Goal: Task Accomplishment & Management: Manage account settings

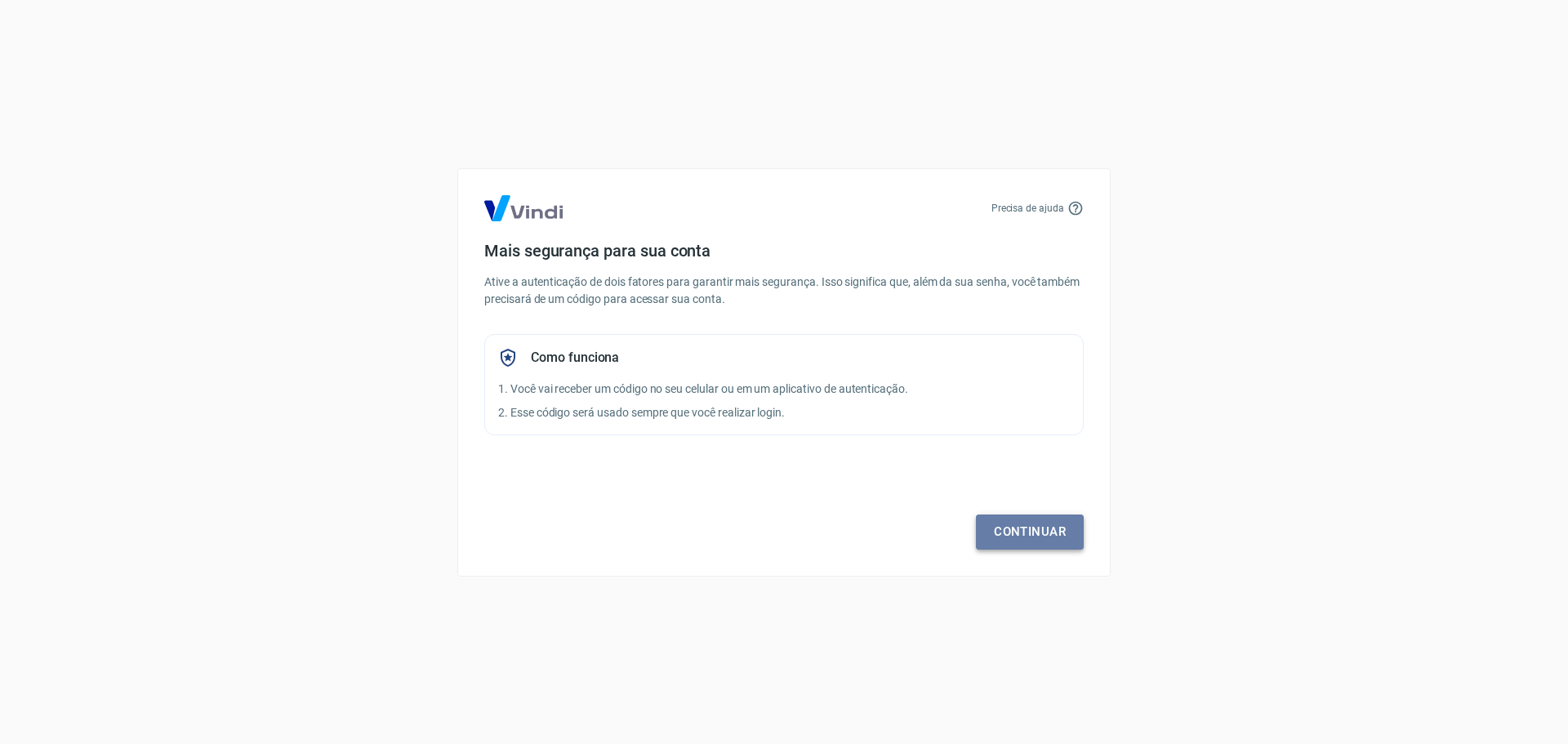
click at [1020, 526] on link "Continuar" at bounding box center [1030, 531] width 108 height 35
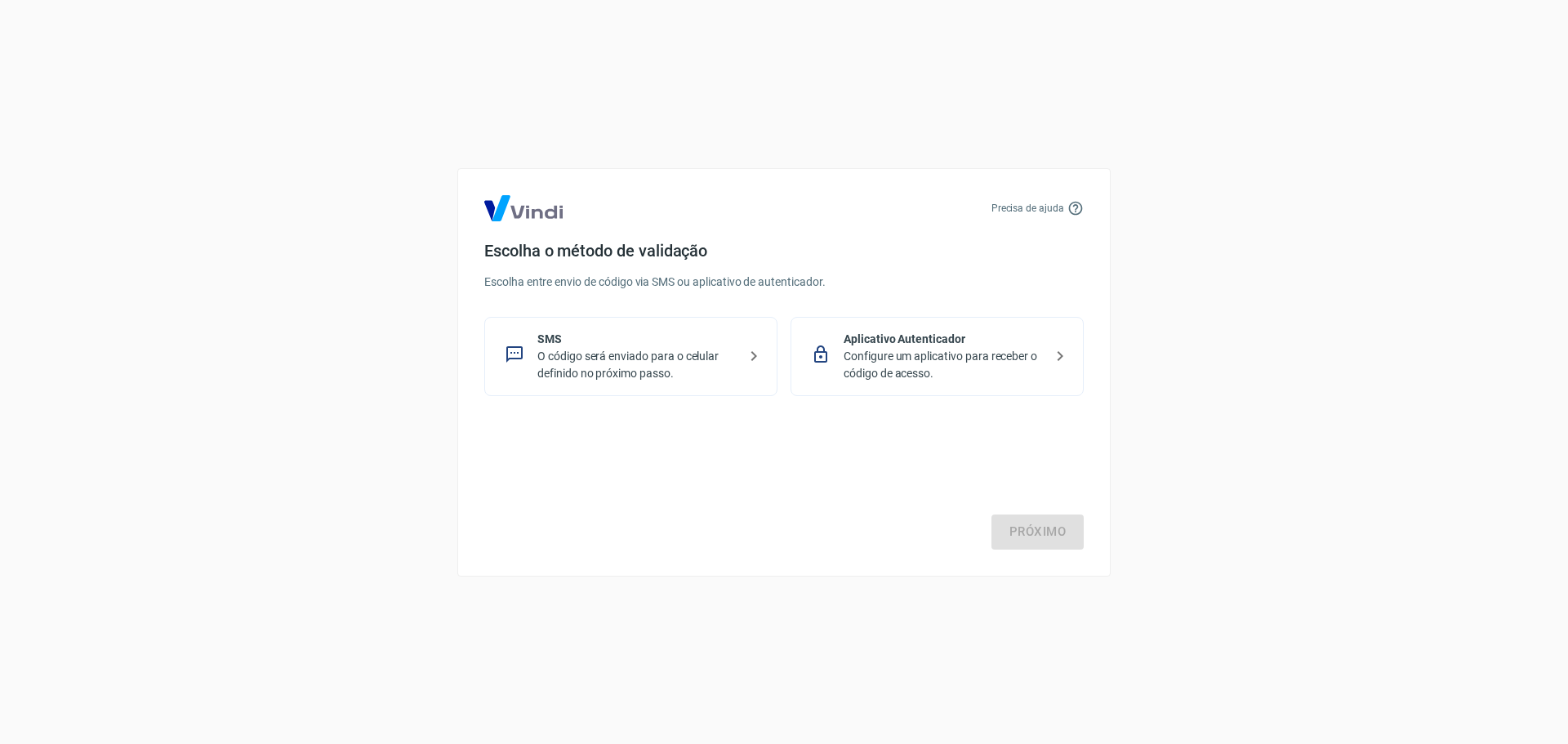
click at [580, 346] on p "SMS" at bounding box center [638, 338] width 200 height 17
click at [1008, 528] on link "Próximo" at bounding box center [1037, 531] width 92 height 35
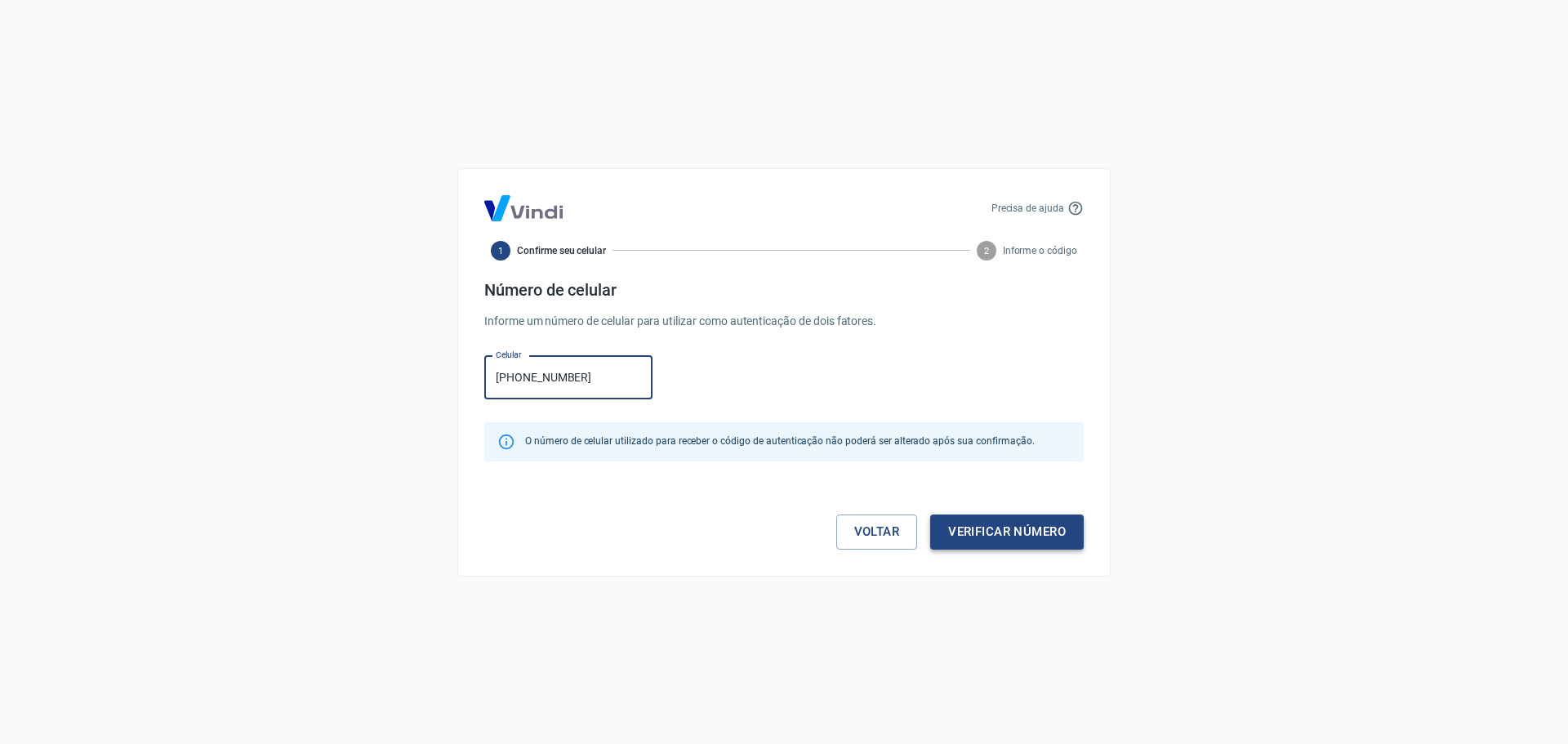
type input "(14) 99745-2146"
click at [991, 539] on button "Verificar número" at bounding box center [1006, 531] width 153 height 35
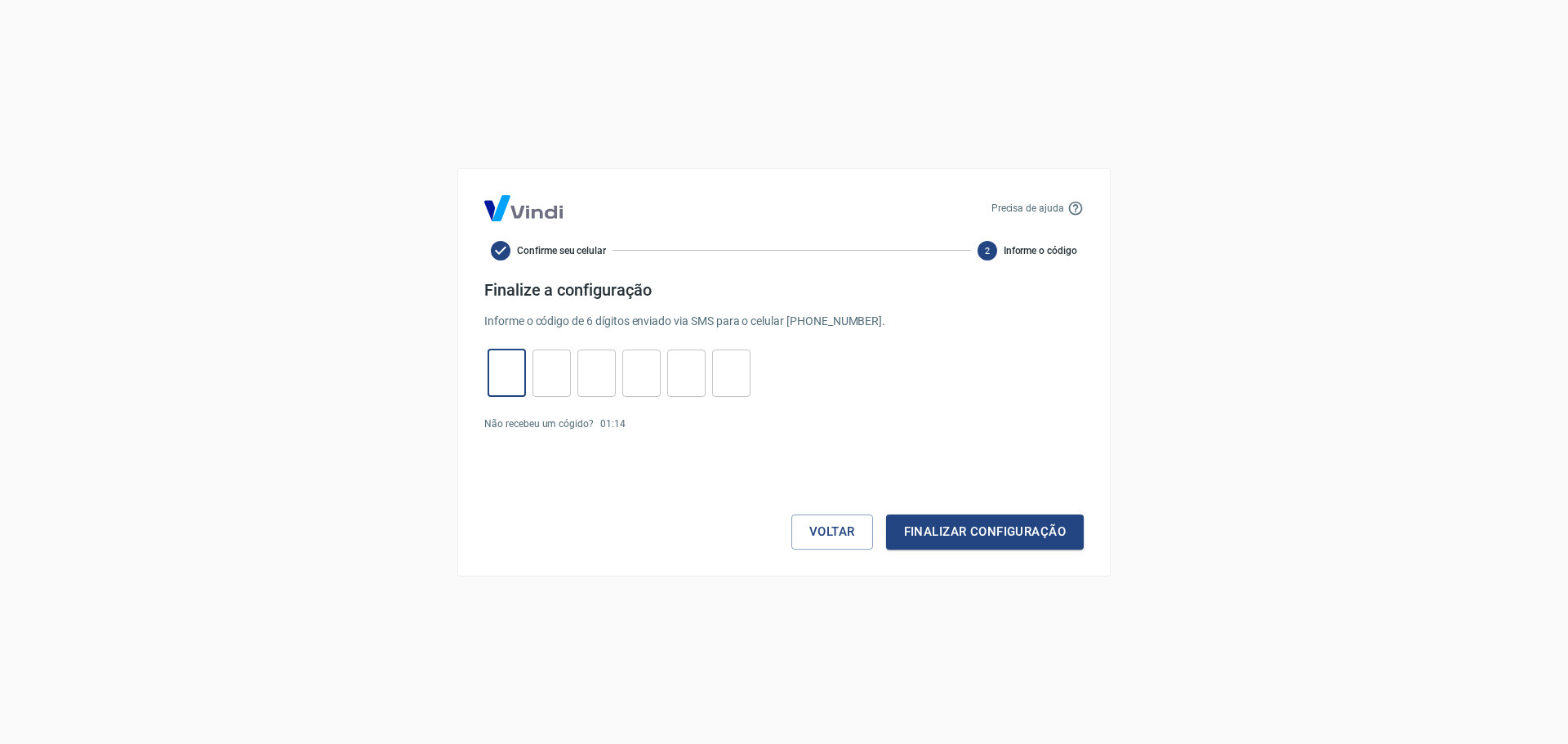
click at [507, 367] on input "tel" at bounding box center [506, 373] width 38 height 35
type input "9"
type input "3"
type input "7"
type input "6"
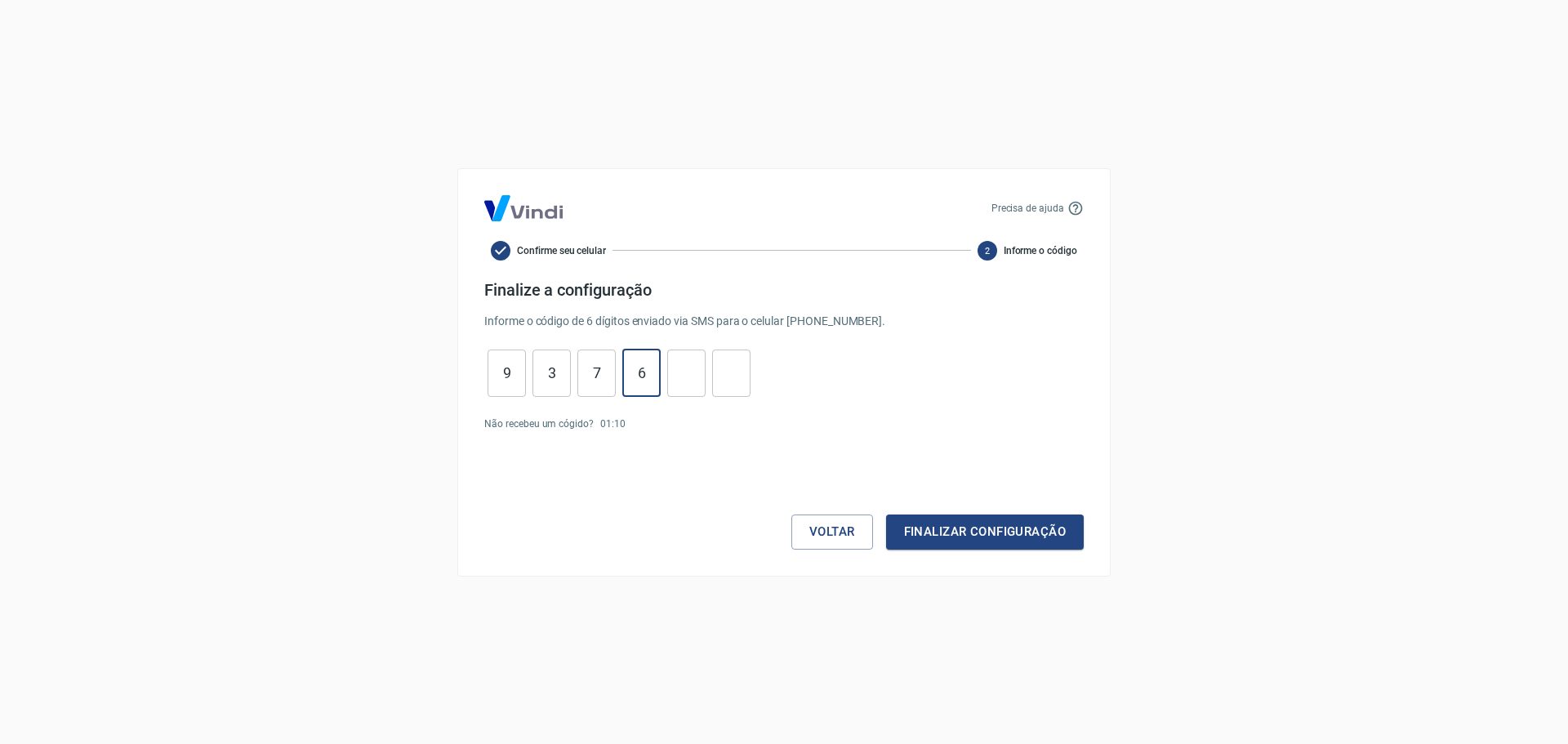
type input "6"
type input "7"
click at [987, 540] on button "Finalizar configuração" at bounding box center [984, 531] width 198 height 35
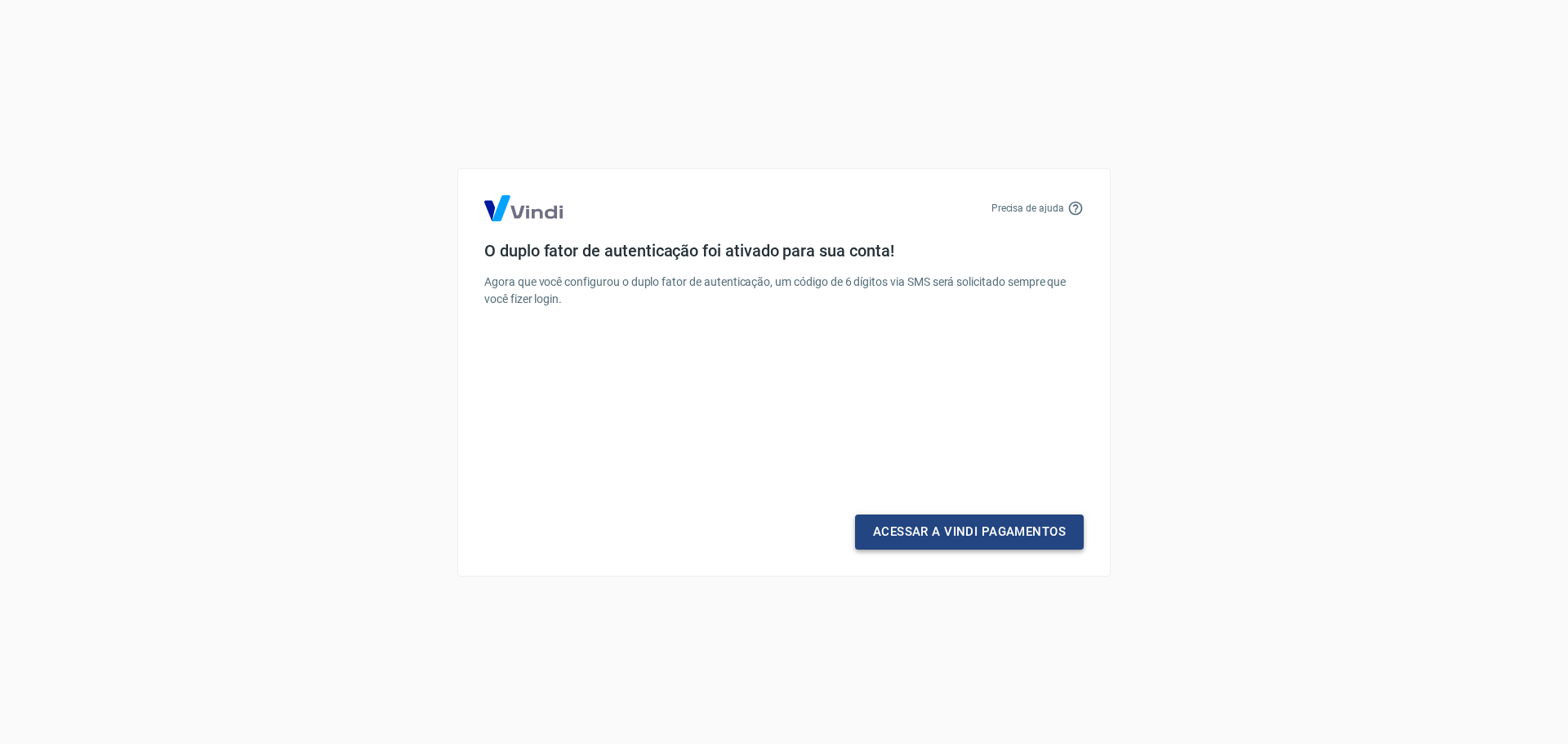
click at [990, 538] on link "Acessar a Vindi Pagamentos" at bounding box center [969, 531] width 229 height 35
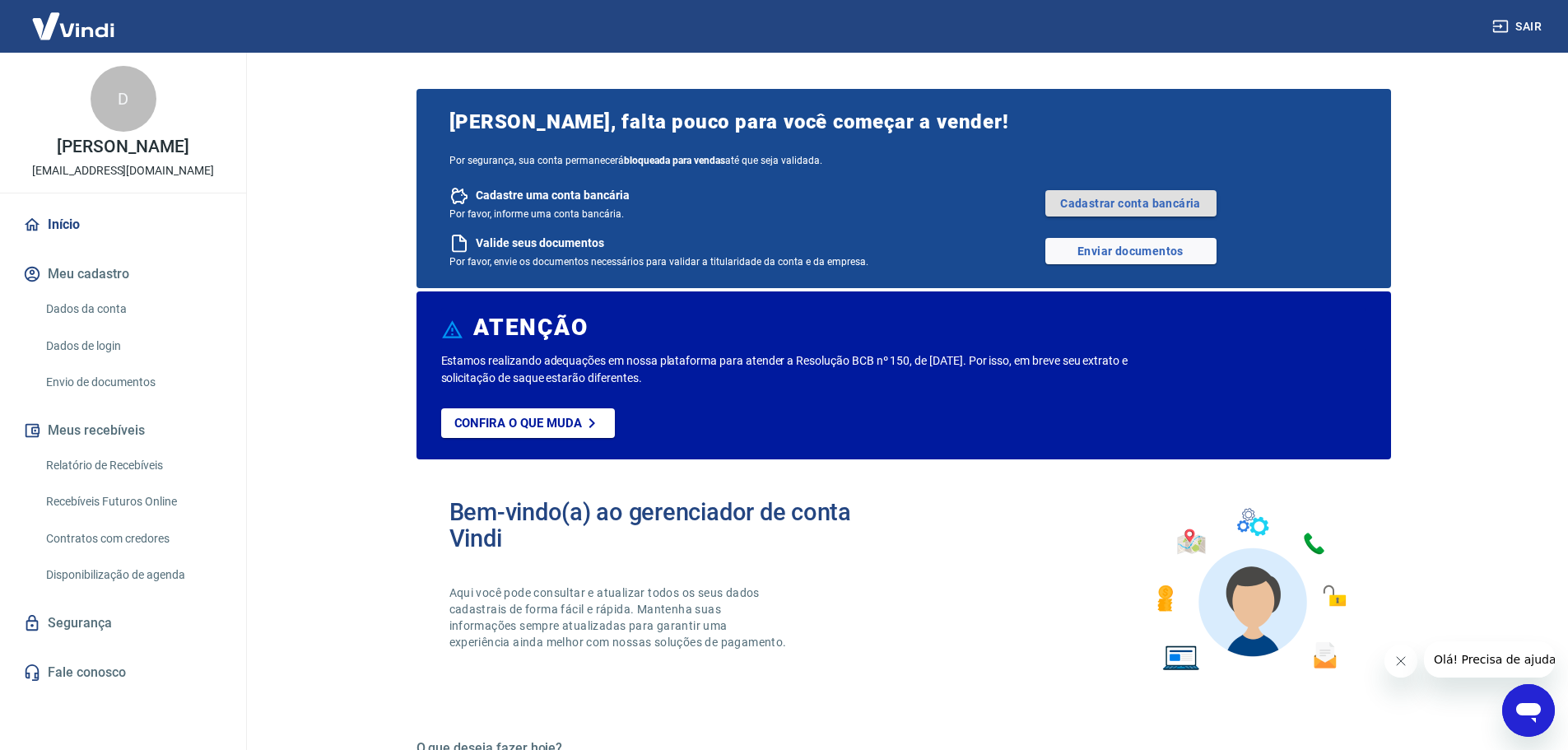
click at [1120, 206] on link "Cadastrar conta bancária" at bounding box center [1131, 204] width 171 height 27
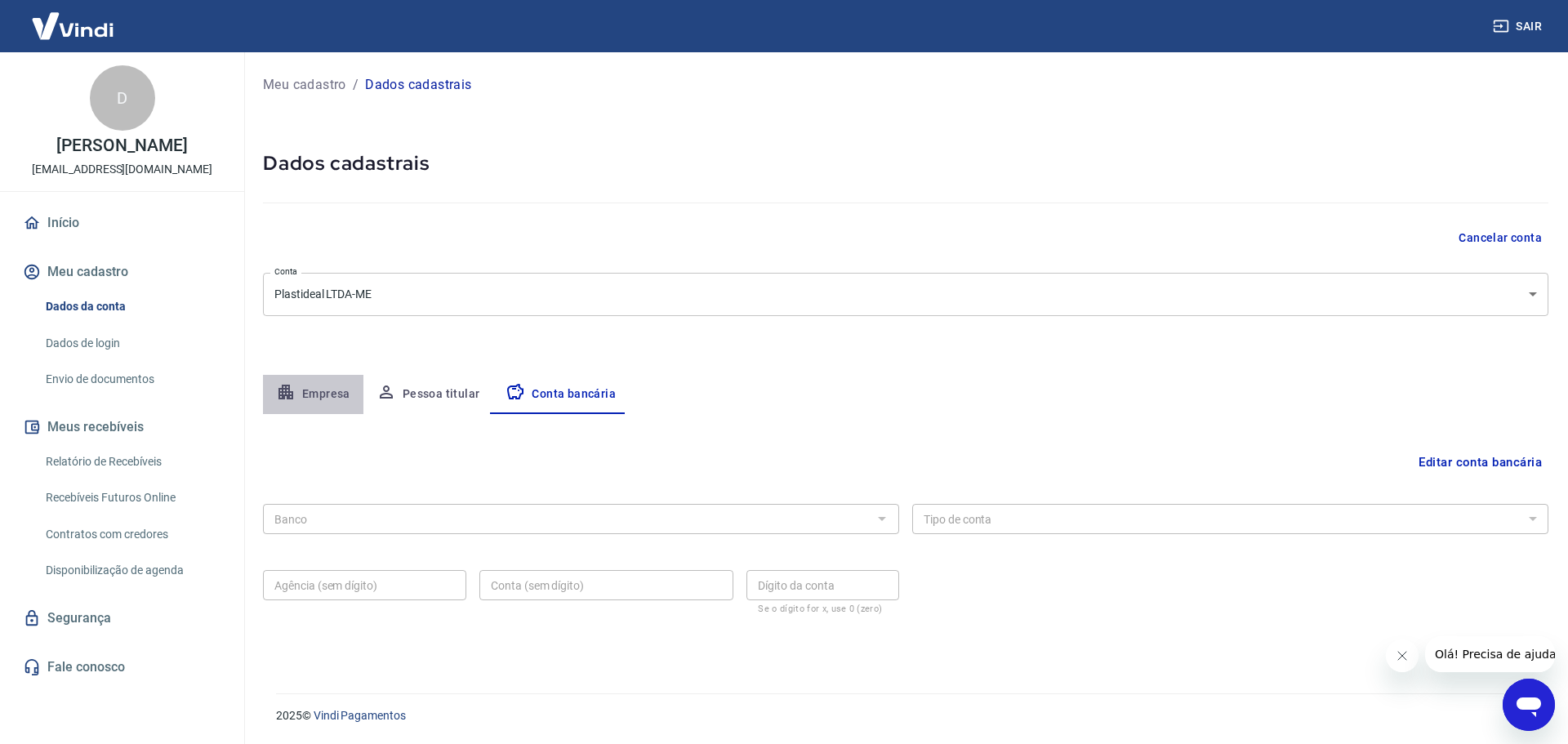
click at [330, 389] on button "Empresa" at bounding box center [313, 394] width 100 height 39
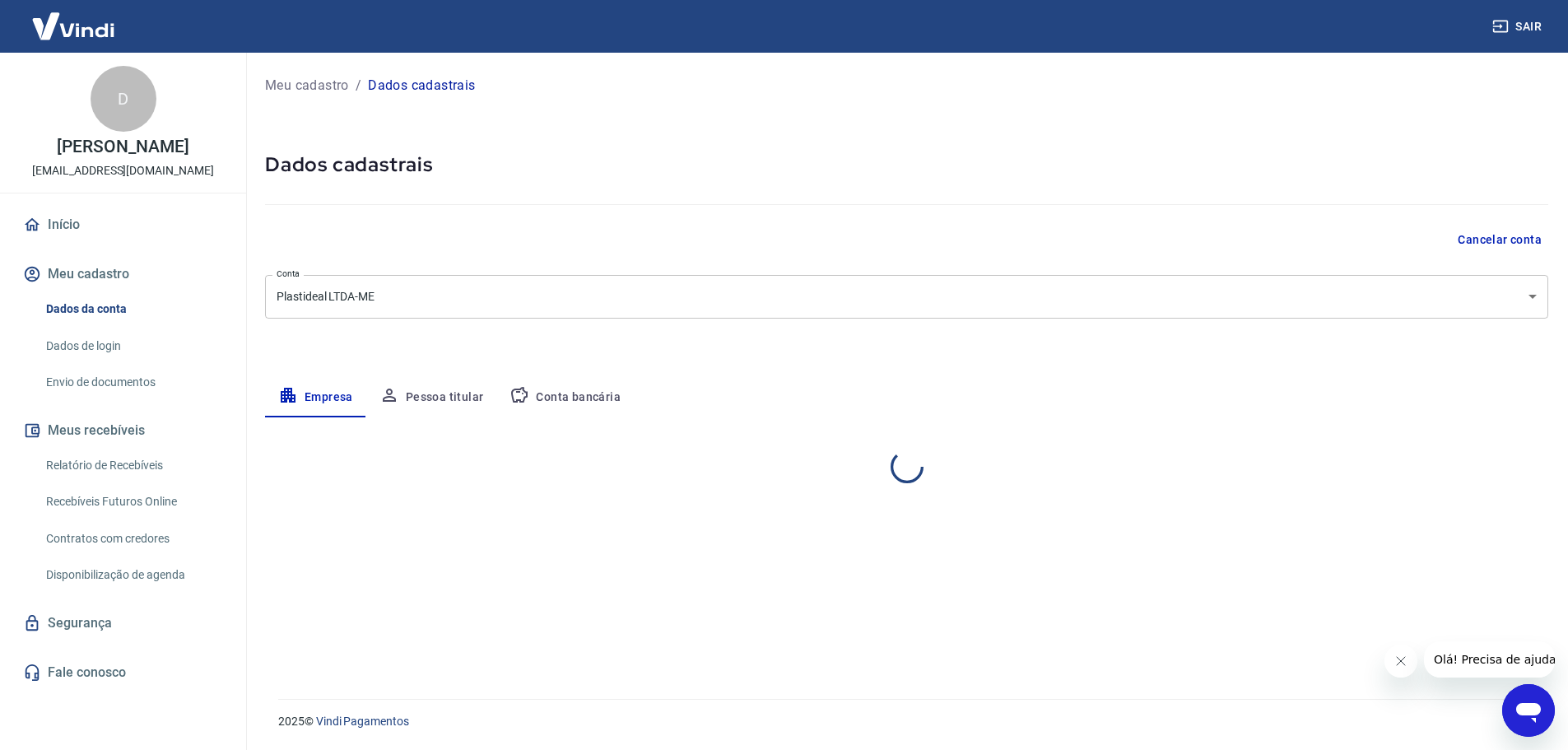
select select "SP"
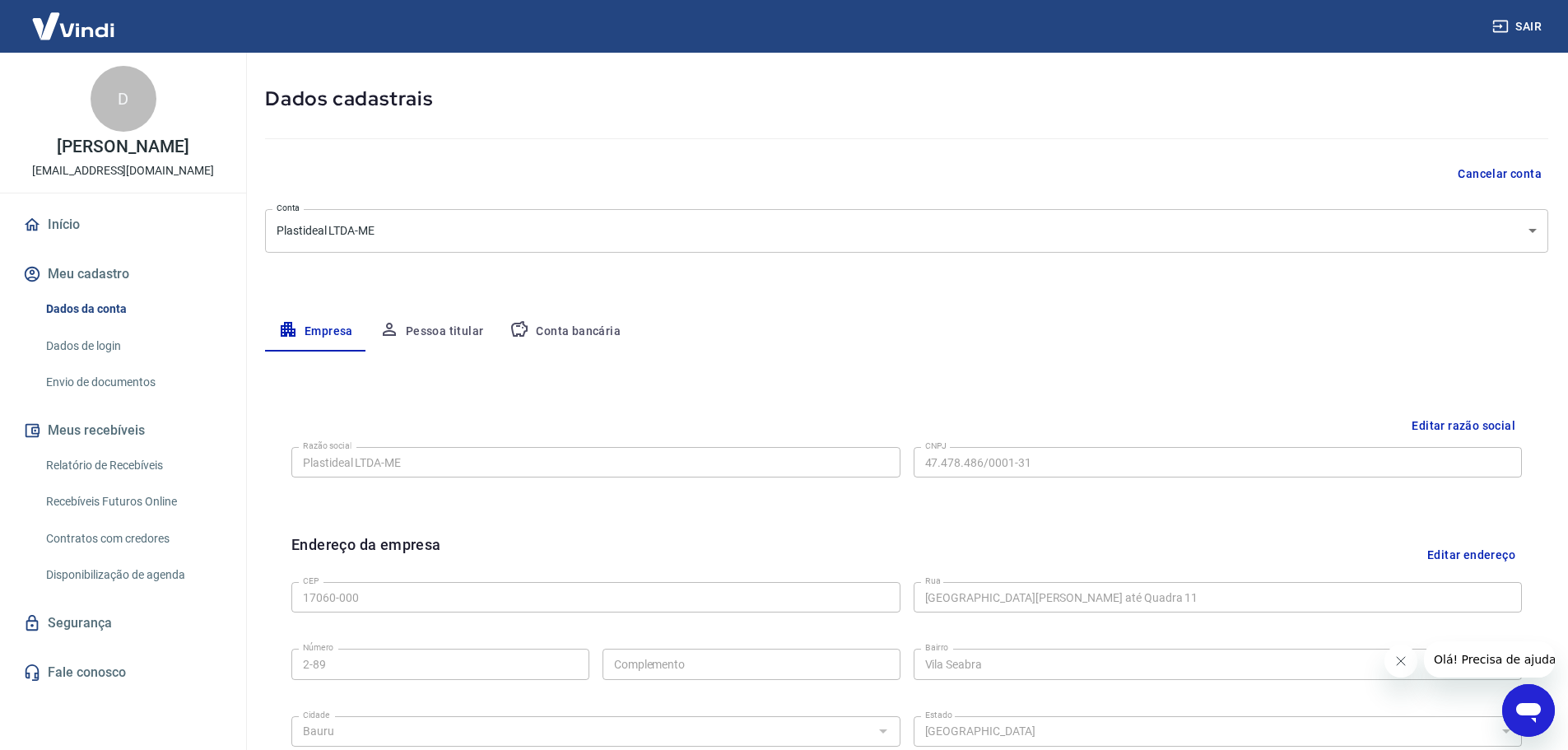
scroll to position [247, 0]
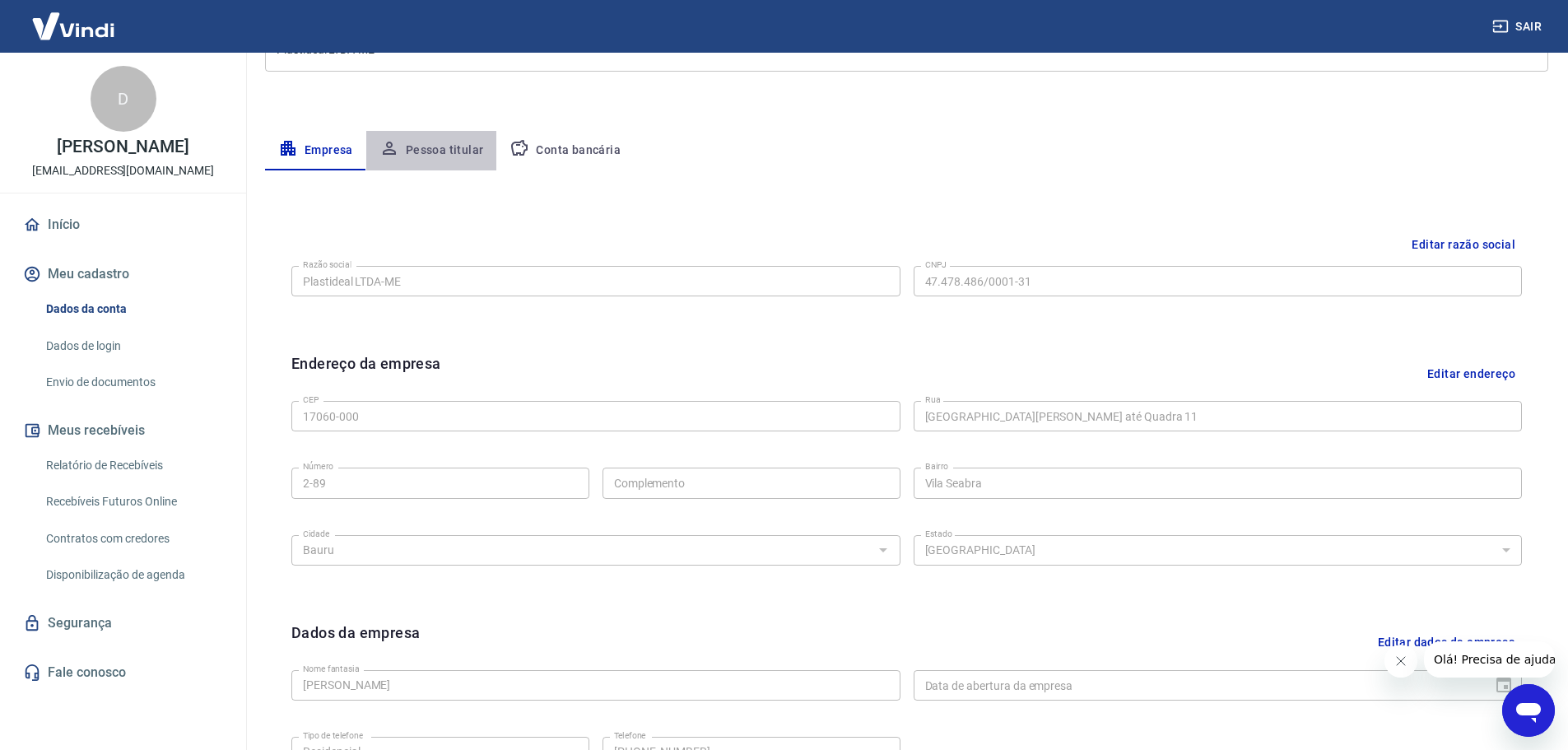
click at [438, 152] on button "Pessoa titular" at bounding box center [431, 151] width 131 height 39
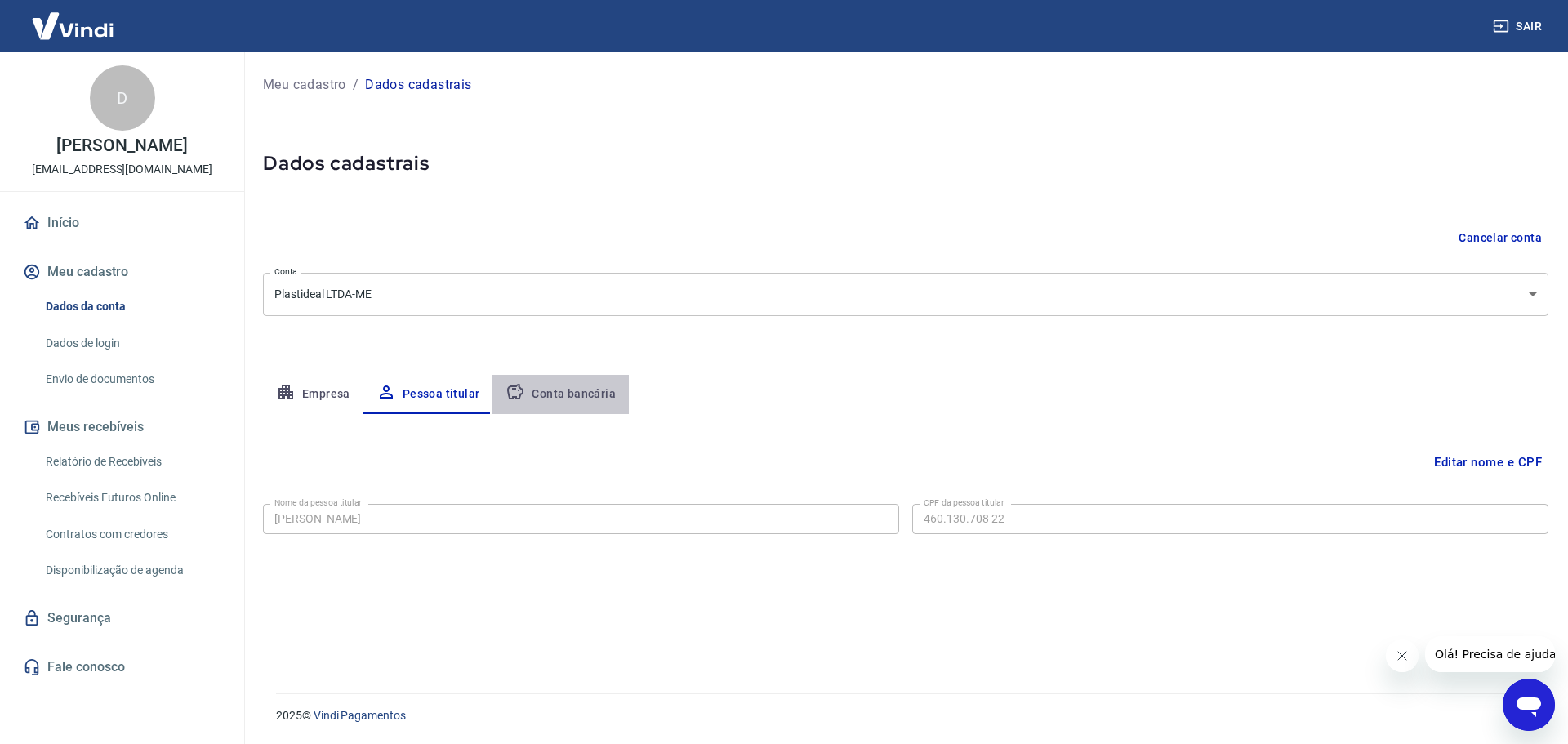
click at [571, 399] on button "Conta bancária" at bounding box center [561, 394] width 136 height 39
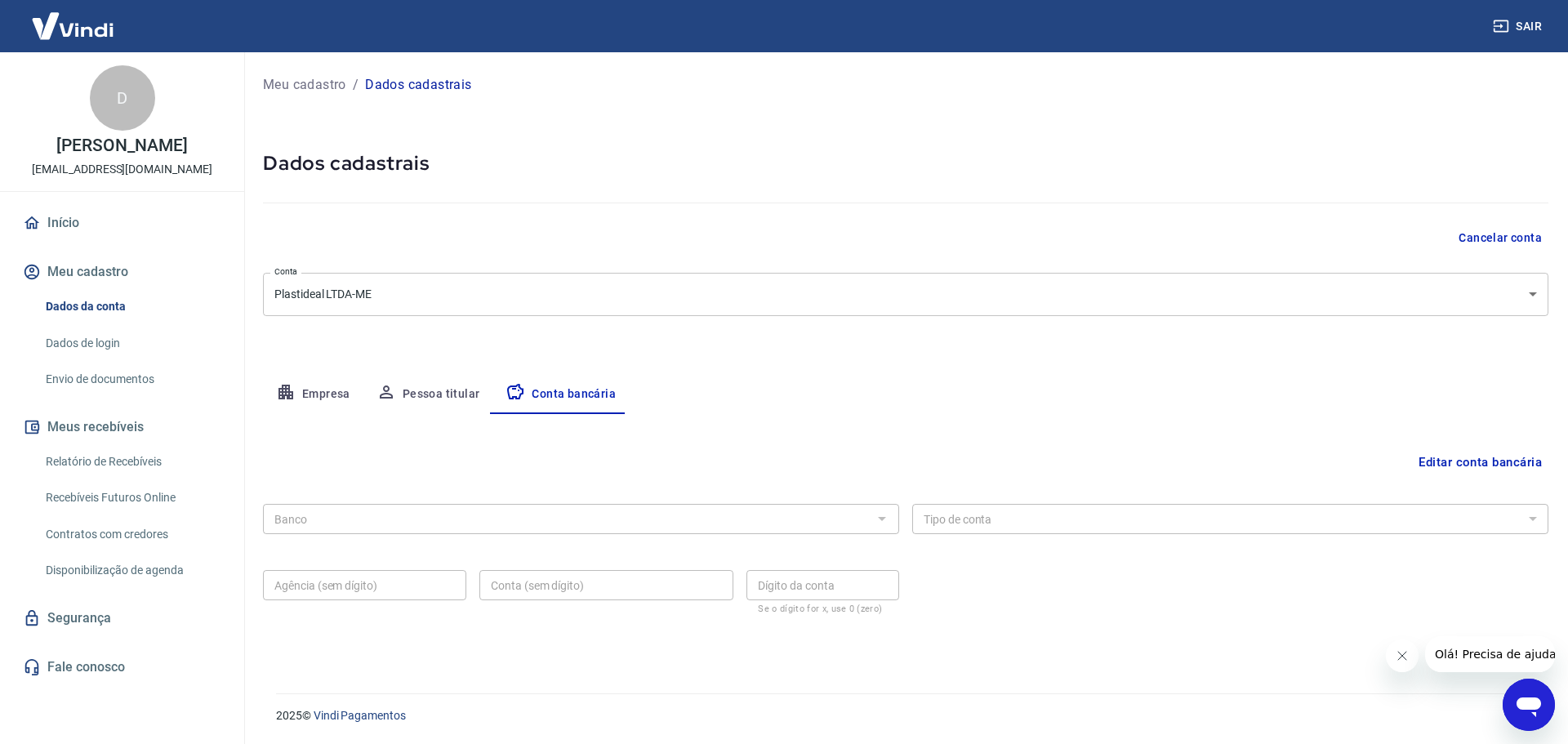
click at [416, 383] on button "Pessoa titular" at bounding box center [428, 394] width 130 height 39
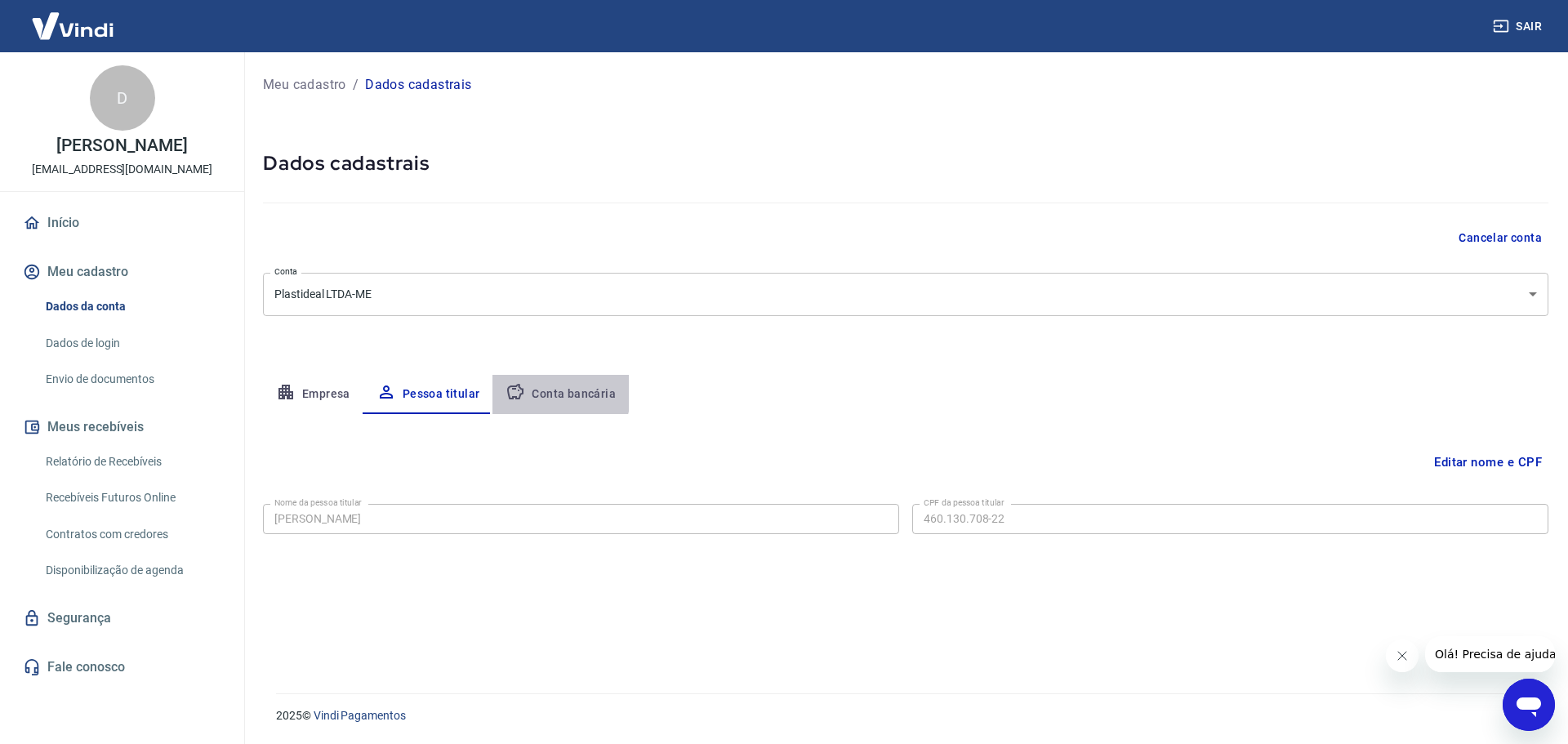
click at [537, 391] on button "Conta bancária" at bounding box center [561, 394] width 136 height 39
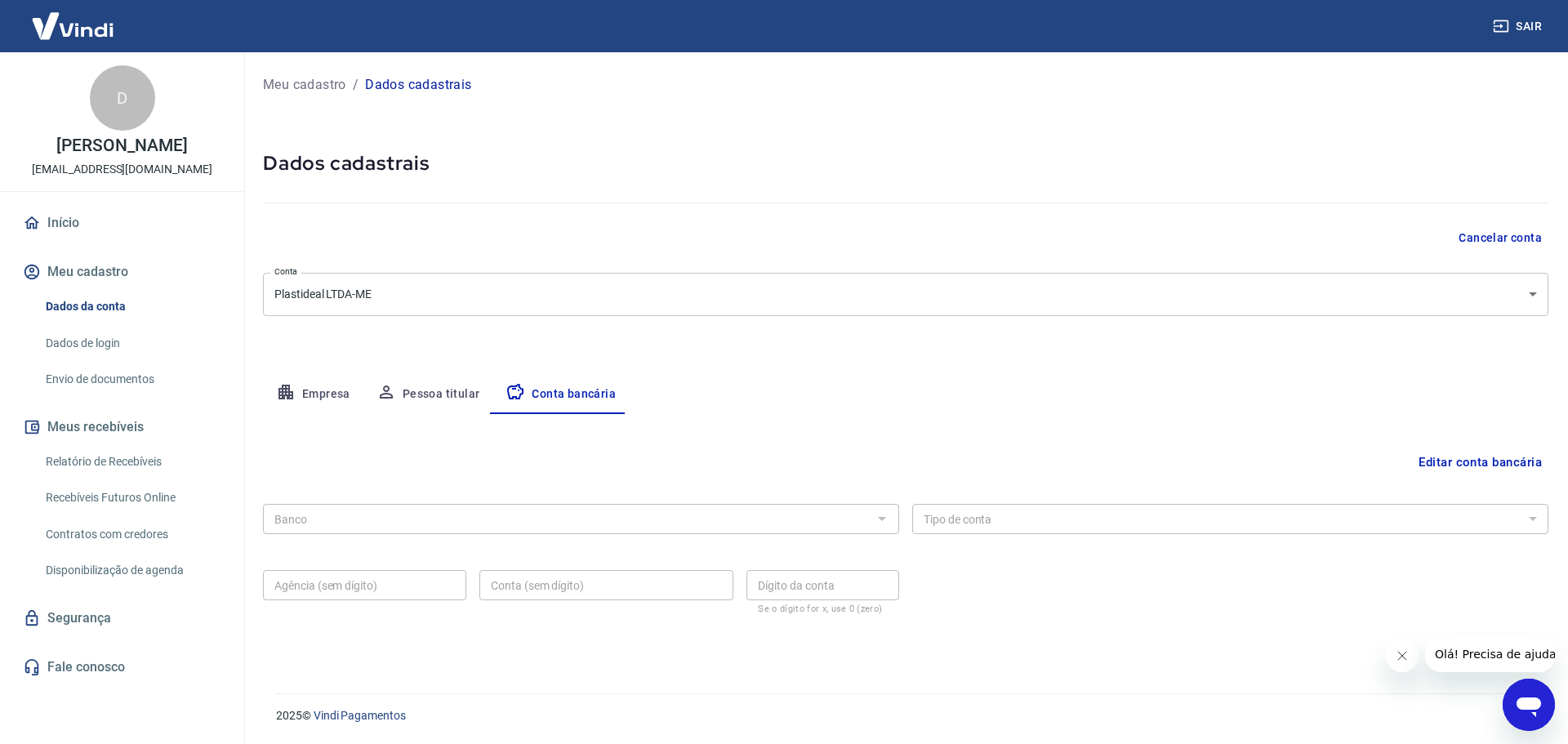
click at [1459, 462] on button "Editar conta bancária" at bounding box center [1480, 461] width 136 height 31
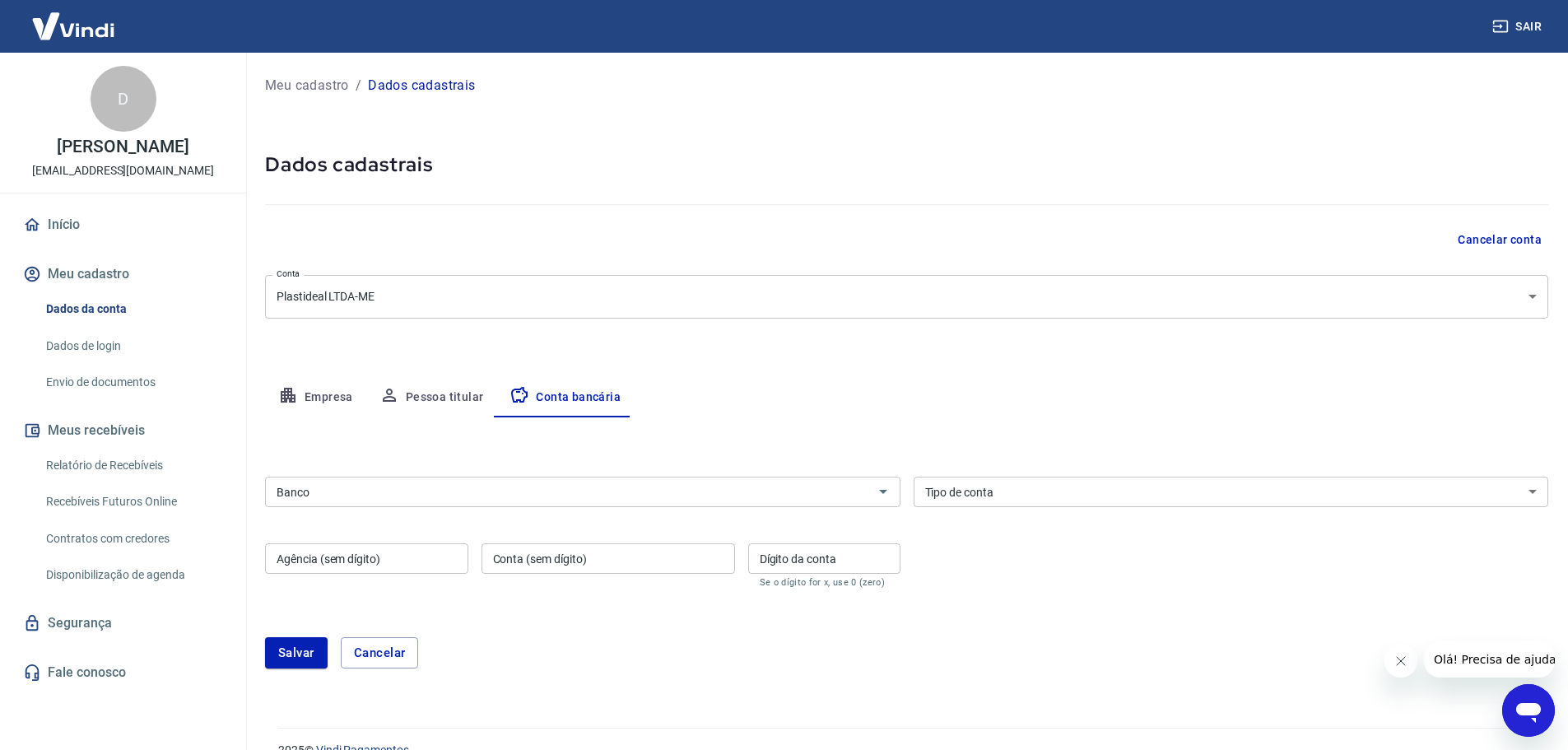
click at [555, 484] on input "Banco" at bounding box center [568, 491] width 598 height 21
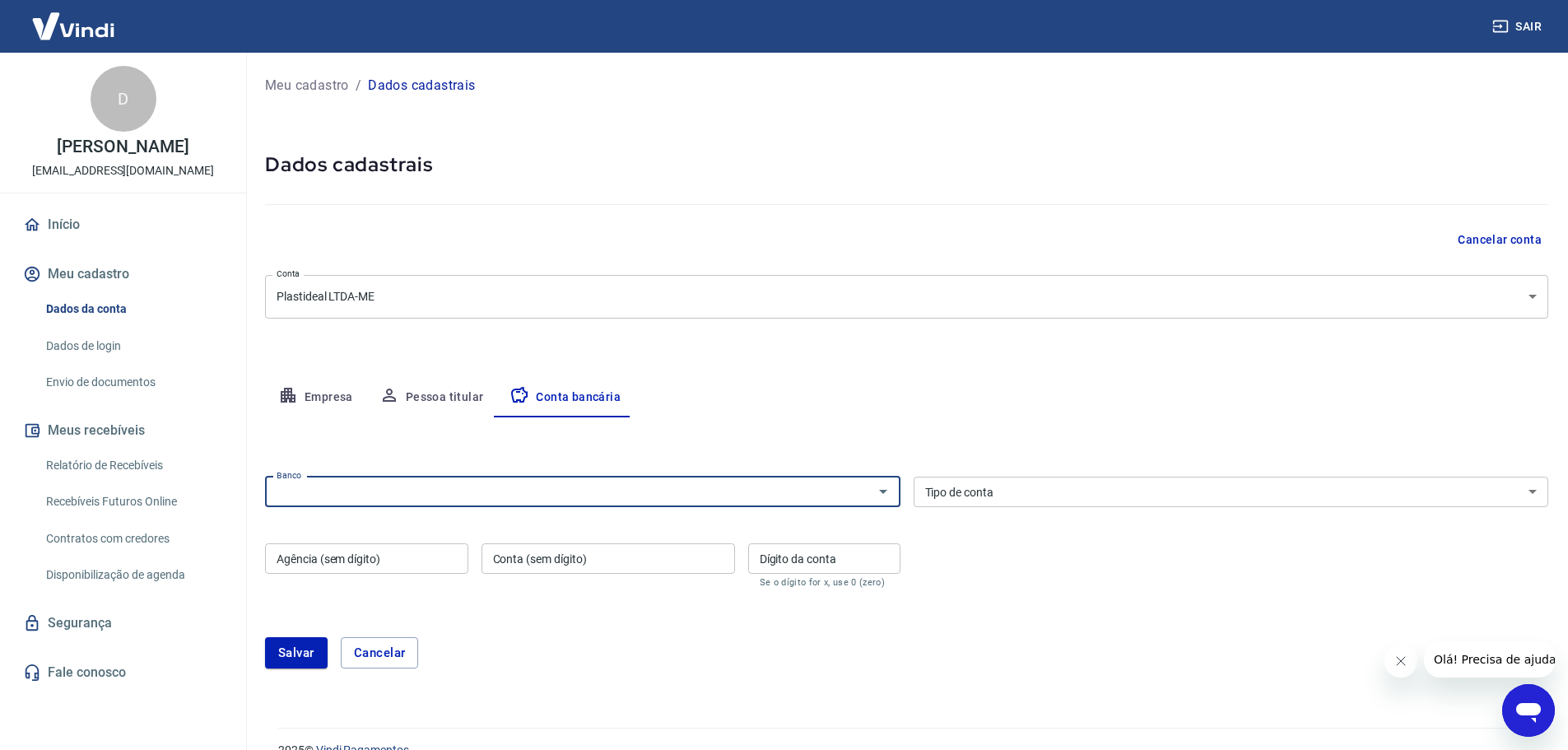
click at [555, 484] on input "Banco" at bounding box center [568, 491] width 598 height 21
click at [1027, 493] on select "Conta Corrente Conta Poupança" at bounding box center [1232, 492] width 635 height 30
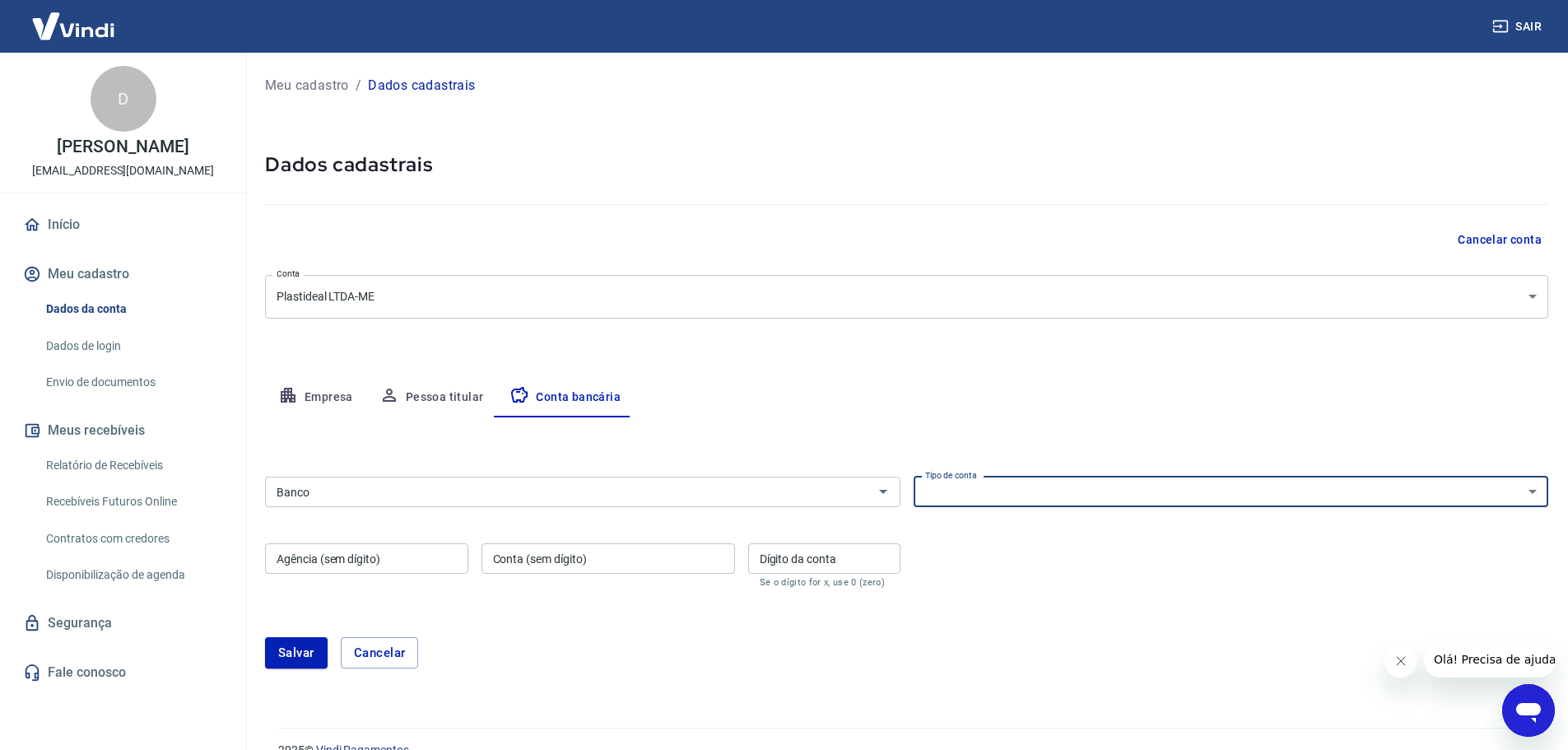
click at [1027, 493] on select "Conta Corrente Conta Poupança" at bounding box center [1232, 492] width 635 height 30
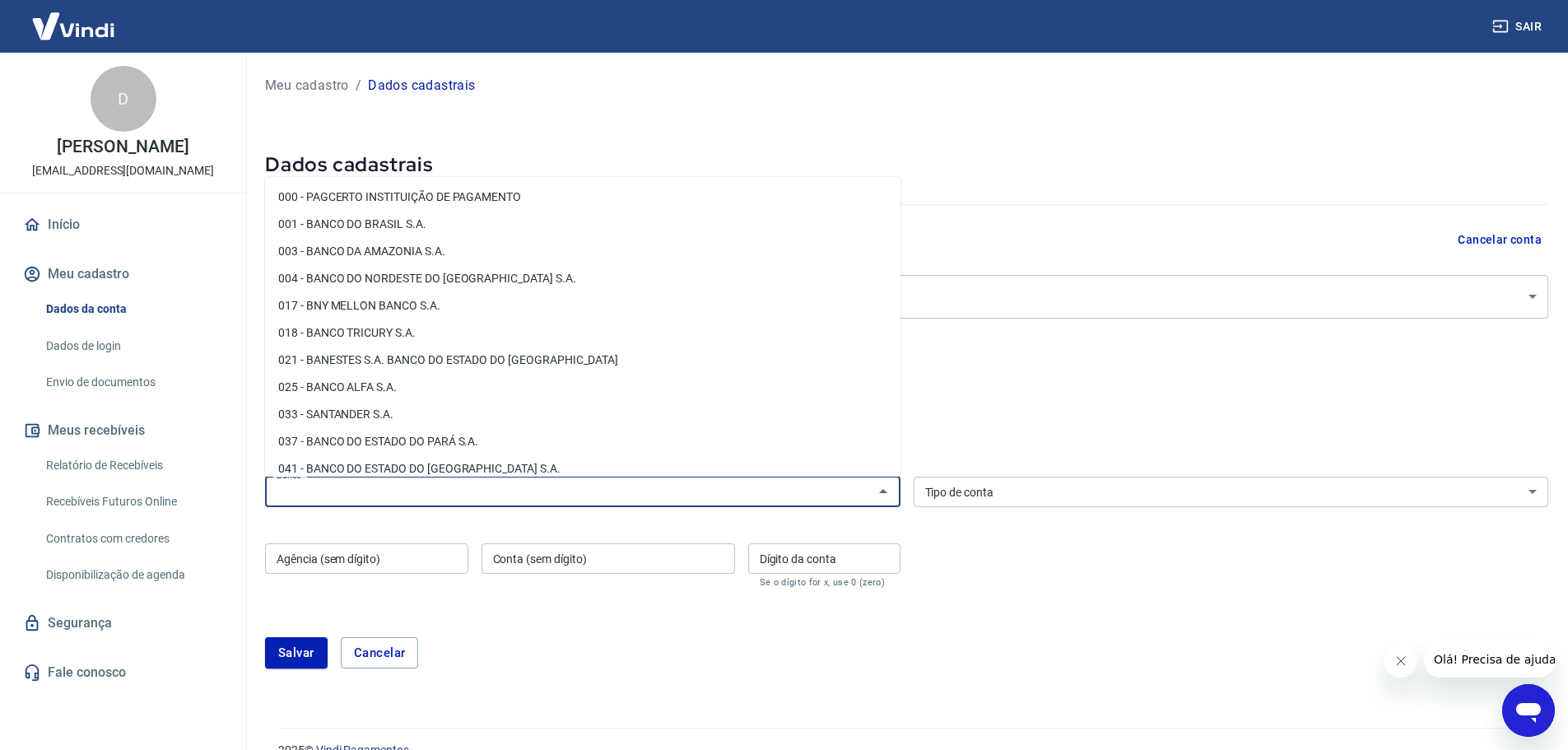
click at [400, 487] on input "Banco" at bounding box center [568, 491] width 598 height 21
click at [381, 221] on li "001 - BANCO DO BRASIL S.A." at bounding box center [583, 224] width 635 height 27
type input "001 - BANCO DO BRASIL S.A."
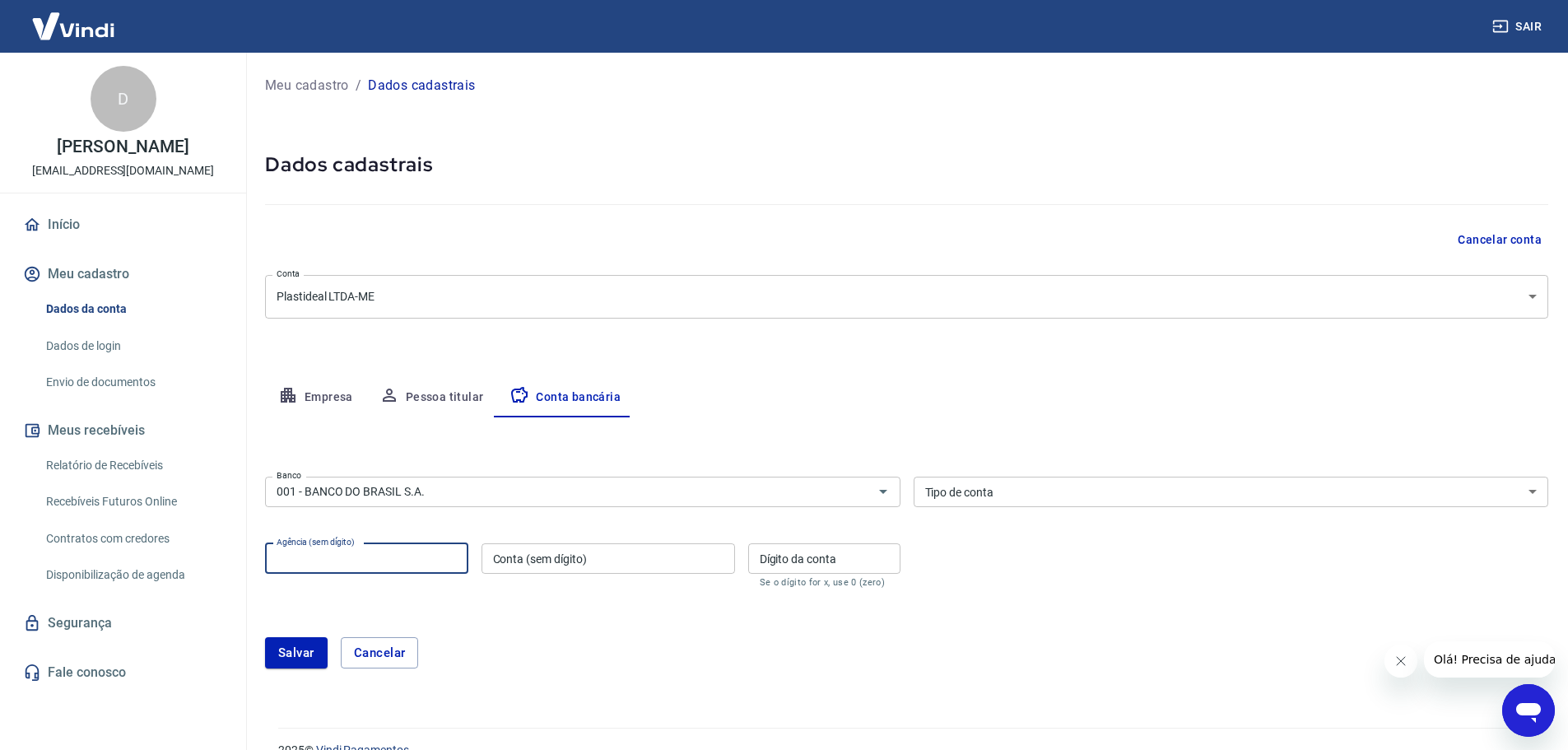
click at [412, 566] on input "Agência (sem dígito)" at bounding box center [367, 559] width 203 height 30
type input "68535"
click at [568, 569] on input "Conta (sem dígito)" at bounding box center [608, 559] width 253 height 30
type input "28286"
click at [785, 560] on input "Dígito da conta" at bounding box center [824, 559] width 153 height 30
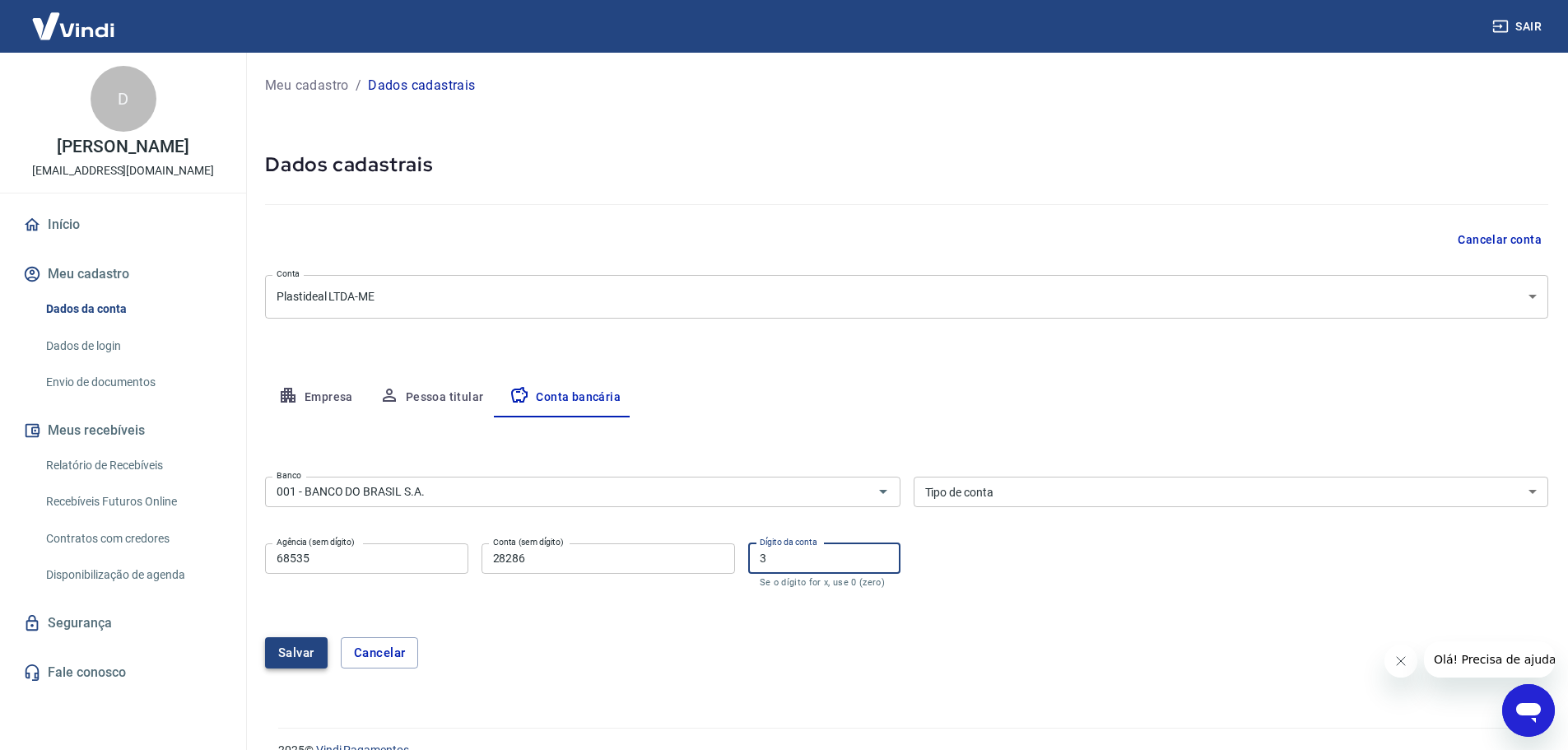
type input "3"
click at [306, 659] on button "Salvar" at bounding box center [296, 653] width 62 height 31
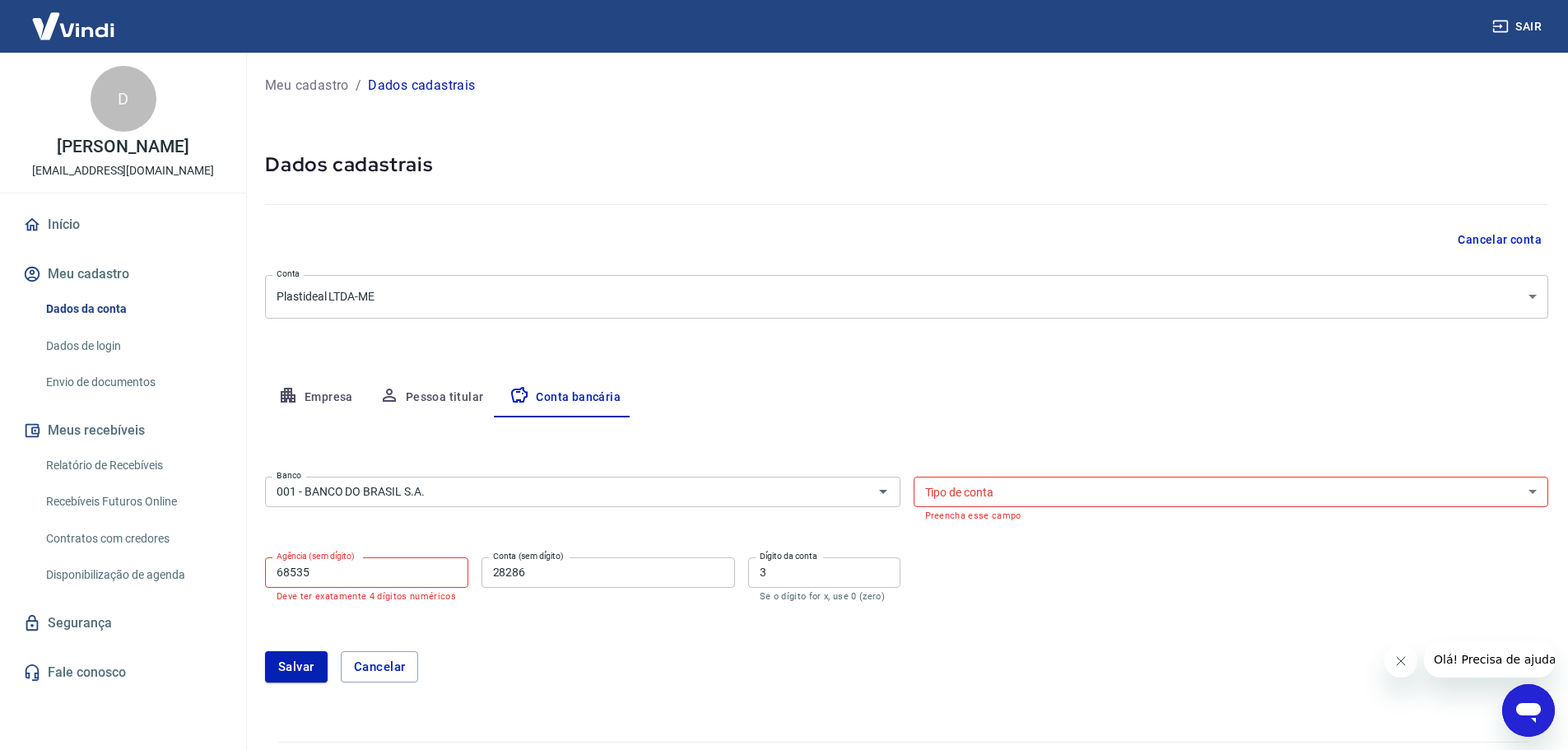
click at [963, 477] on div "Tipo de conta Conta Corrente Conta Poupança Tipo de conta Preencha esse campo" at bounding box center [1232, 499] width 635 height 45
select select "1"
click at [914, 477] on select "Conta Corrente Conta Poupança" at bounding box center [1232, 492] width 635 height 30
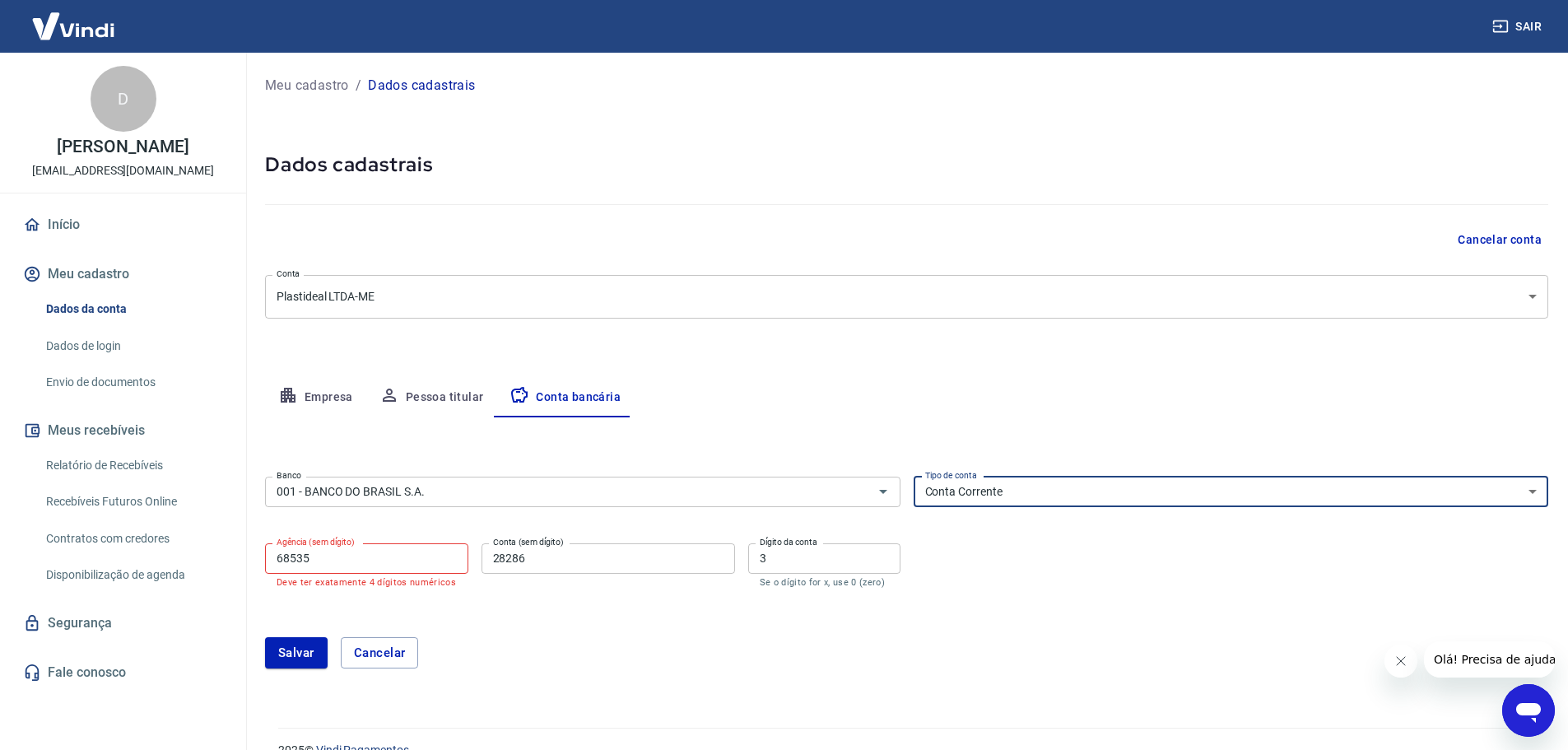
click at [347, 559] on input "68535" at bounding box center [367, 559] width 203 height 30
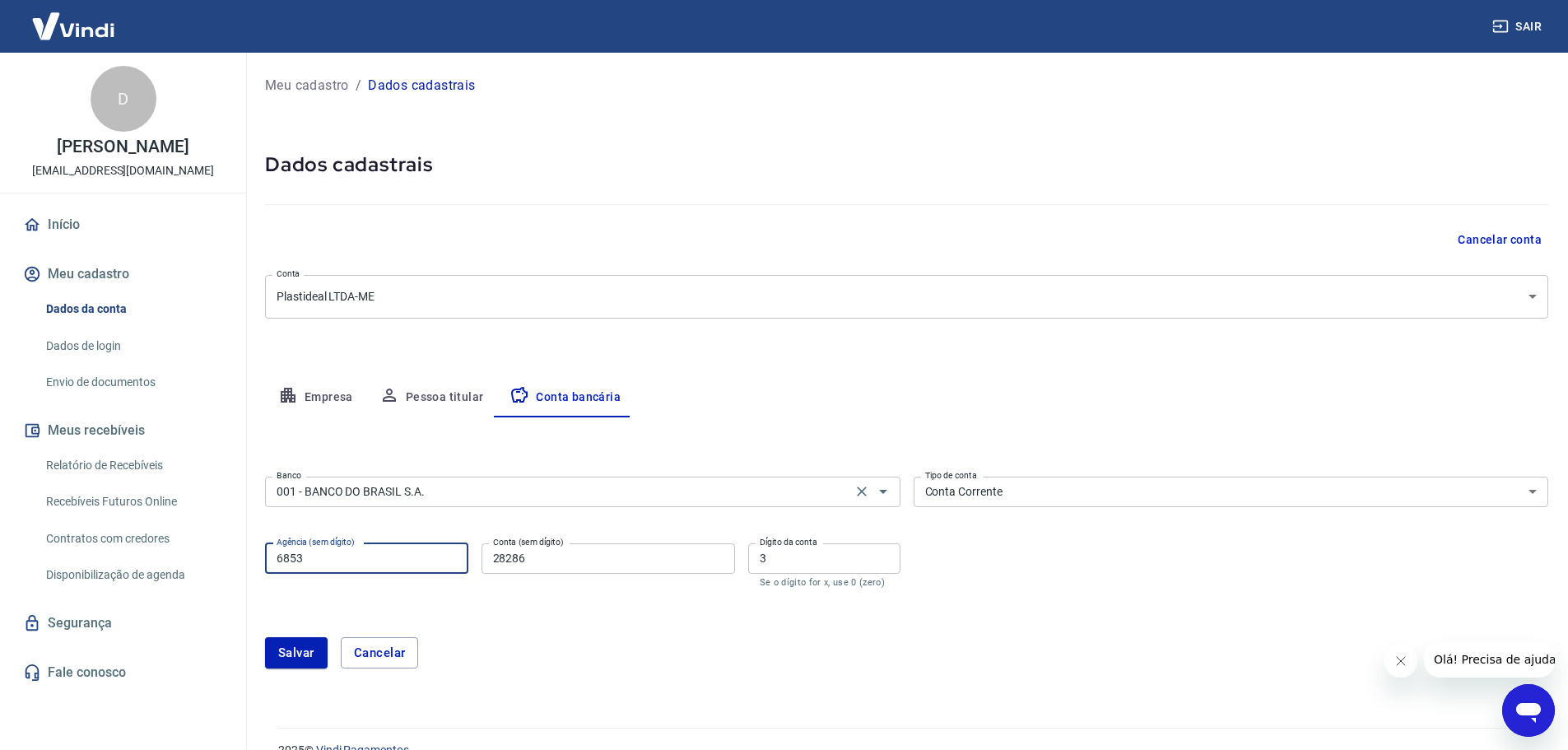
type input "6853"
click at [344, 484] on input "001 - BANCO DO BRASIL S.A." at bounding box center [558, 491] width 577 height 21
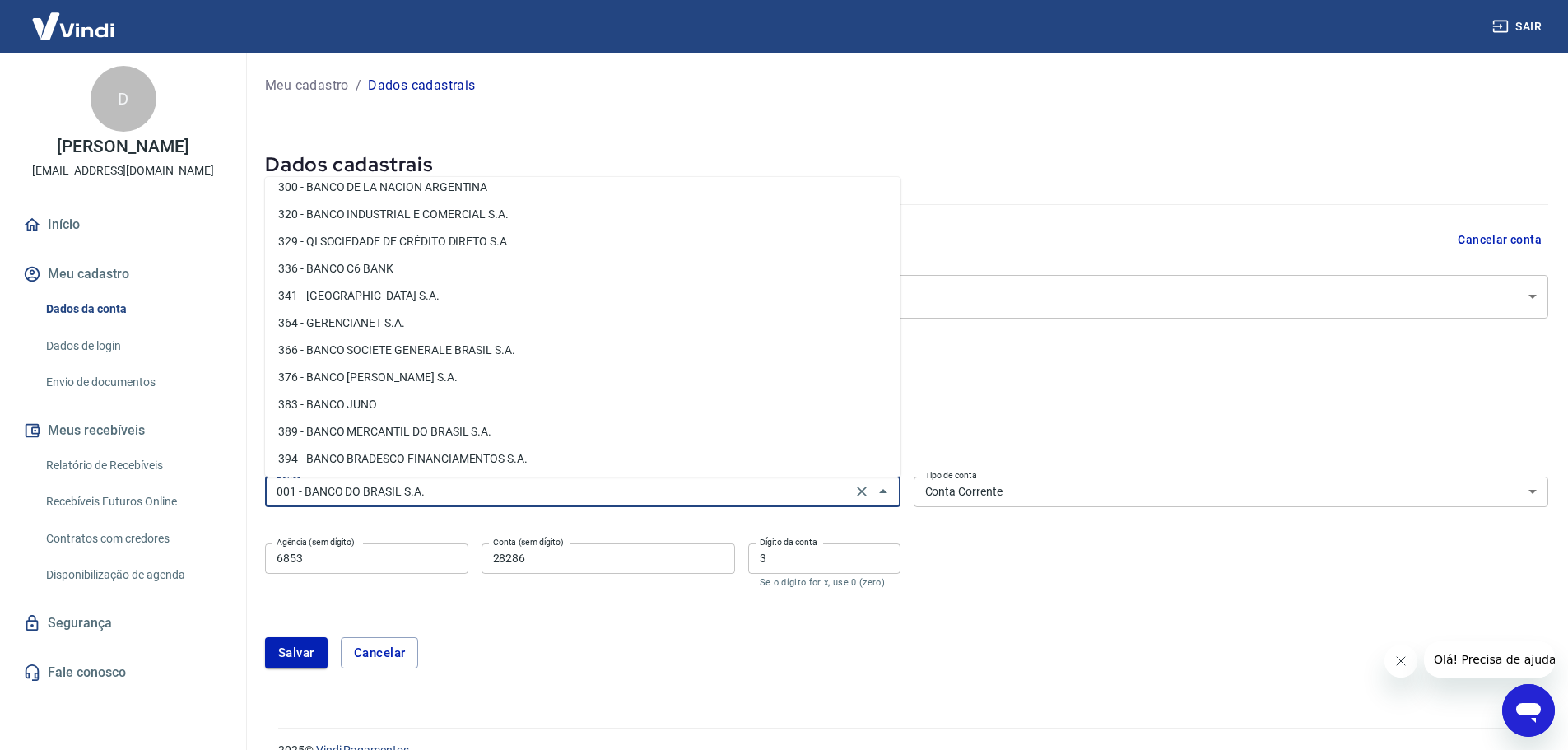
scroll to position [1564, 0]
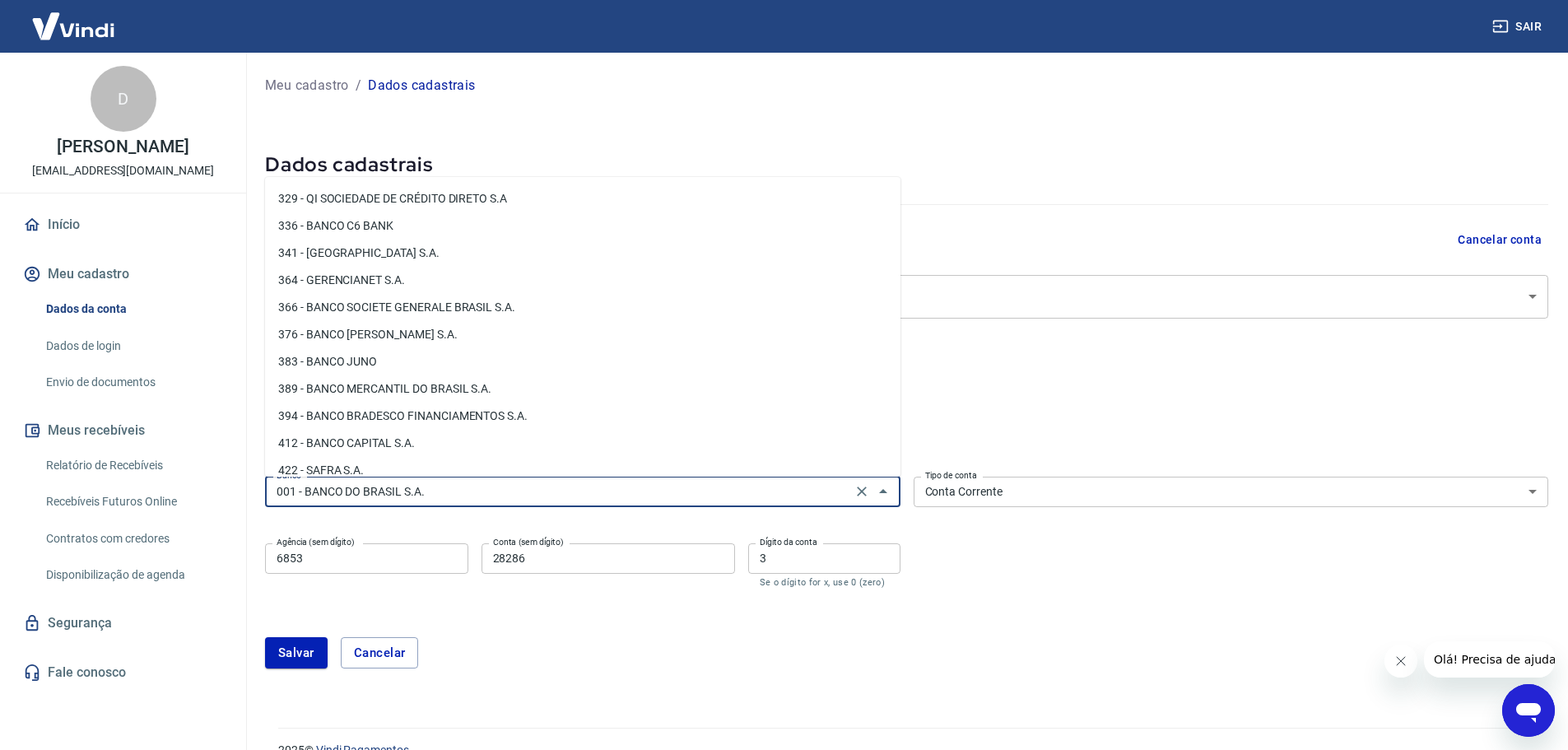
click at [535, 596] on form "Banco 001 - BANCO DO BRASIL S.A. Banco Tipo de conta Conta Corrente Conta Poupa…" at bounding box center [907, 579] width 1283 height 218
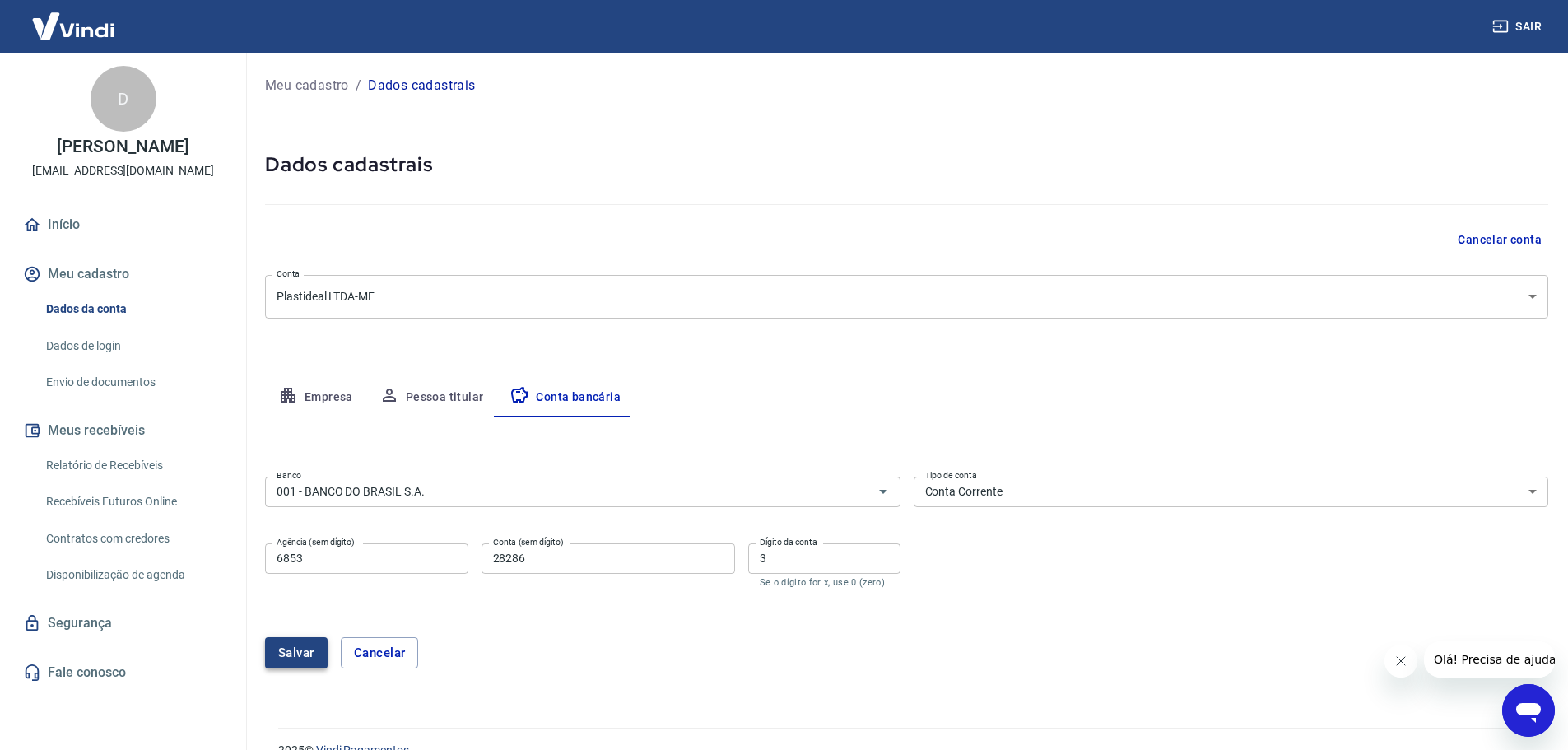
click at [310, 656] on button "Salvar" at bounding box center [296, 653] width 62 height 31
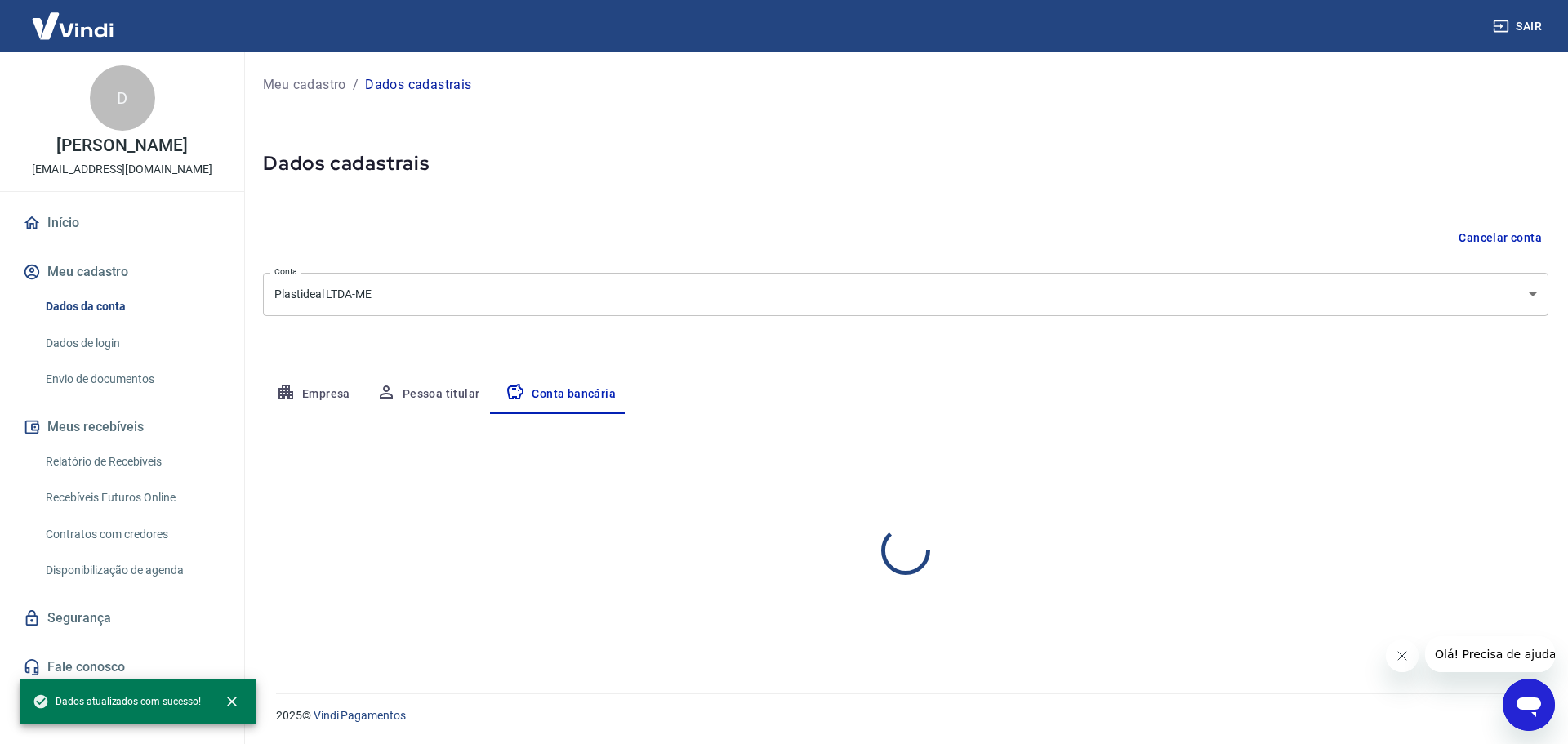
select select "1"
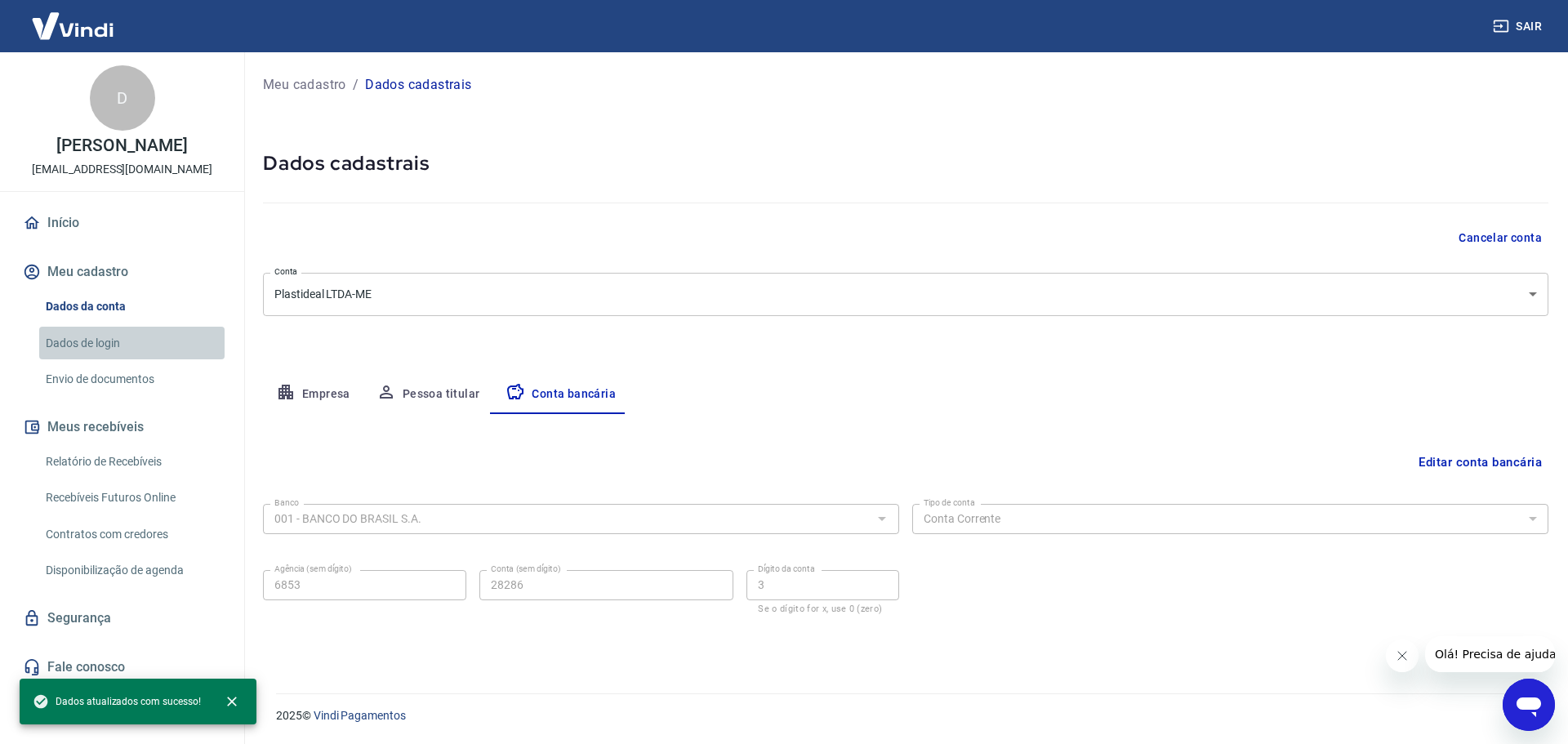
click at [108, 347] on link "Dados de login" at bounding box center [131, 344] width 185 height 34
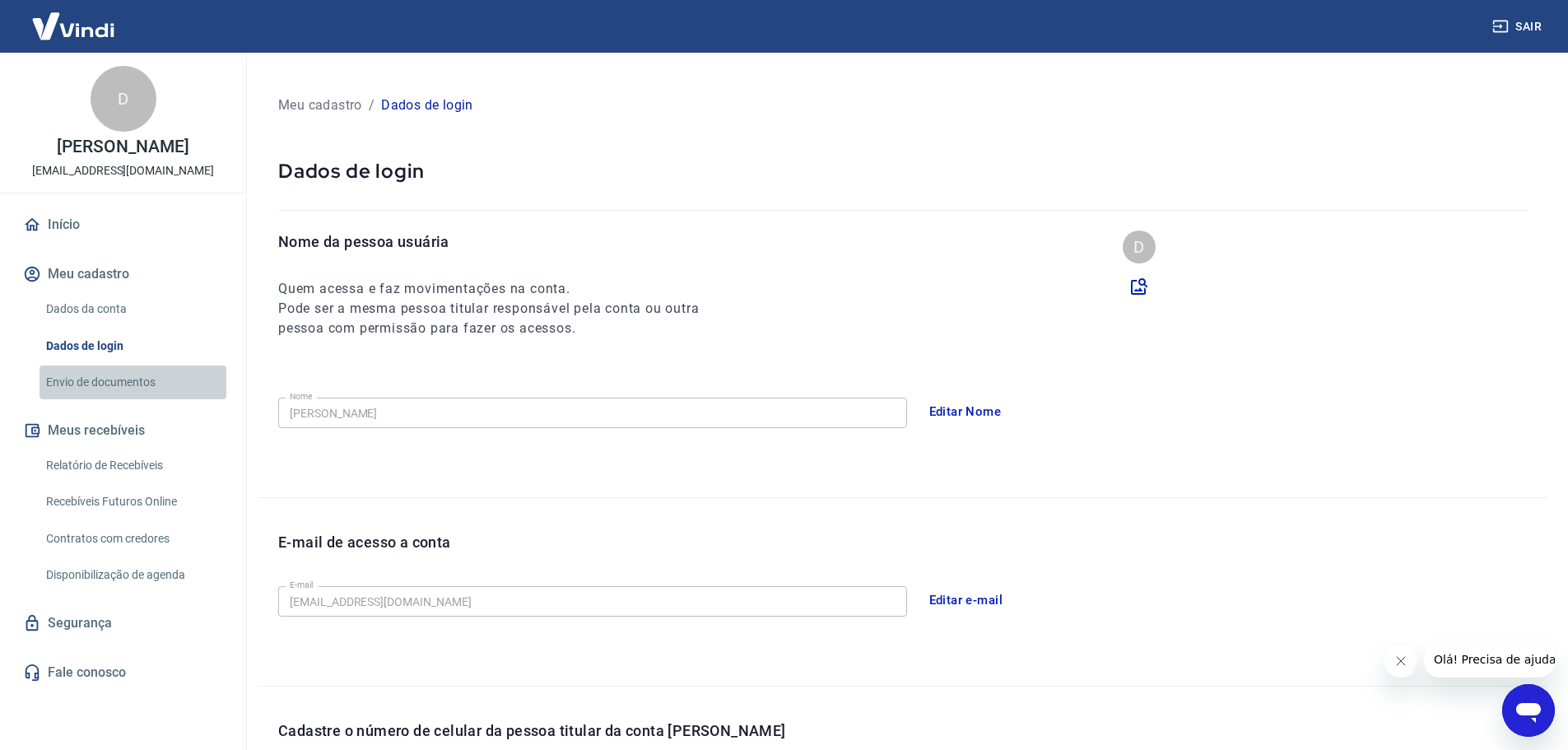
click at [108, 386] on link "Envio de documentos" at bounding box center [132, 382] width 187 height 34
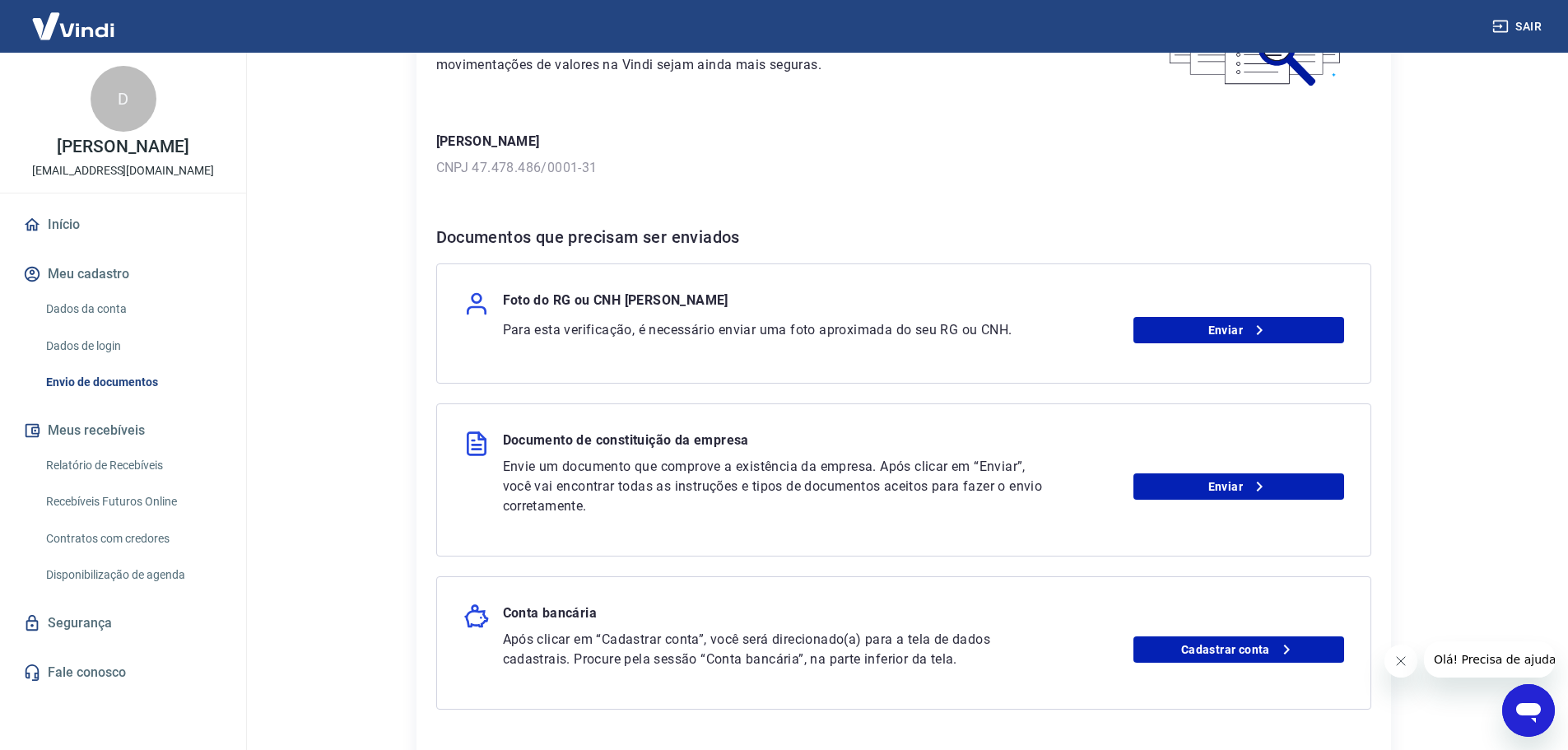
scroll to position [82, 0]
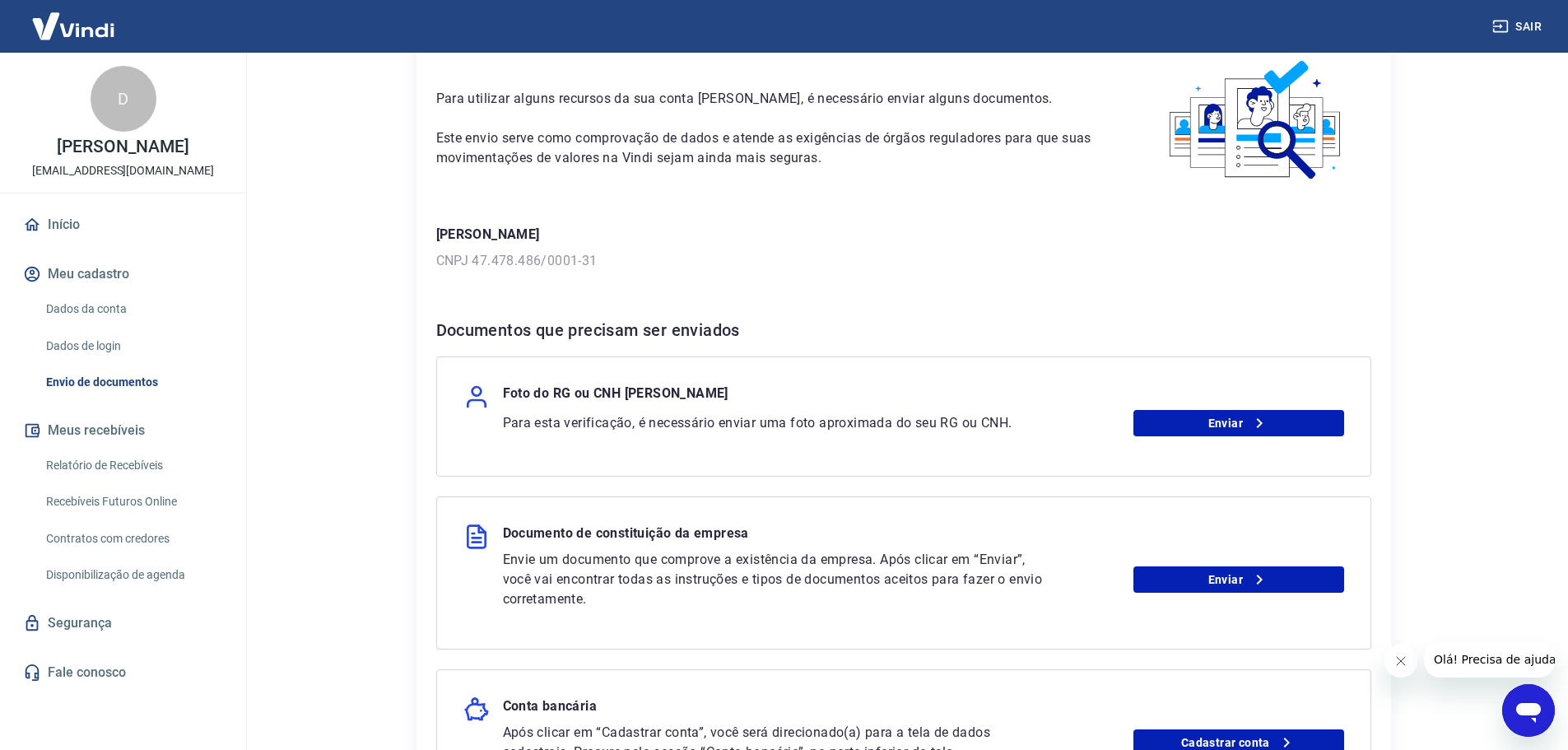
click at [177, 148] on p "[PERSON_NAME]" at bounding box center [123, 146] width 132 height 17
click at [104, 298] on link "Dados da conta" at bounding box center [132, 309] width 187 height 34
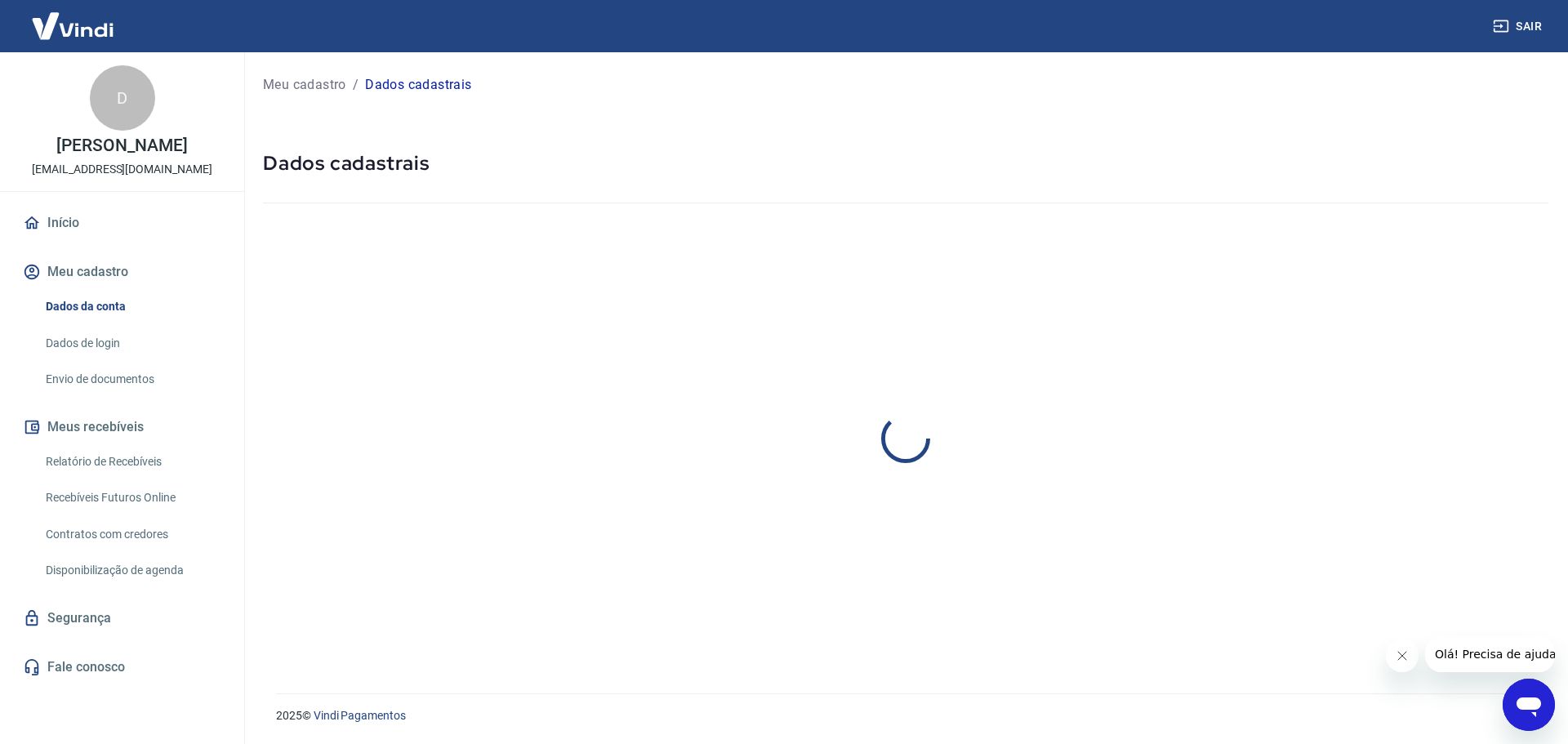
select select "SP"
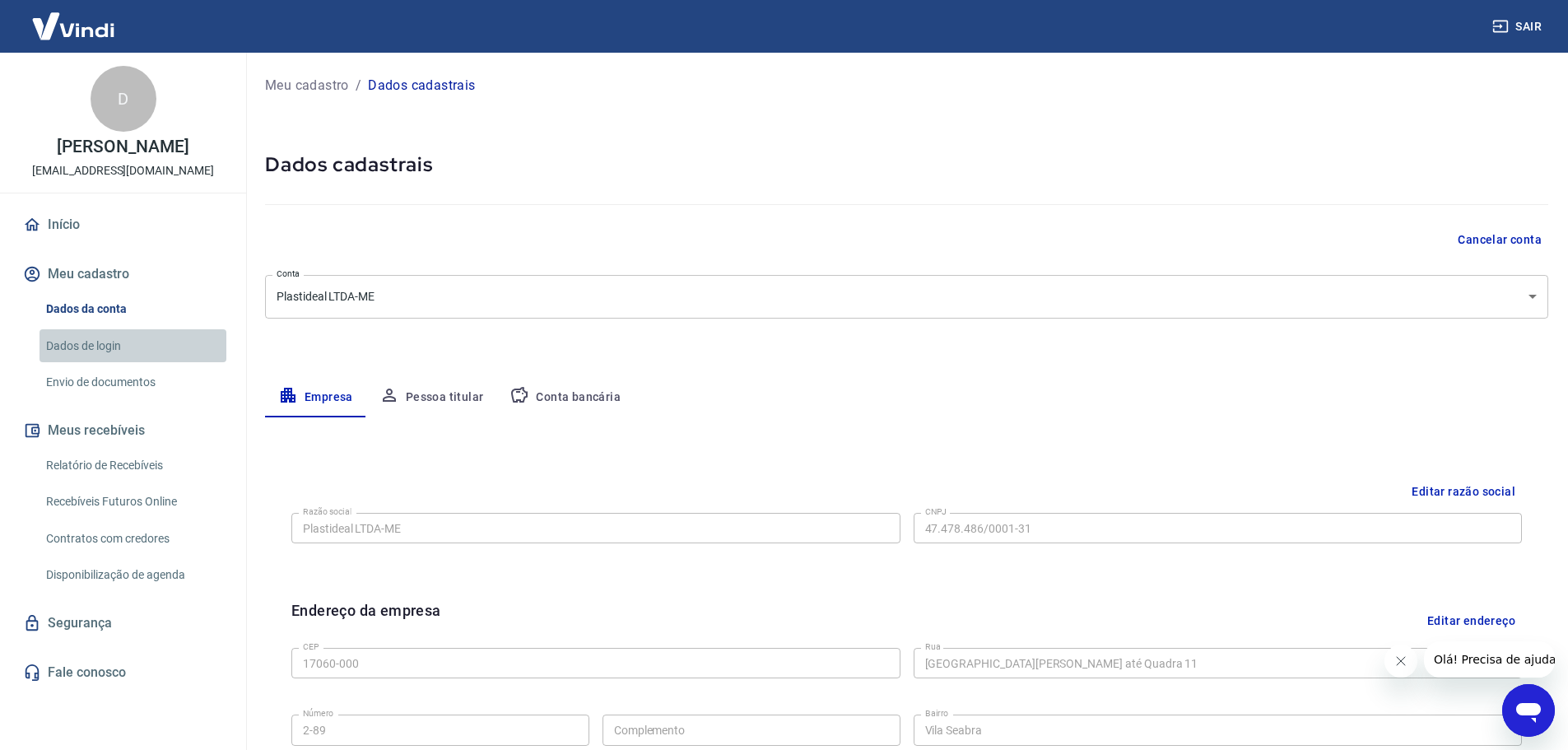
click at [106, 342] on link "Dados de login" at bounding box center [132, 346] width 187 height 34
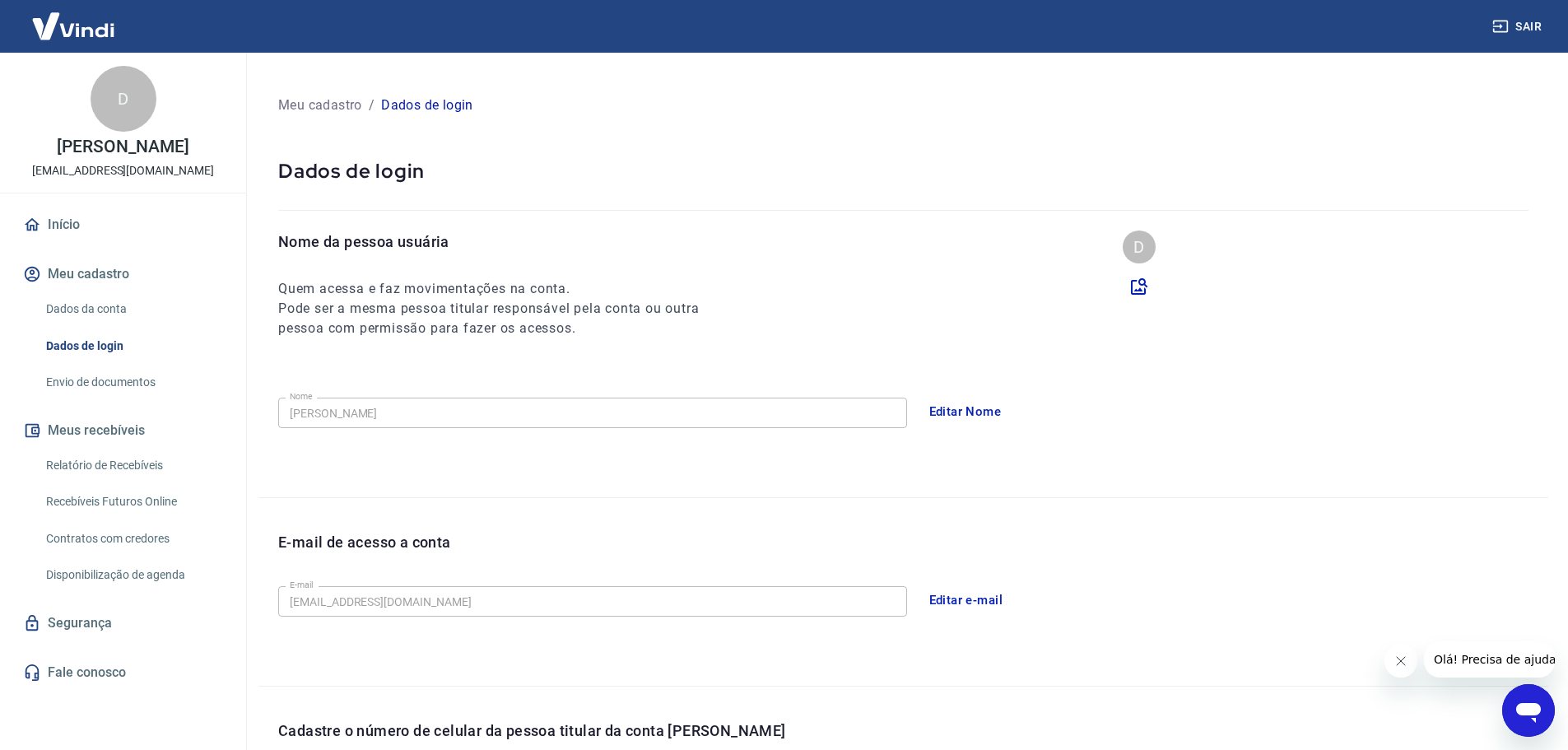
click at [963, 414] on button "Editar Nome" at bounding box center [965, 412] width 90 height 35
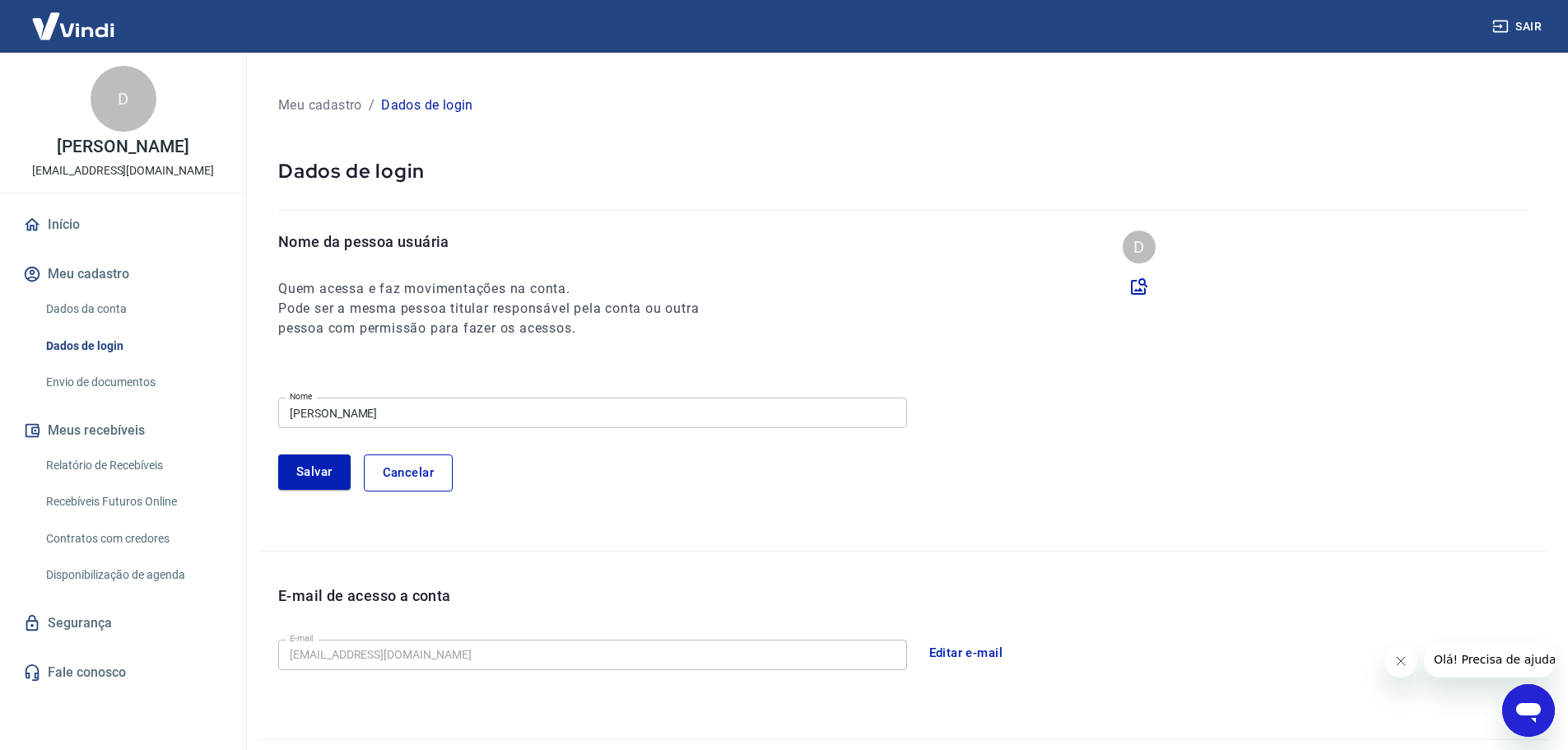
click at [592, 412] on input "[PERSON_NAME]" at bounding box center [593, 412] width 628 height 30
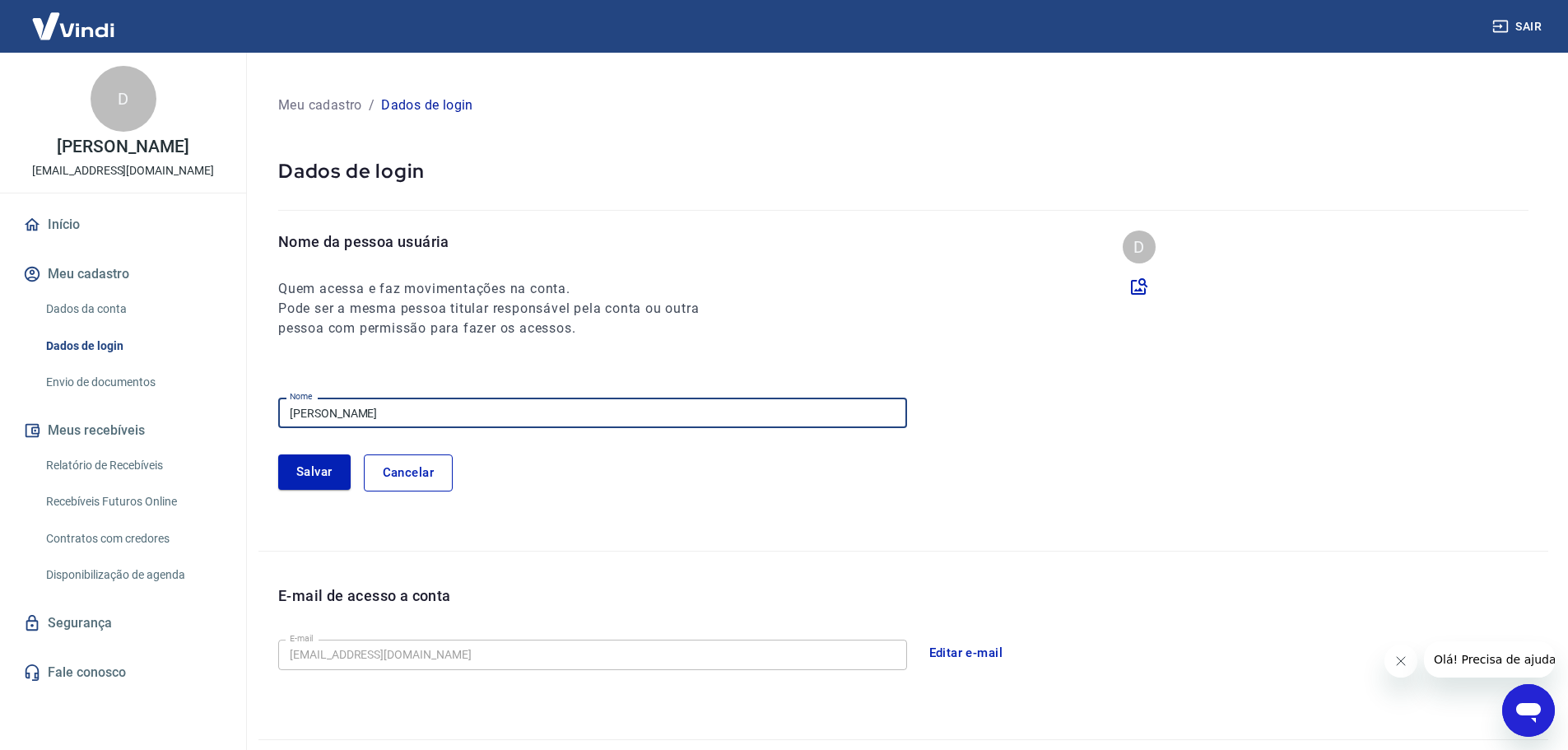
click at [592, 412] on input "[PERSON_NAME]" at bounding box center [593, 412] width 628 height 30
type input "PLASTIDEAL"
click at [301, 471] on button "Salvar" at bounding box center [314, 471] width 72 height 35
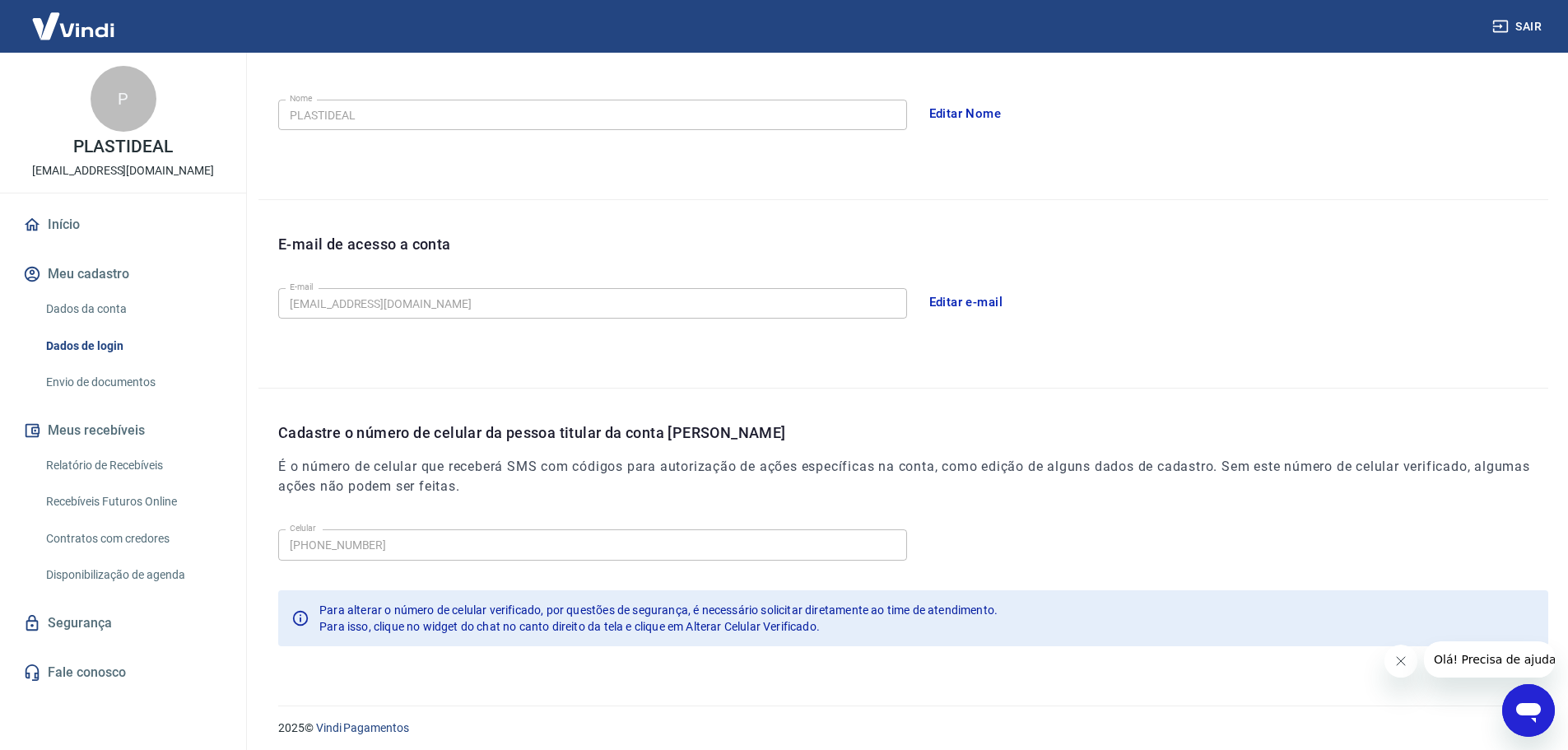
scroll to position [304, 0]
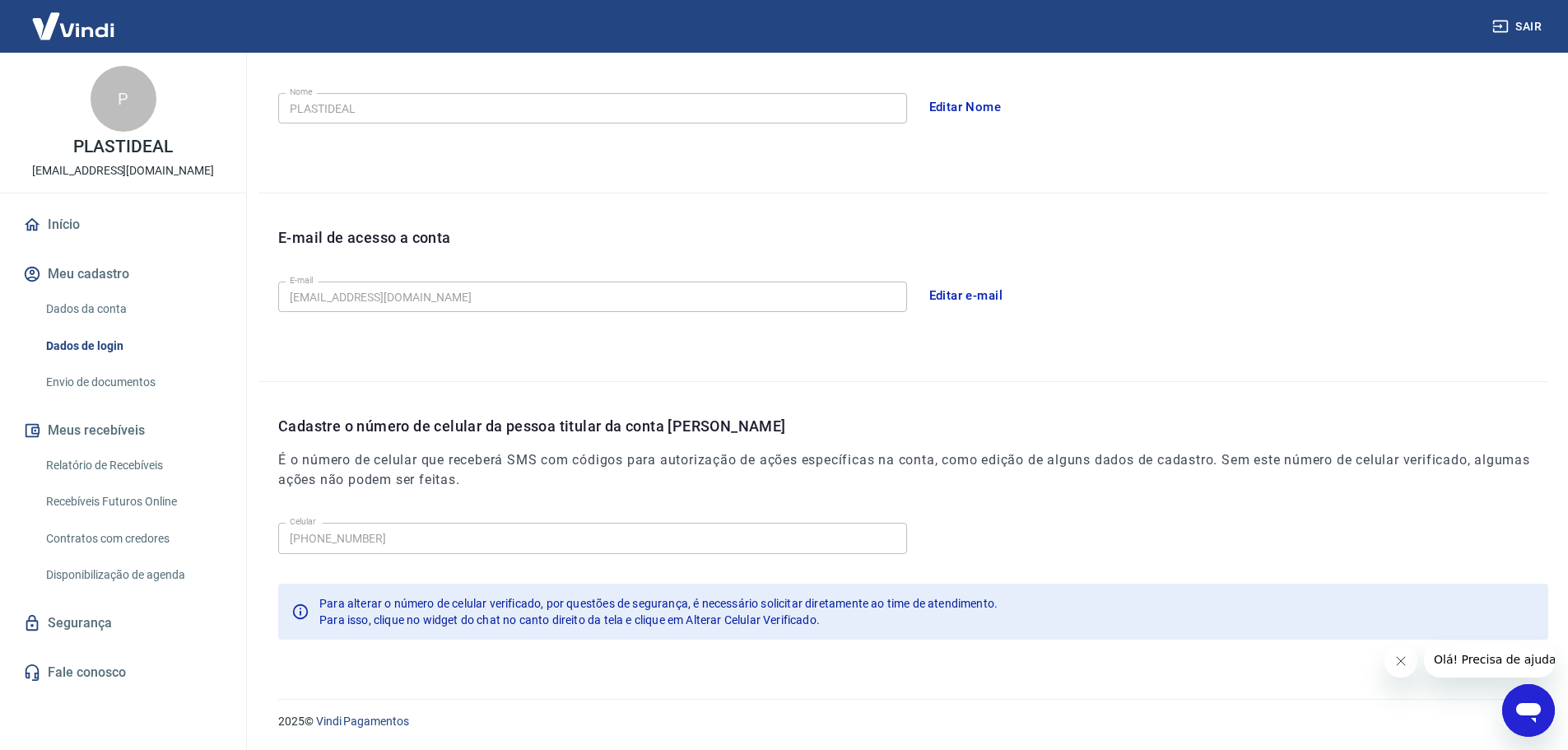
click at [86, 307] on link "Dados da conta" at bounding box center [132, 309] width 187 height 34
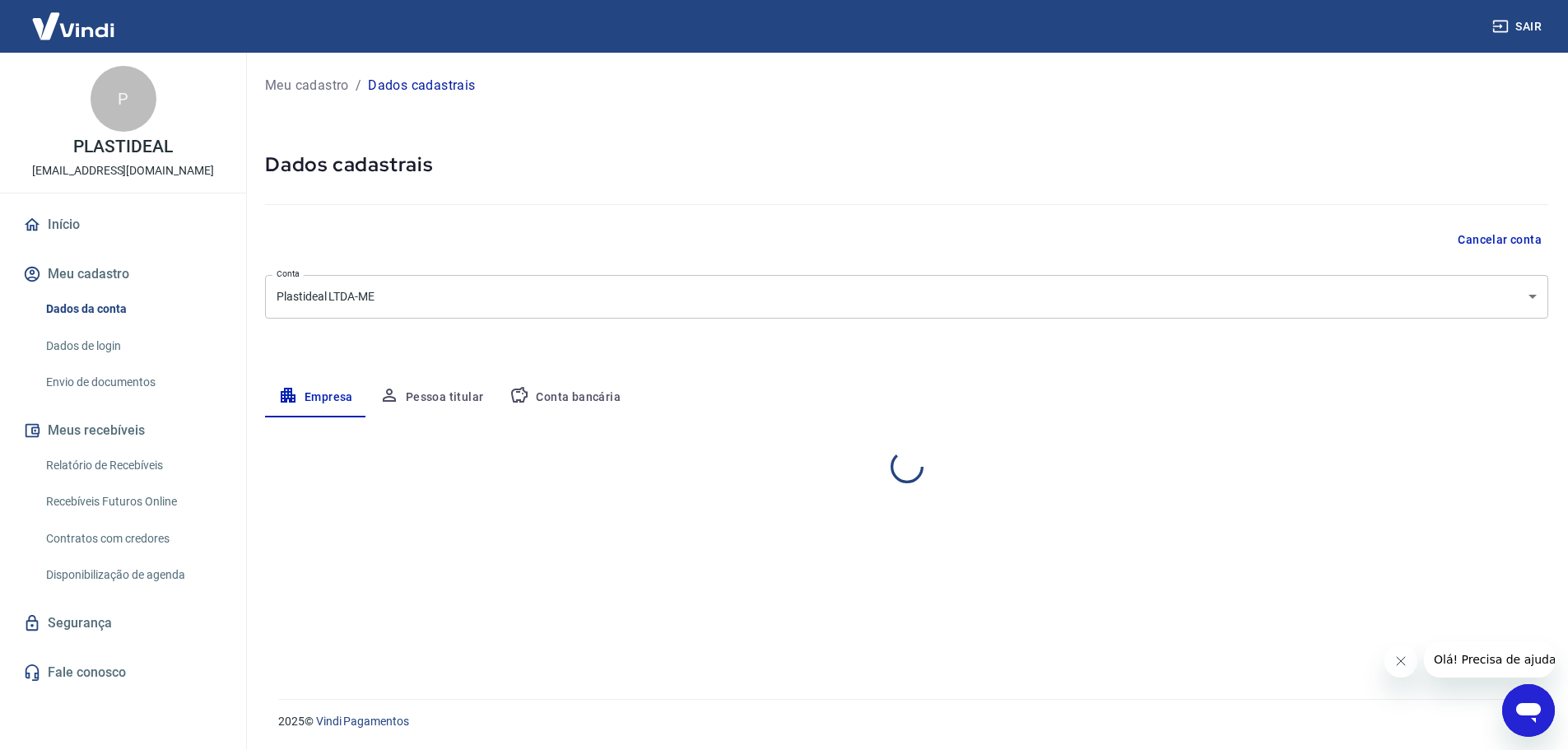
select select "SP"
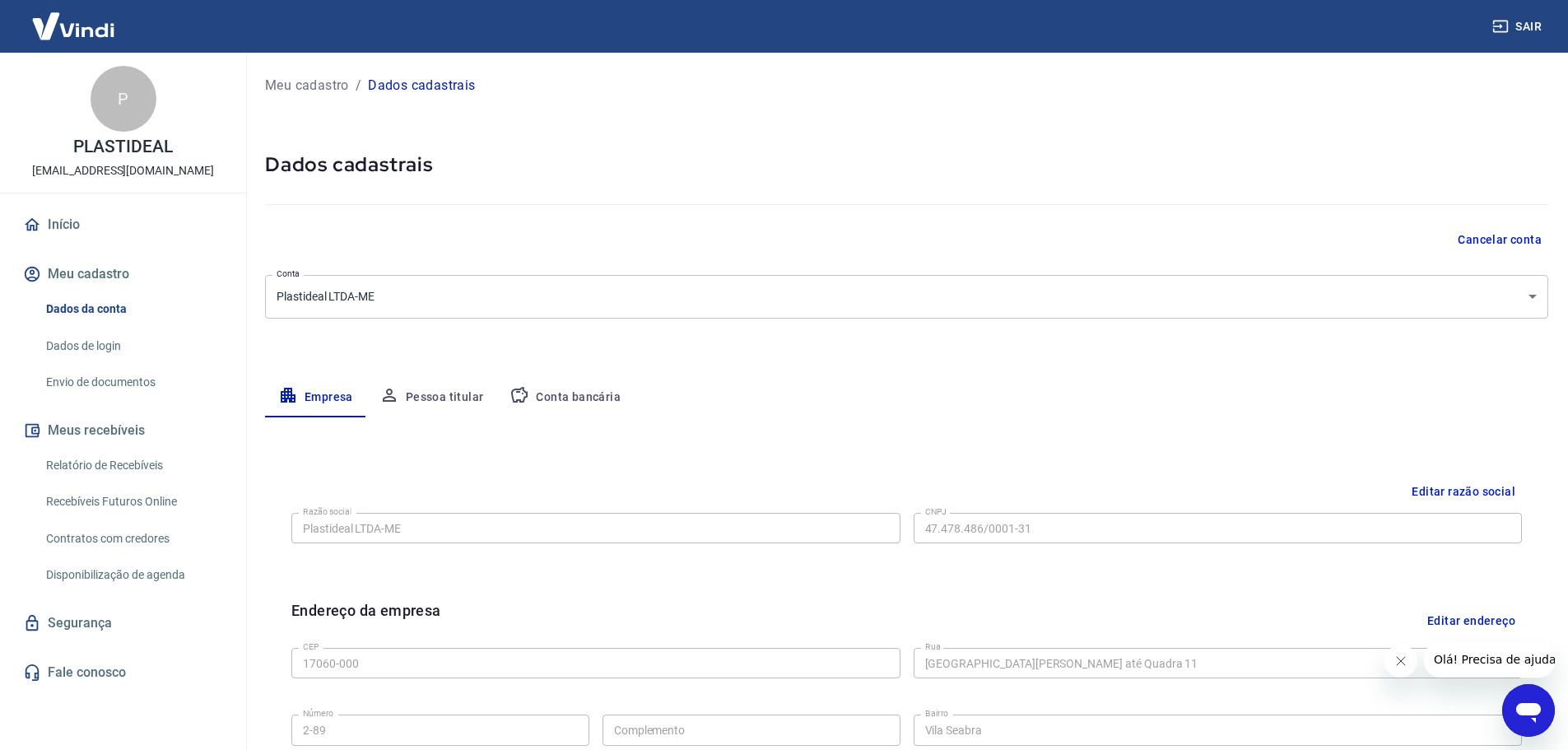
click at [85, 344] on link "Dados de login" at bounding box center [132, 346] width 187 height 34
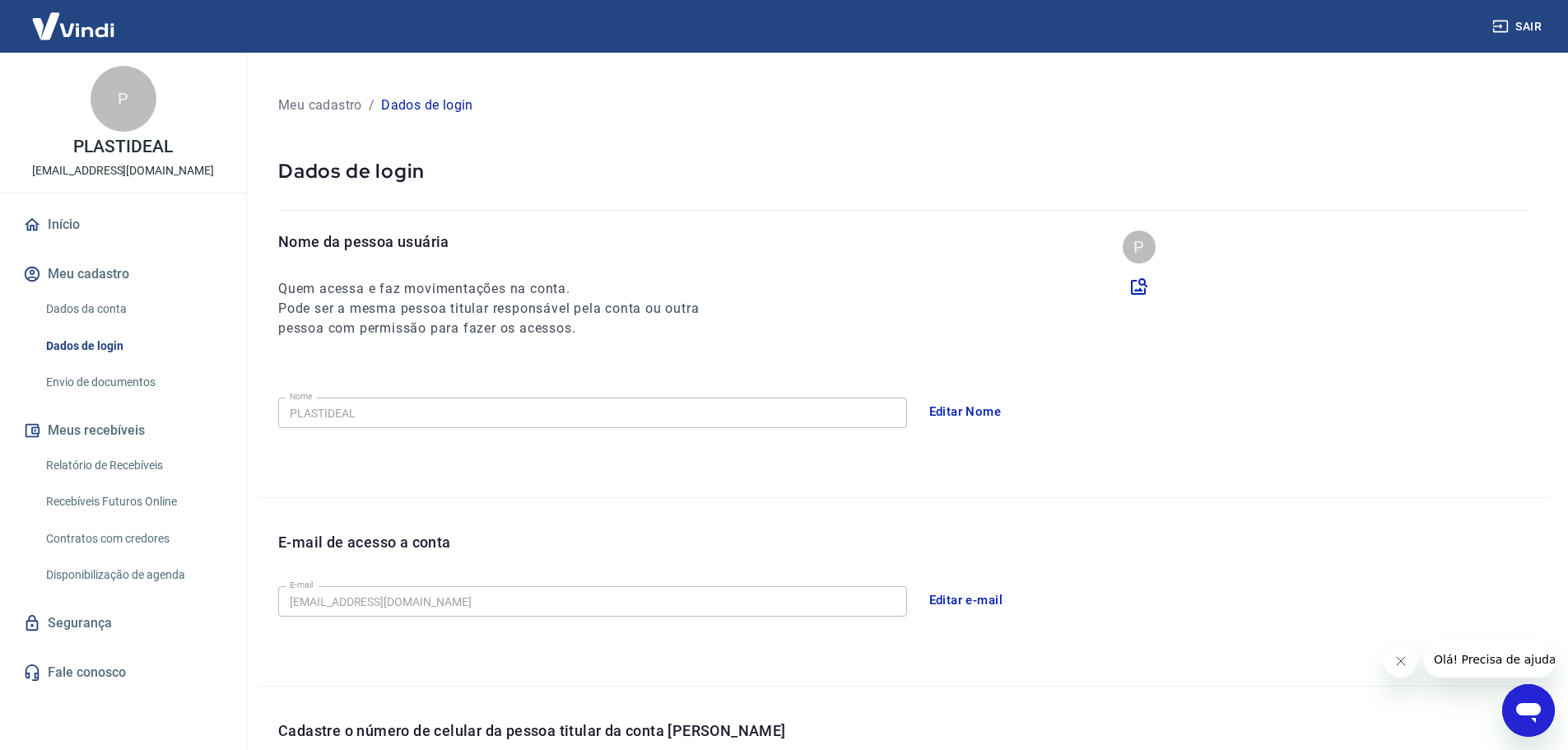
click at [95, 374] on link "Envio de documentos" at bounding box center [132, 382] width 187 height 34
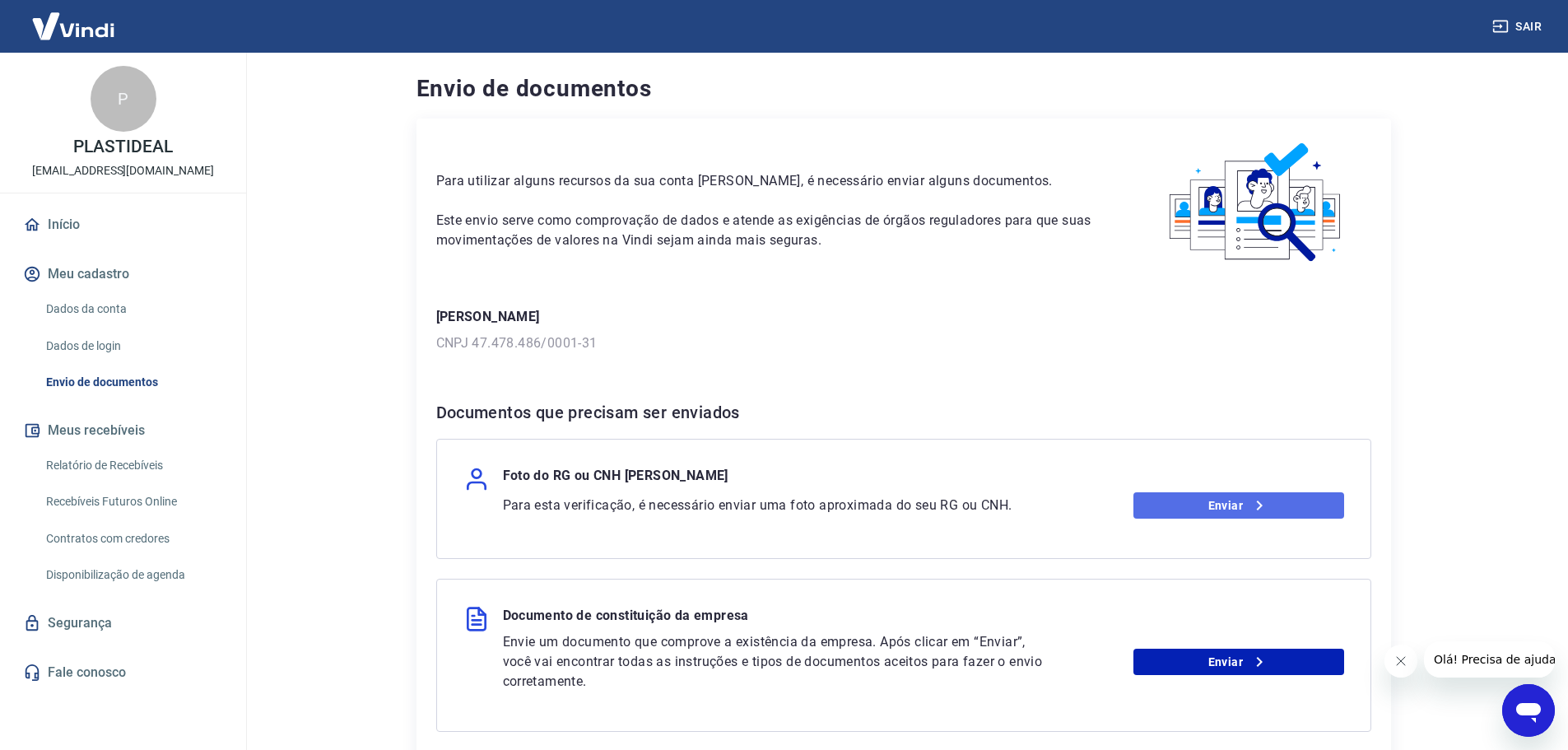
click at [1191, 502] on link "Enviar" at bounding box center [1239, 505] width 211 height 27
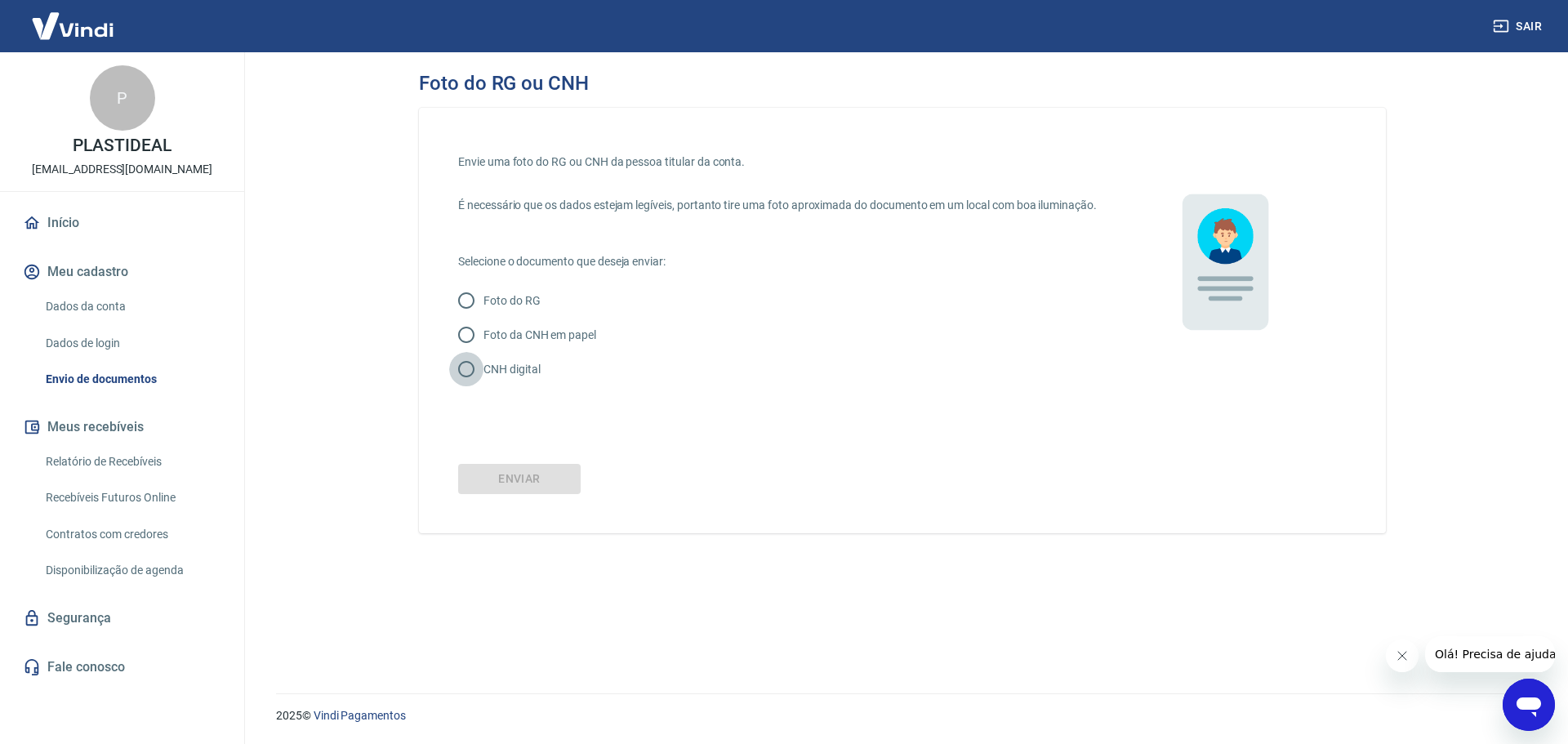
click at [470, 386] on input "CNH digital" at bounding box center [466, 368] width 35 height 35
radio input "true"
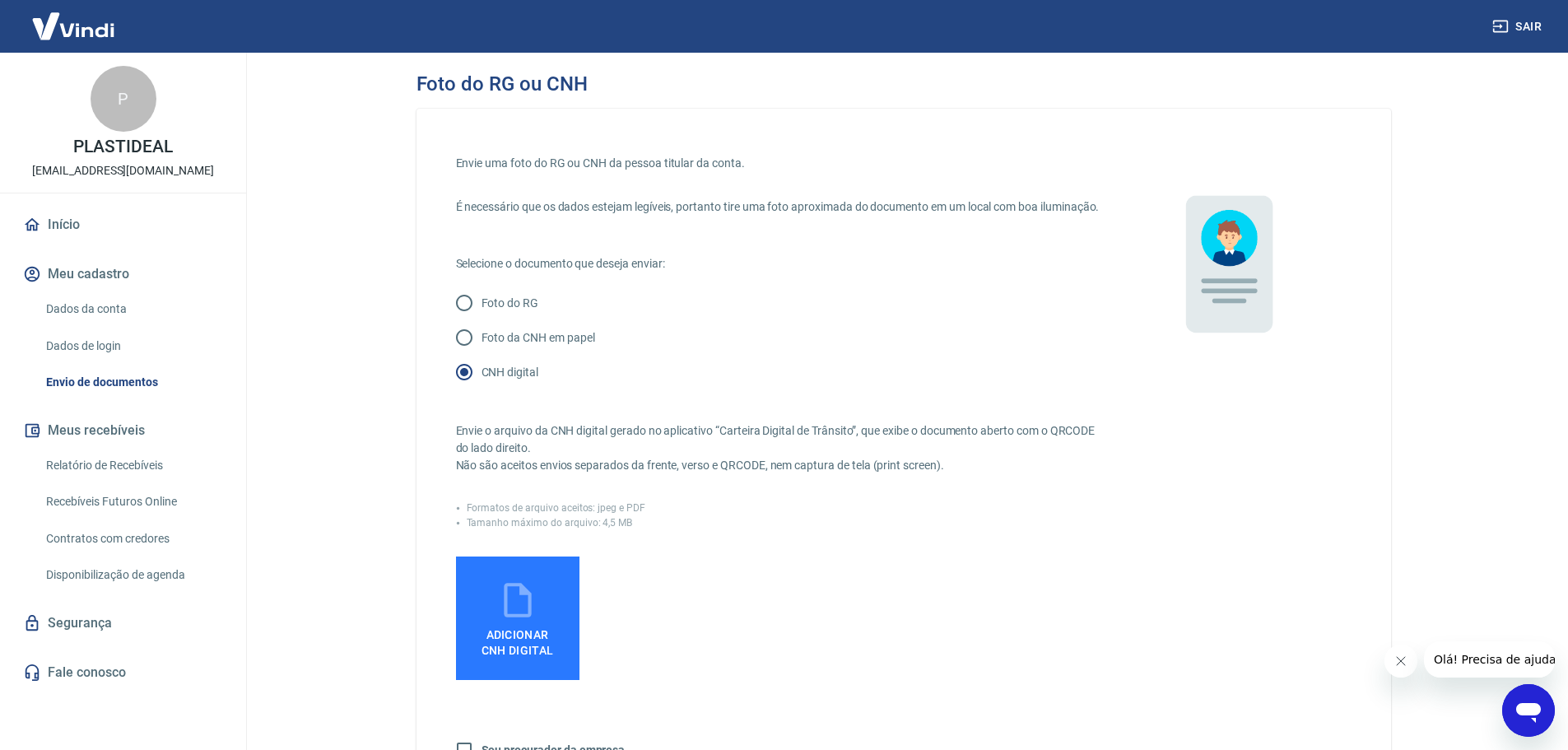
click at [527, 609] on icon at bounding box center [517, 600] width 27 height 35
click at [0, 0] on input "Adicionar CNH Digital" at bounding box center [0, 0] width 0 height 0
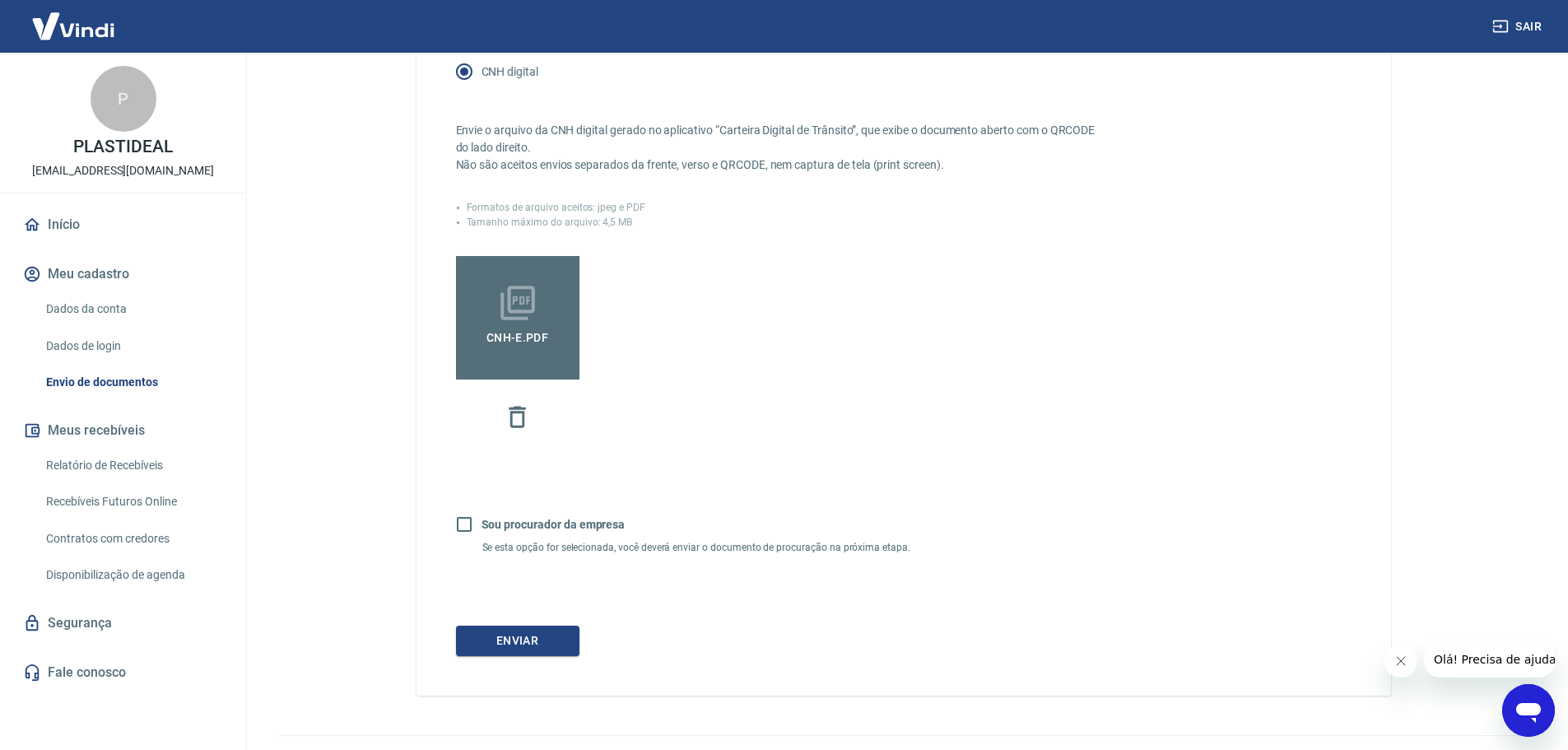
scroll to position [329, 0]
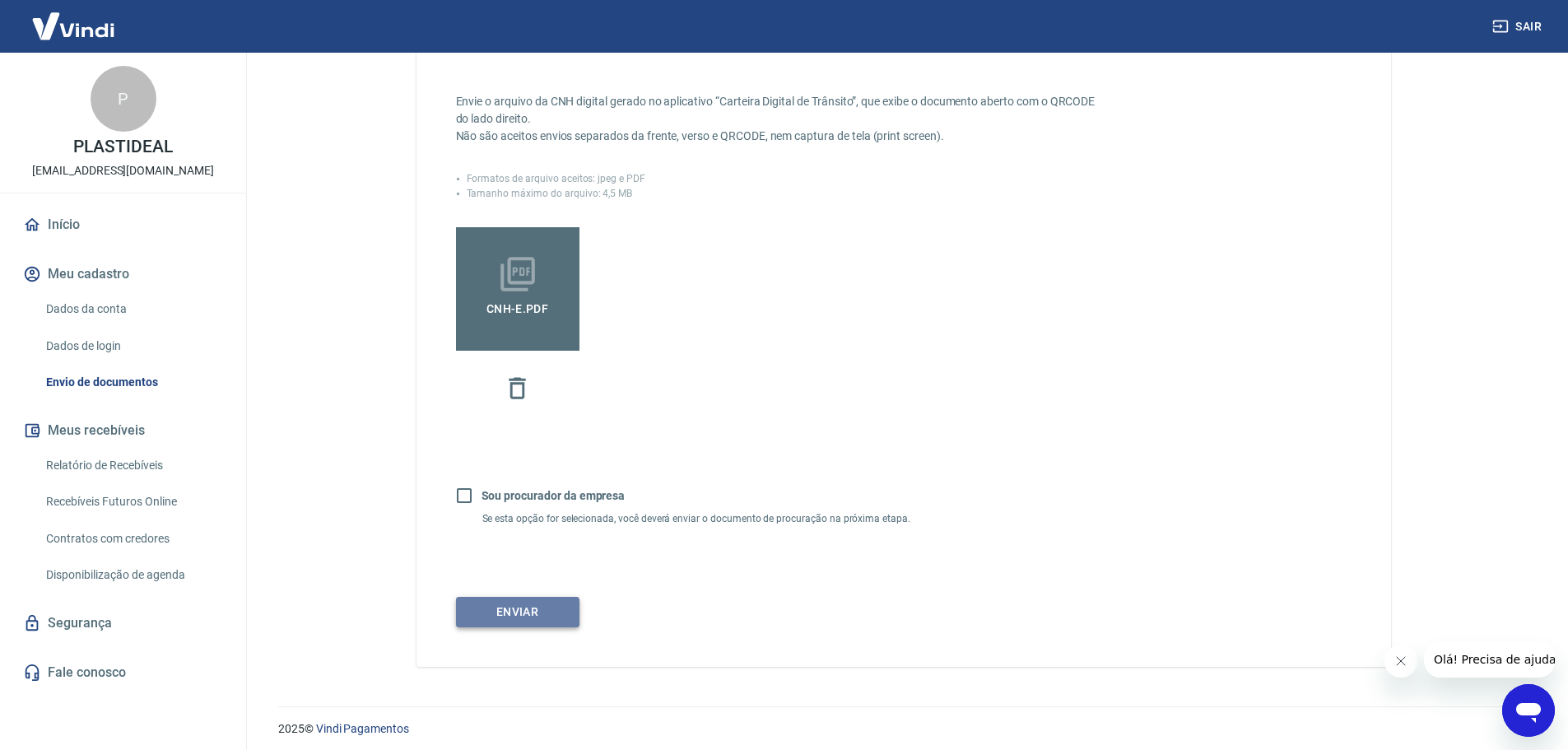
click at [530, 628] on button "Enviar" at bounding box center [518, 612] width 123 height 30
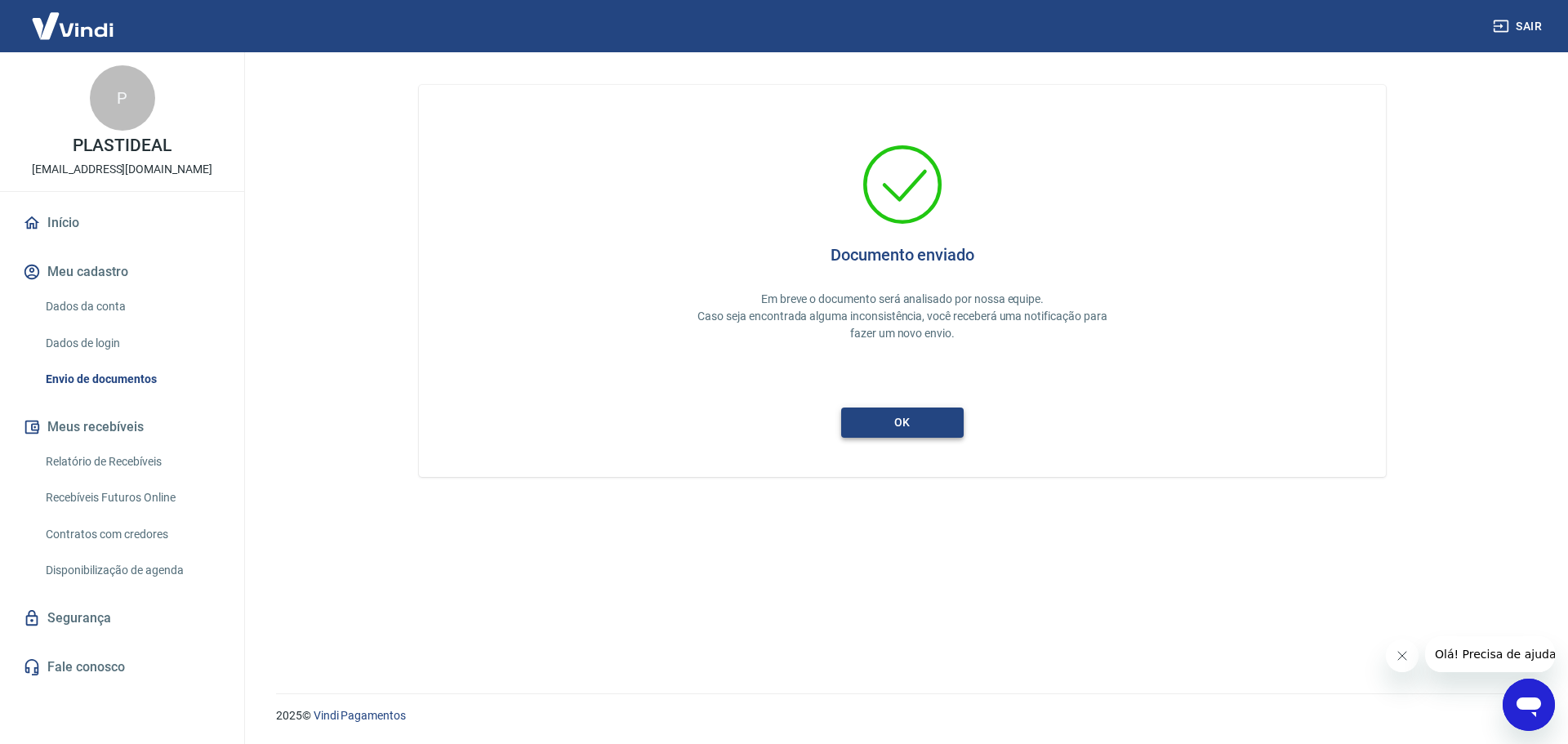
click at [902, 426] on button "ok" at bounding box center [903, 422] width 122 height 30
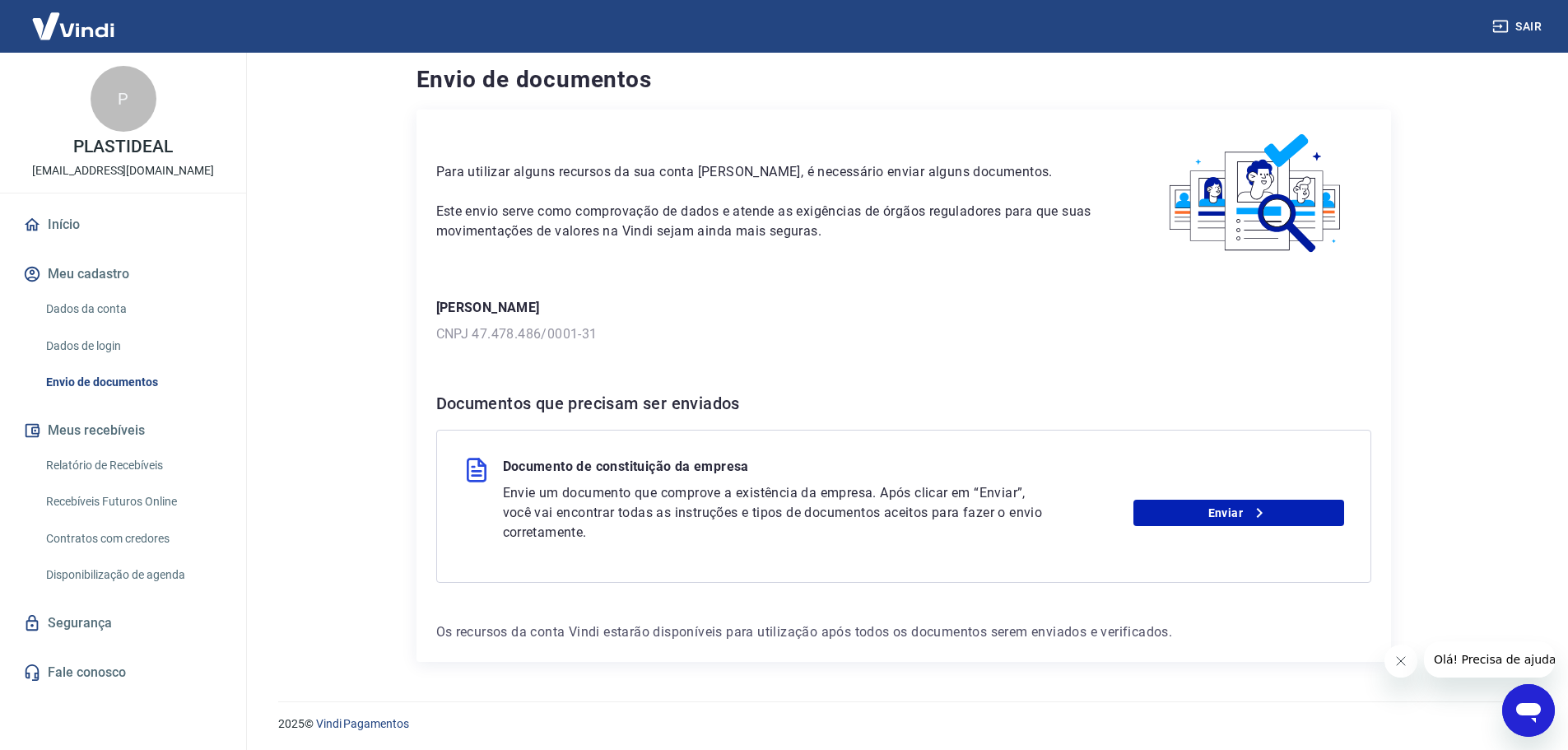
scroll to position [12, 0]
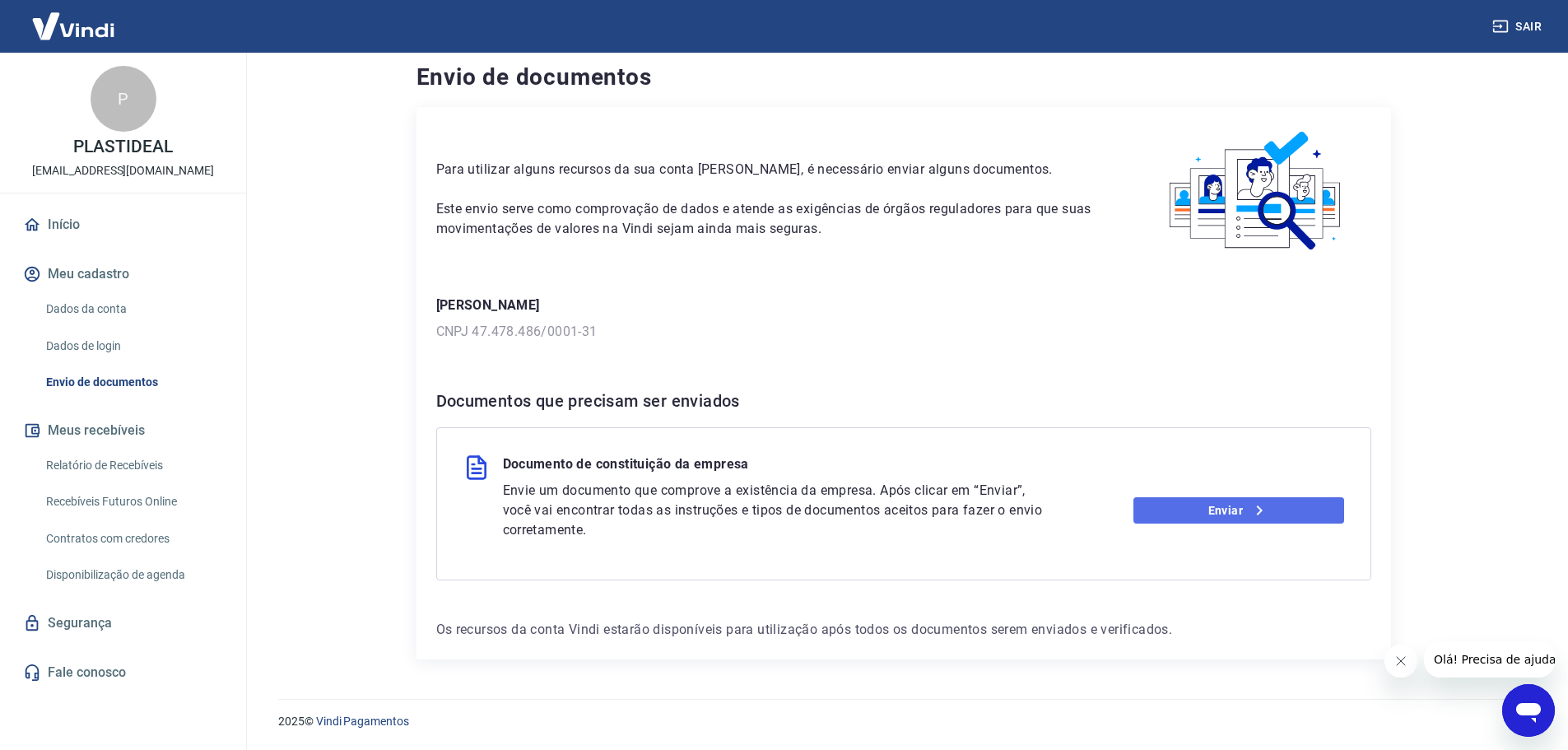
click at [1170, 515] on link "Enviar" at bounding box center [1239, 511] width 211 height 27
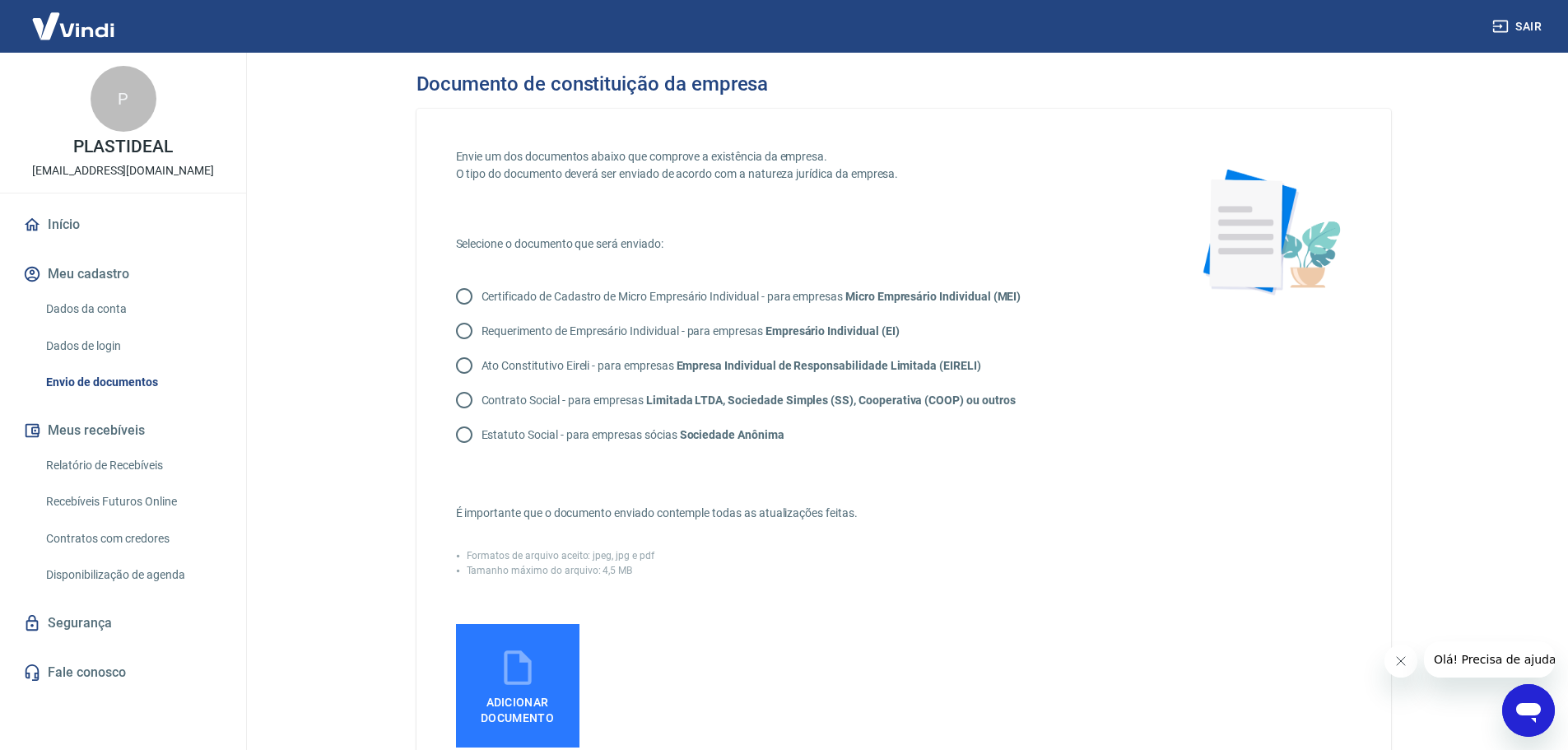
click at [464, 399] on input "Contrato Social - para empresas Limitada LTDA, Sociedade Simples (SS), Cooperat…" at bounding box center [464, 400] width 35 height 35
radio input "true"
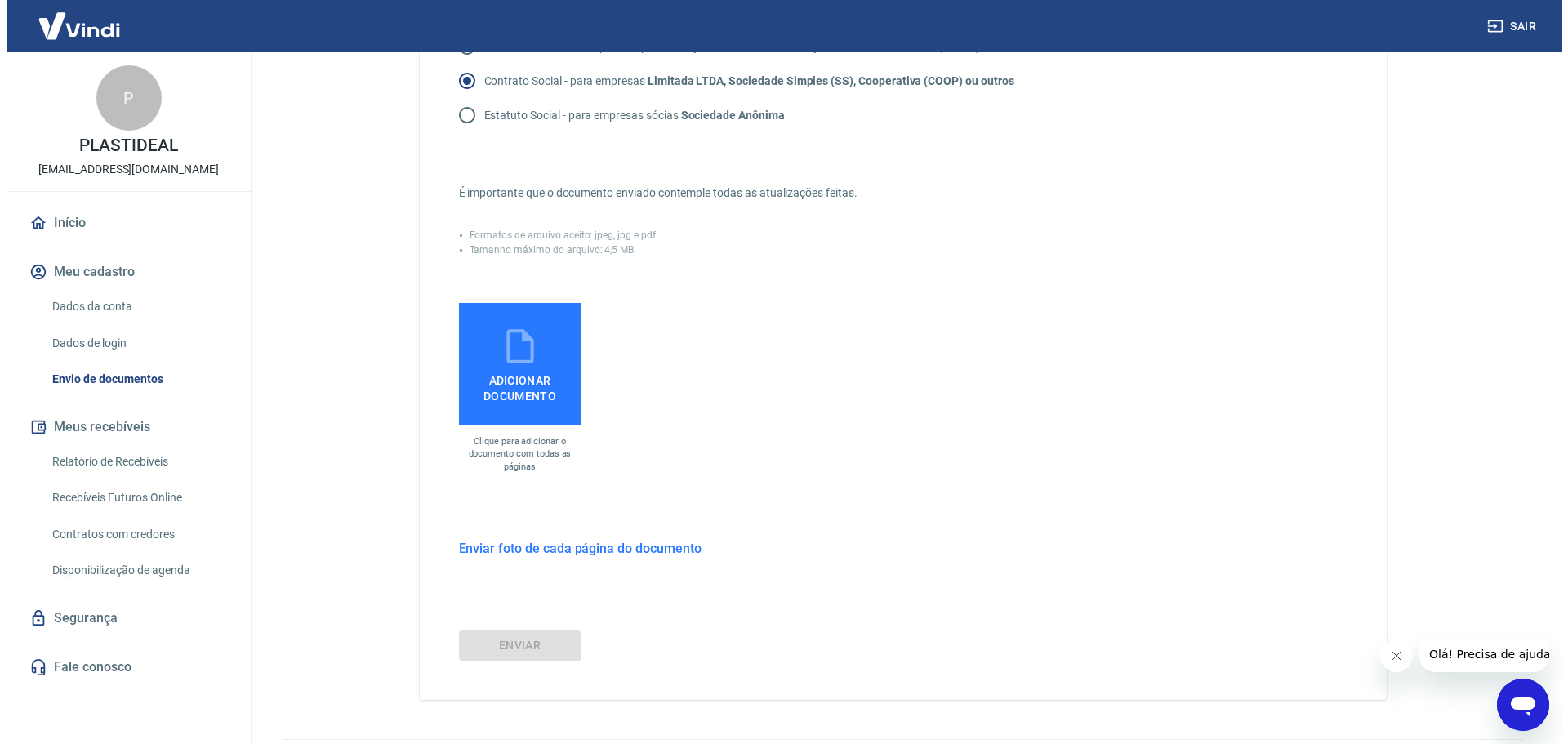
scroll to position [327, 0]
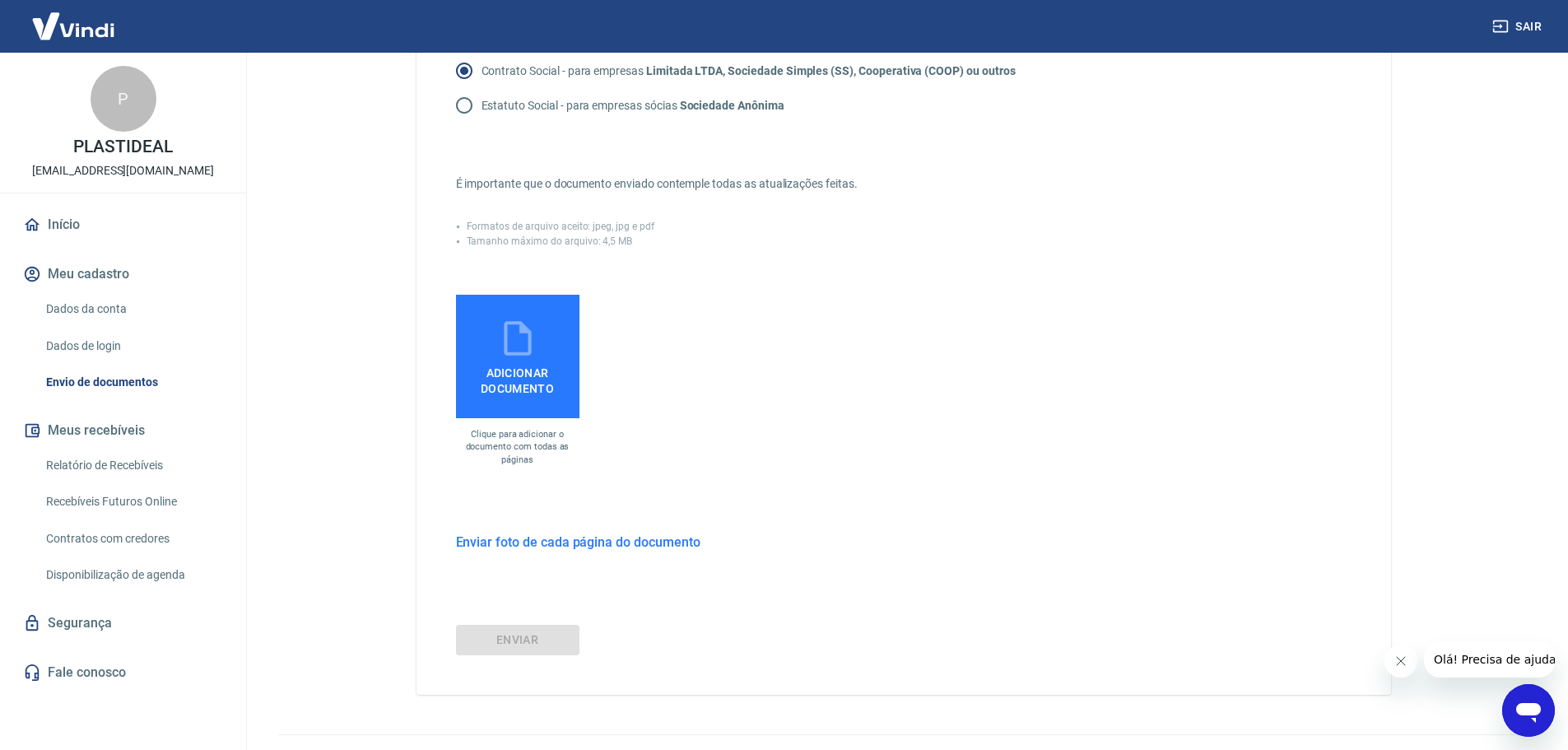
click at [518, 336] on icon at bounding box center [518, 338] width 41 height 41
click at [0, 0] on input "Adicionar documento" at bounding box center [0, 0] width 0 height 0
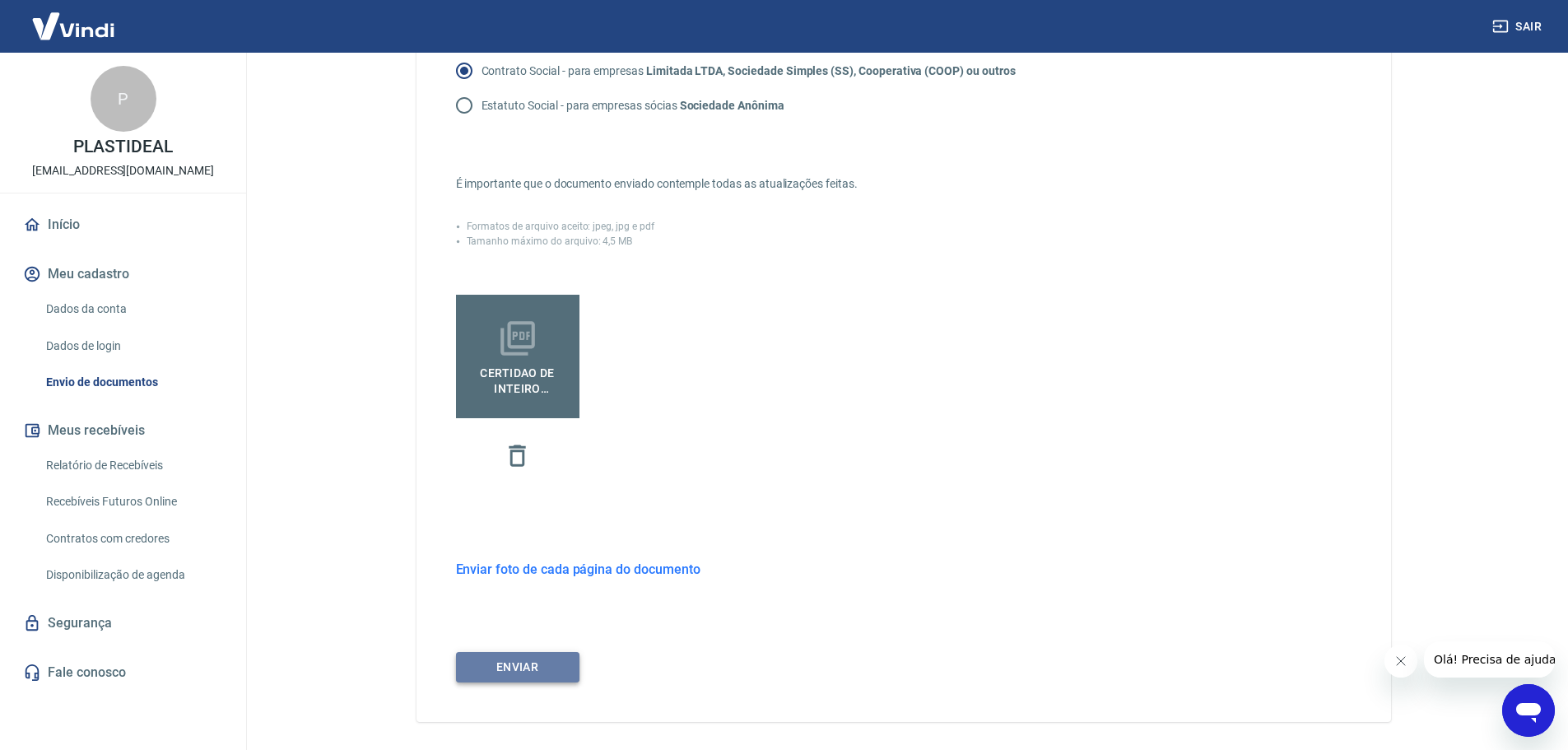
click at [554, 673] on button "ENVIAR" at bounding box center [518, 667] width 123 height 30
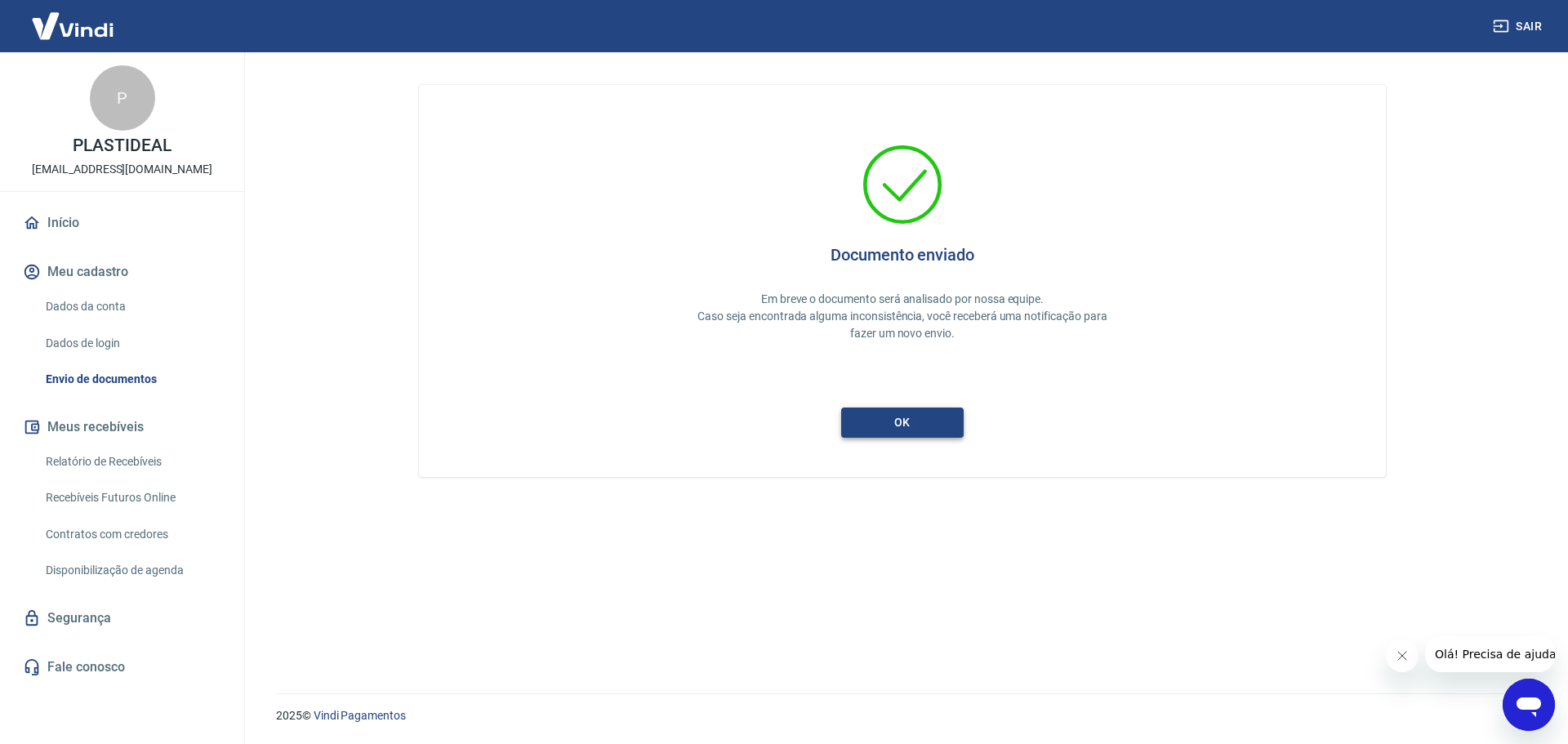
click at [910, 428] on button "ok" at bounding box center [903, 422] width 122 height 30
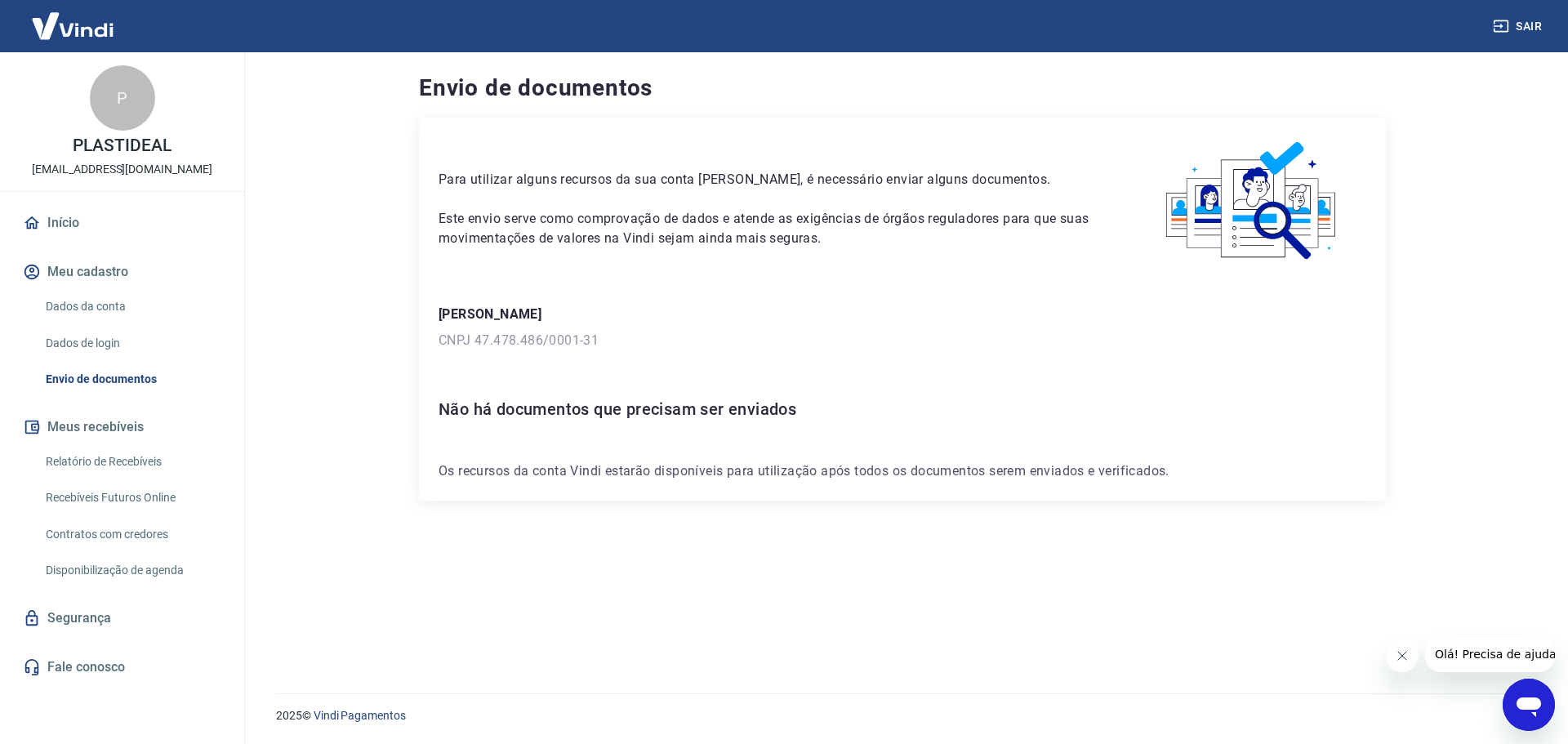
click at [547, 330] on div "Diego Suavi Guilherme CNPJ 47.478.486/0001-31" at bounding box center [902, 328] width 928 height 46
click at [99, 309] on link "Dados da conta" at bounding box center [131, 306] width 185 height 34
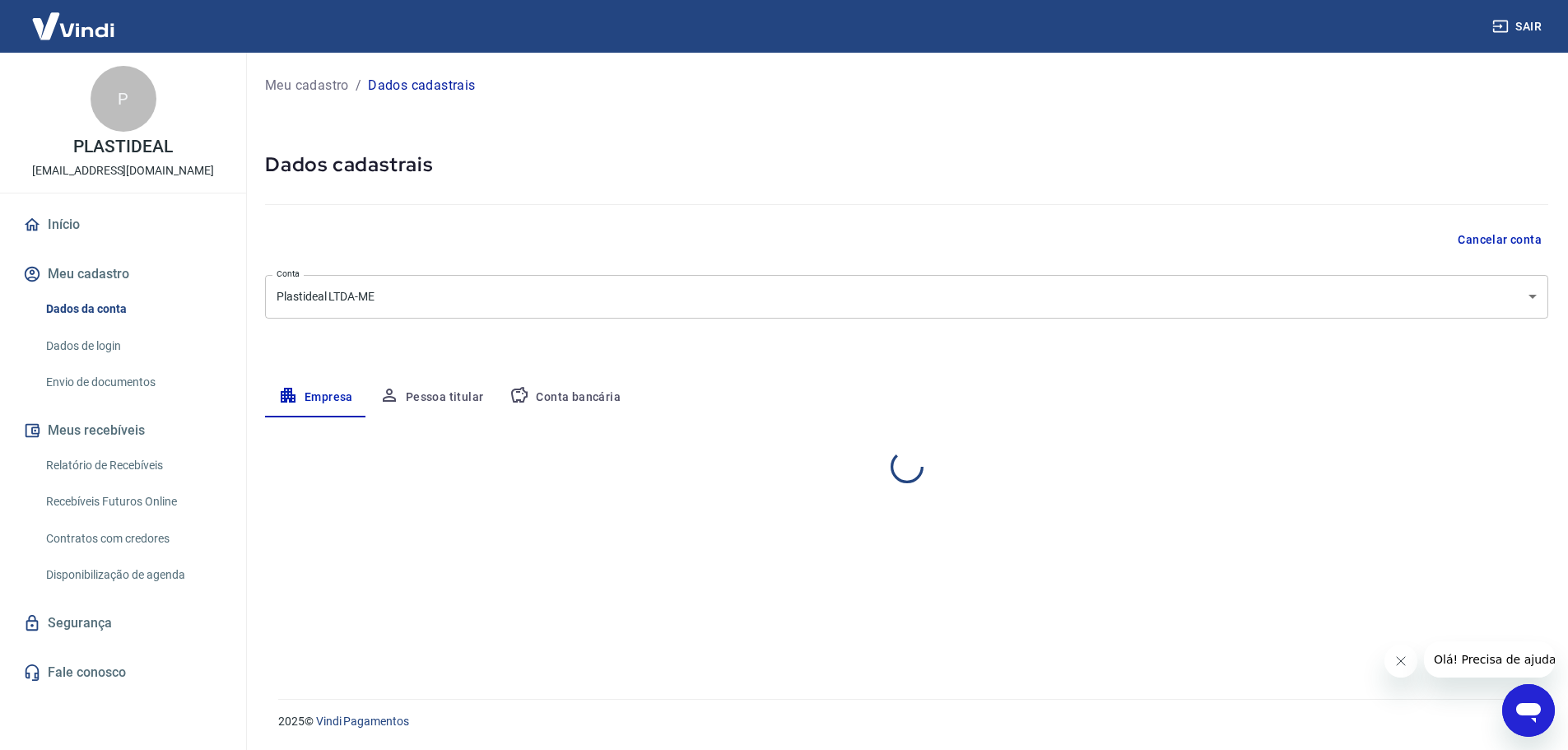
select select "SP"
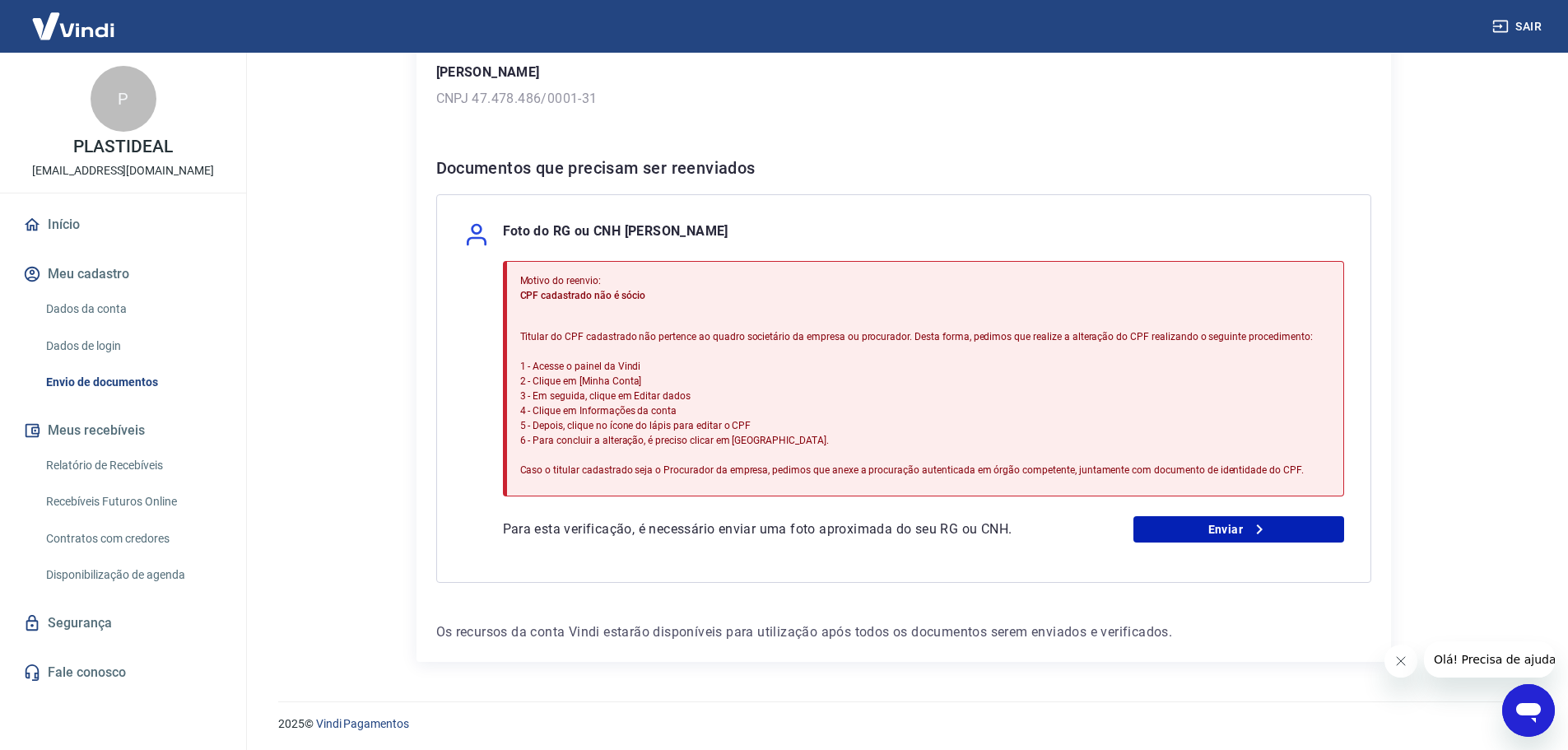
scroll to position [247, 0]
click at [105, 306] on link "Dados da conta" at bounding box center [132, 309] width 187 height 34
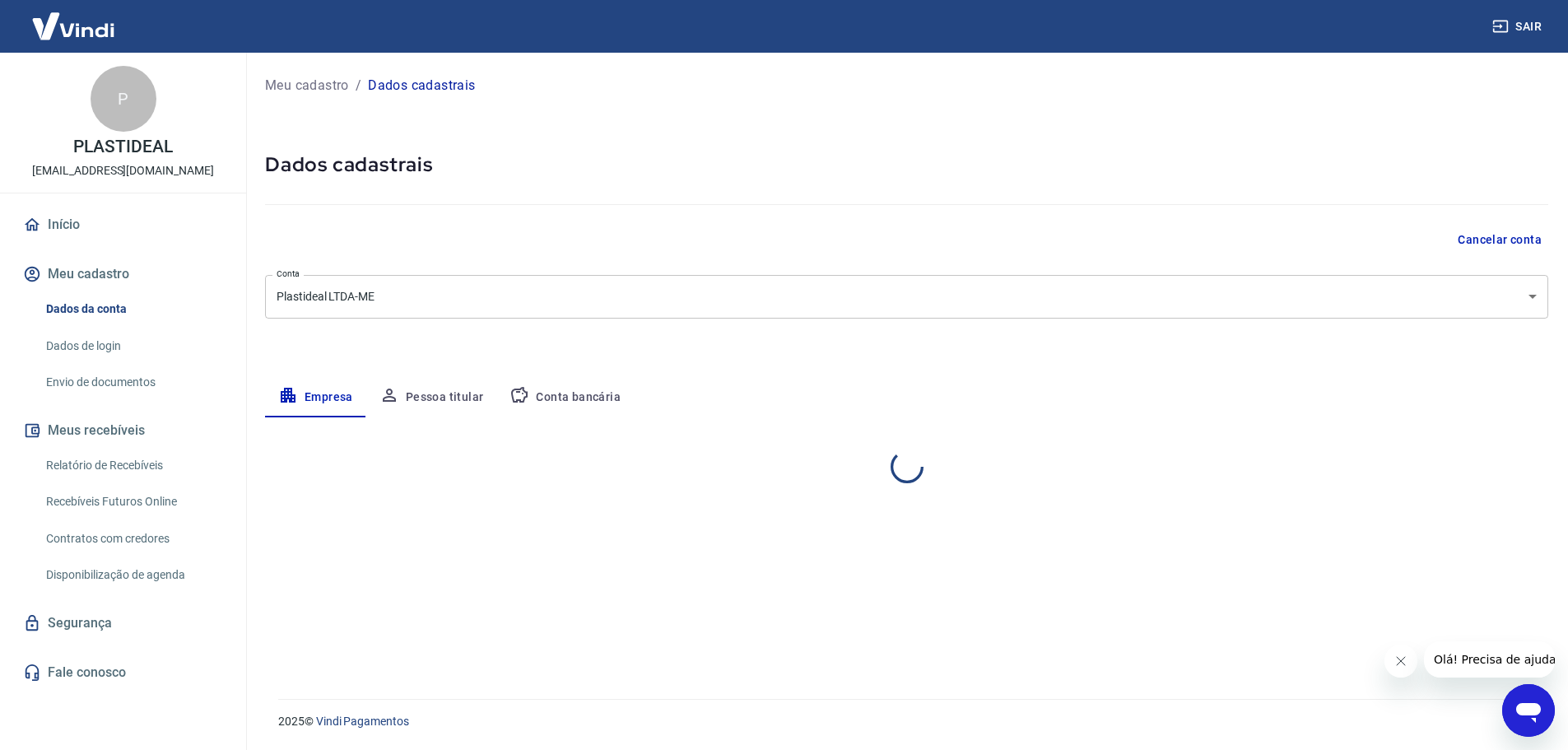
select select "SP"
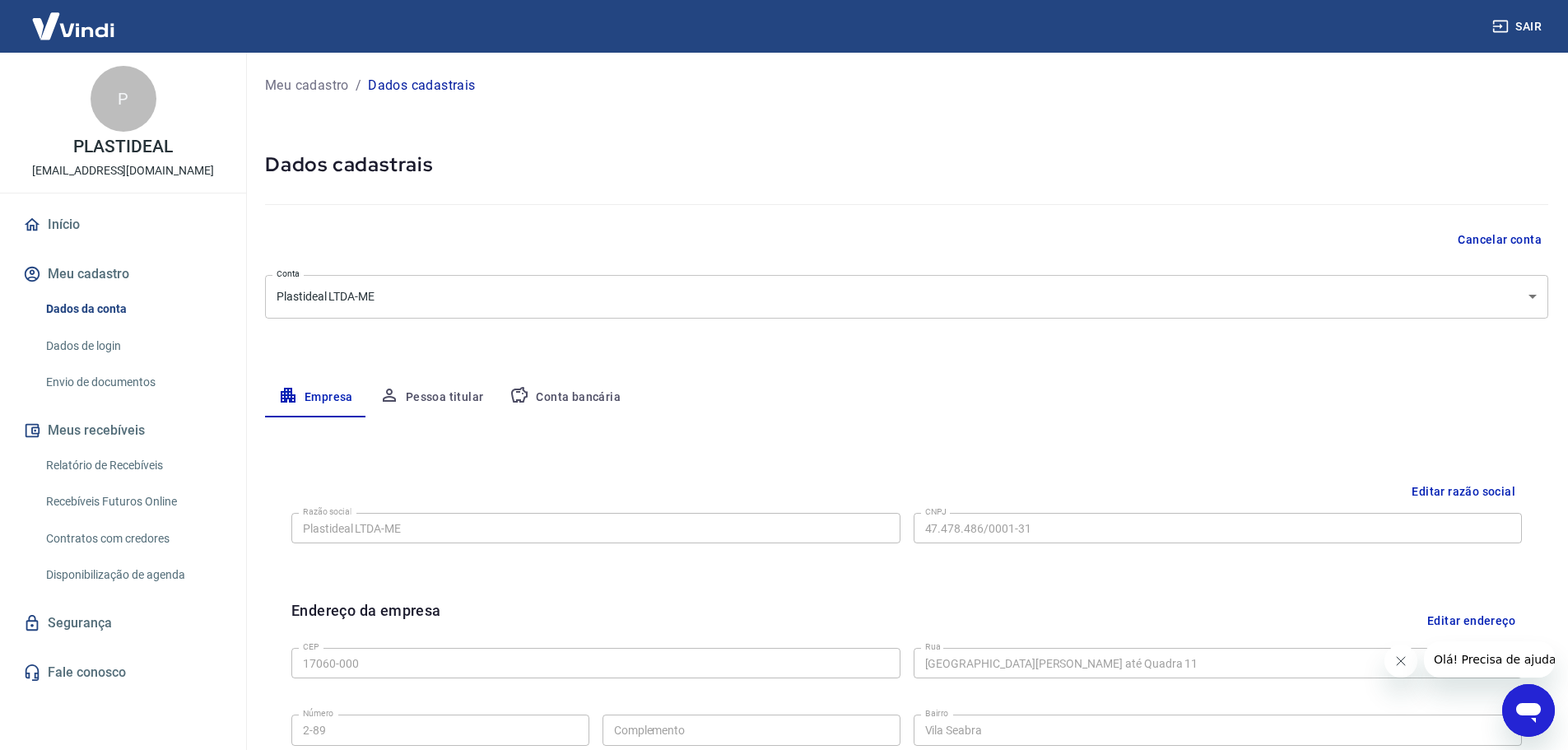
click at [111, 343] on link "Dados de login" at bounding box center [132, 346] width 187 height 34
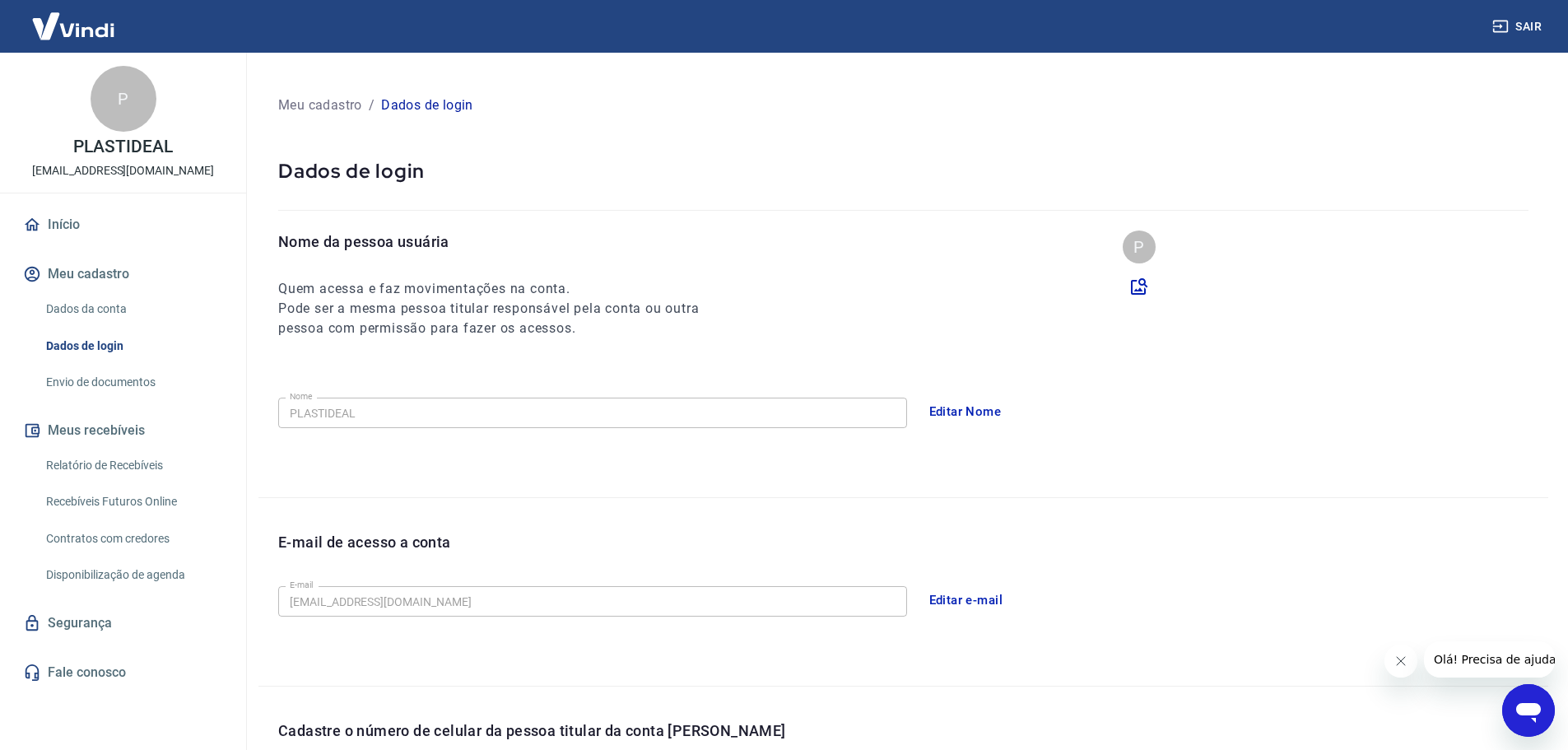
click at [110, 312] on link "Dados da conta" at bounding box center [132, 309] width 187 height 34
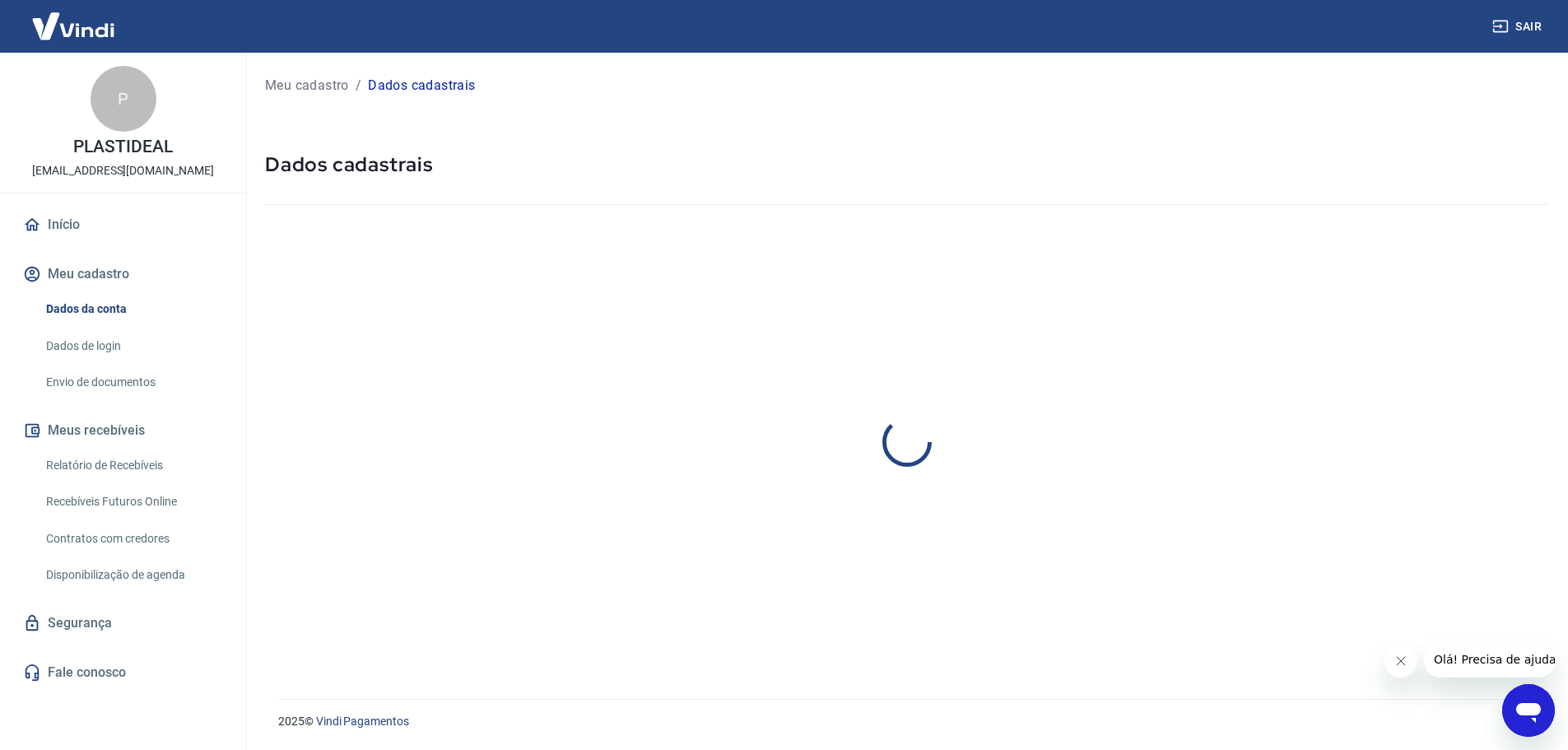
select select "SP"
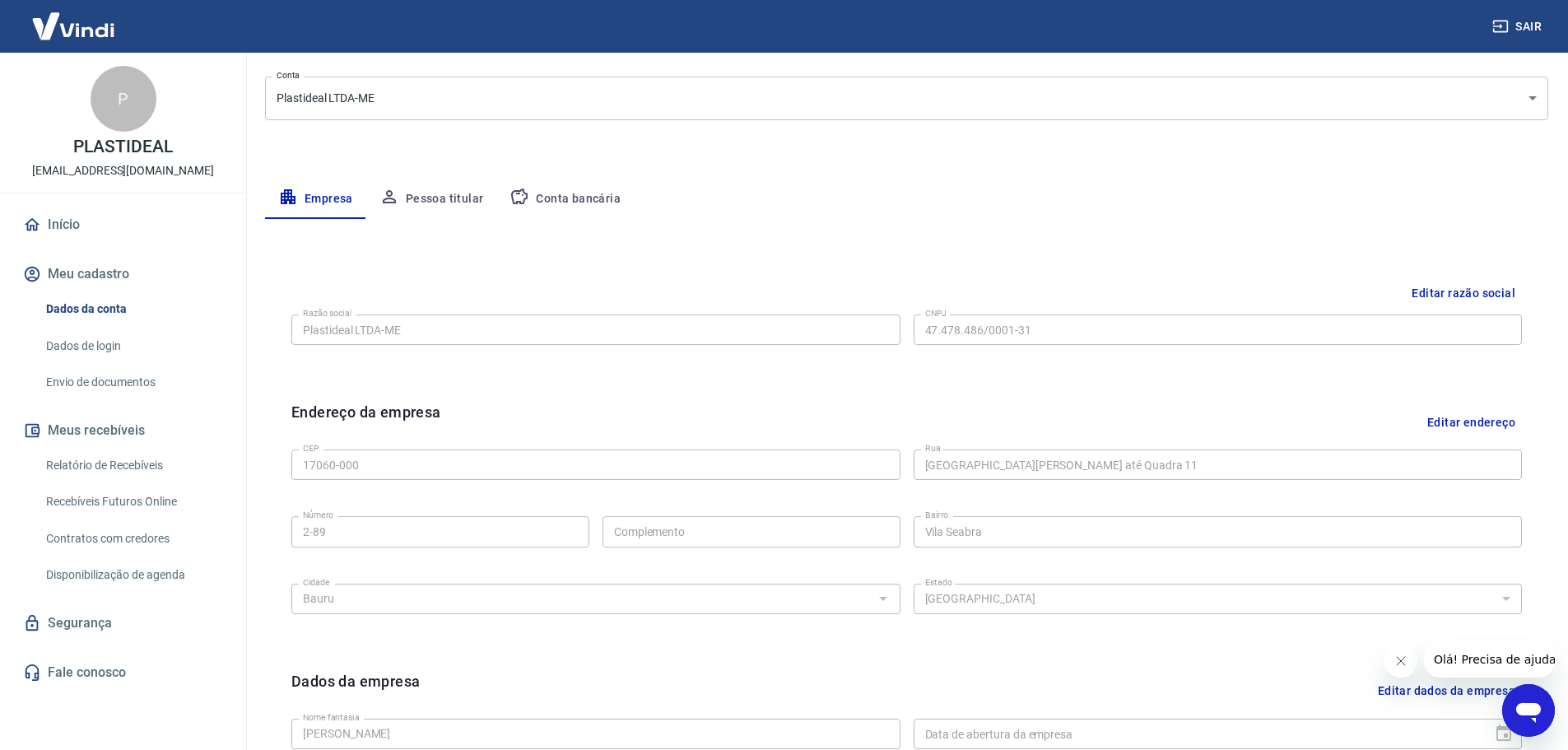
scroll to position [190, 0]
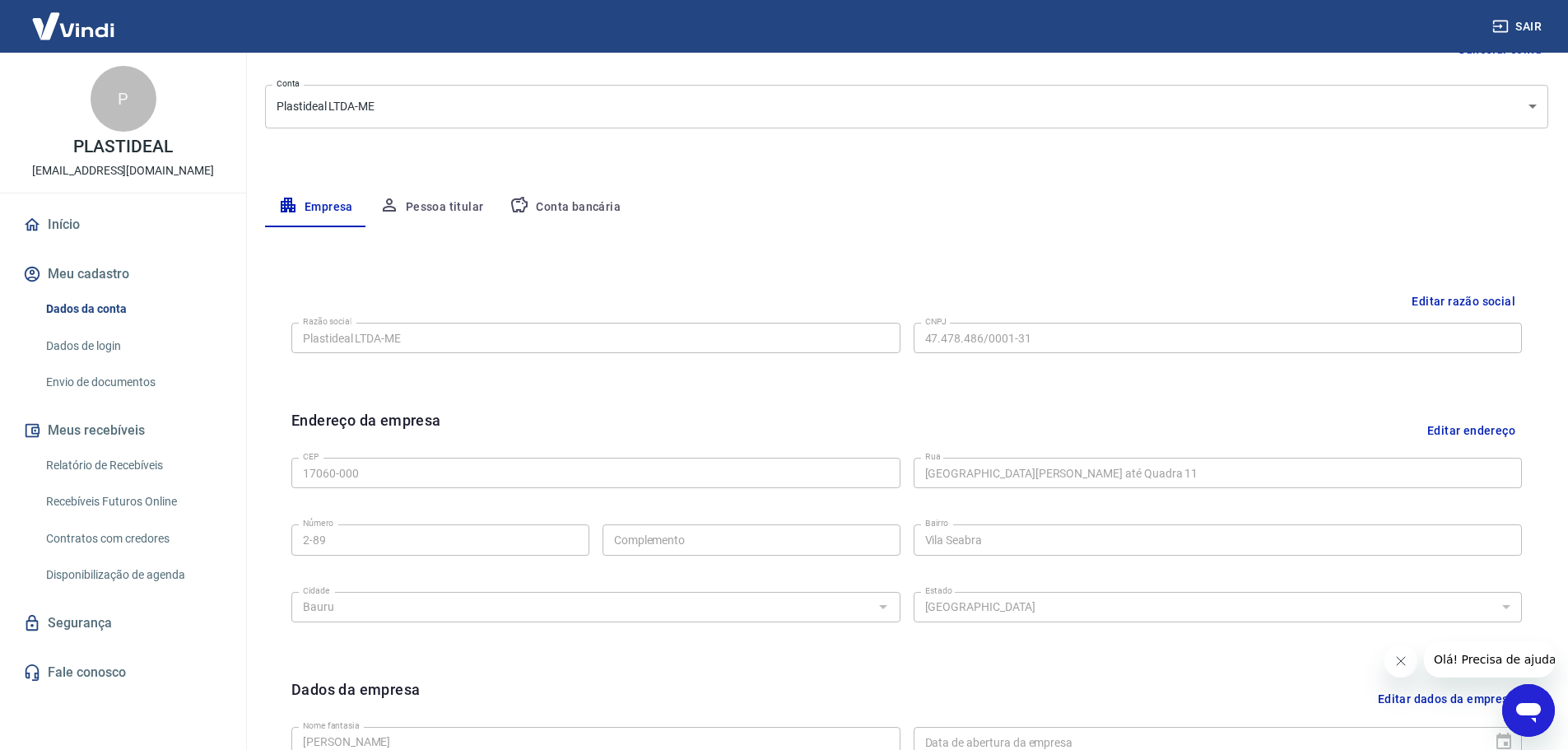
click at [473, 211] on button "Pessoa titular" at bounding box center [431, 207] width 131 height 39
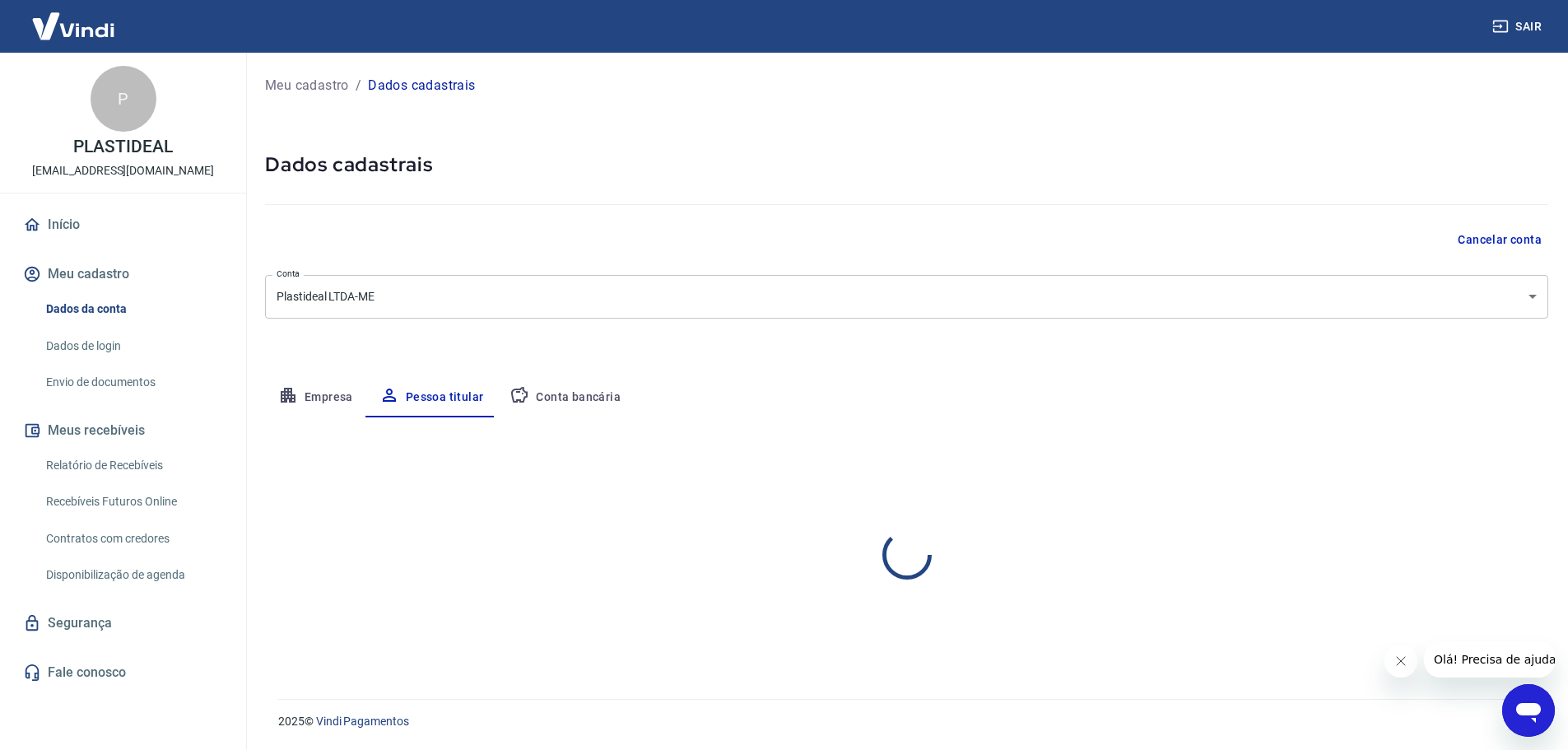
scroll to position [0, 0]
click at [1447, 453] on button "Editar nome e CPF" at bounding box center [1499, 465] width 121 height 31
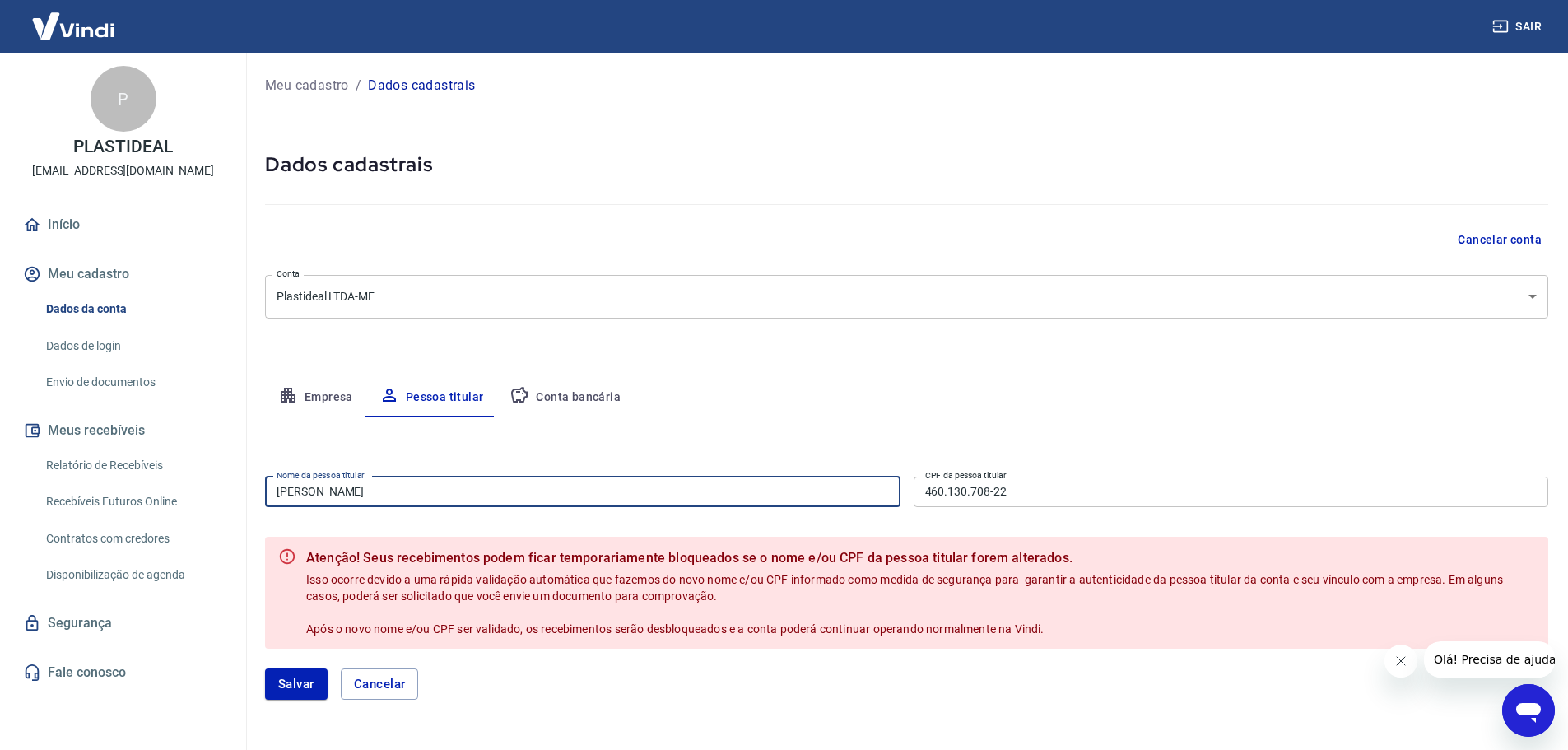
click at [577, 488] on input "[PERSON_NAME]" at bounding box center [583, 492] width 635 height 30
click at [309, 505] on input "[PERSON_NAME]" at bounding box center [583, 492] width 635 height 30
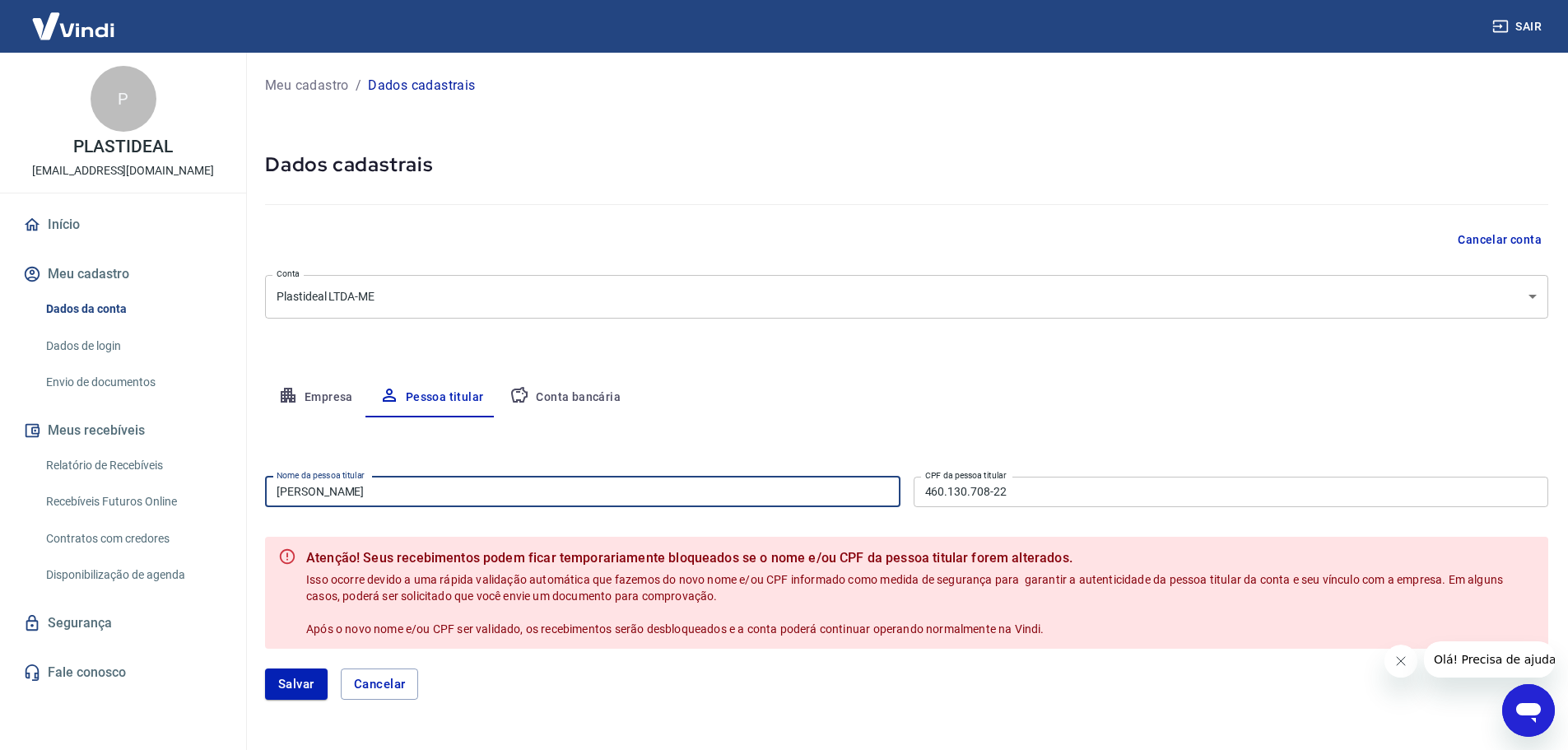
drag, startPoint x: 306, startPoint y: 493, endPoint x: 280, endPoint y: 493, distance: 26.0
click at [280, 493] on input "[PERSON_NAME]" at bounding box center [583, 492] width 635 height 30
type input "[PERSON_NAME]"
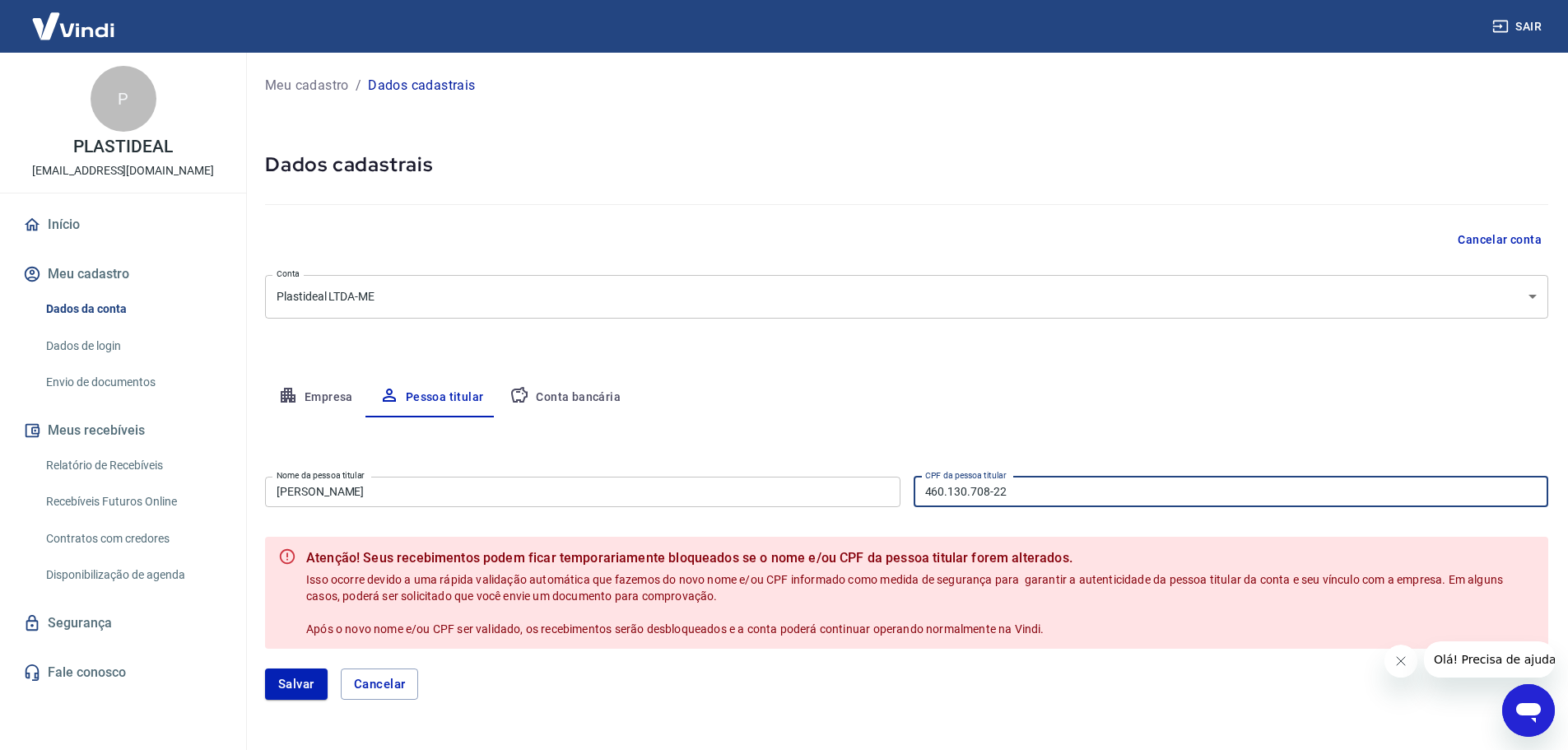
click at [1106, 494] on input "460.130.708-22" at bounding box center [1232, 492] width 635 height 30
type input "448.039.558-08"
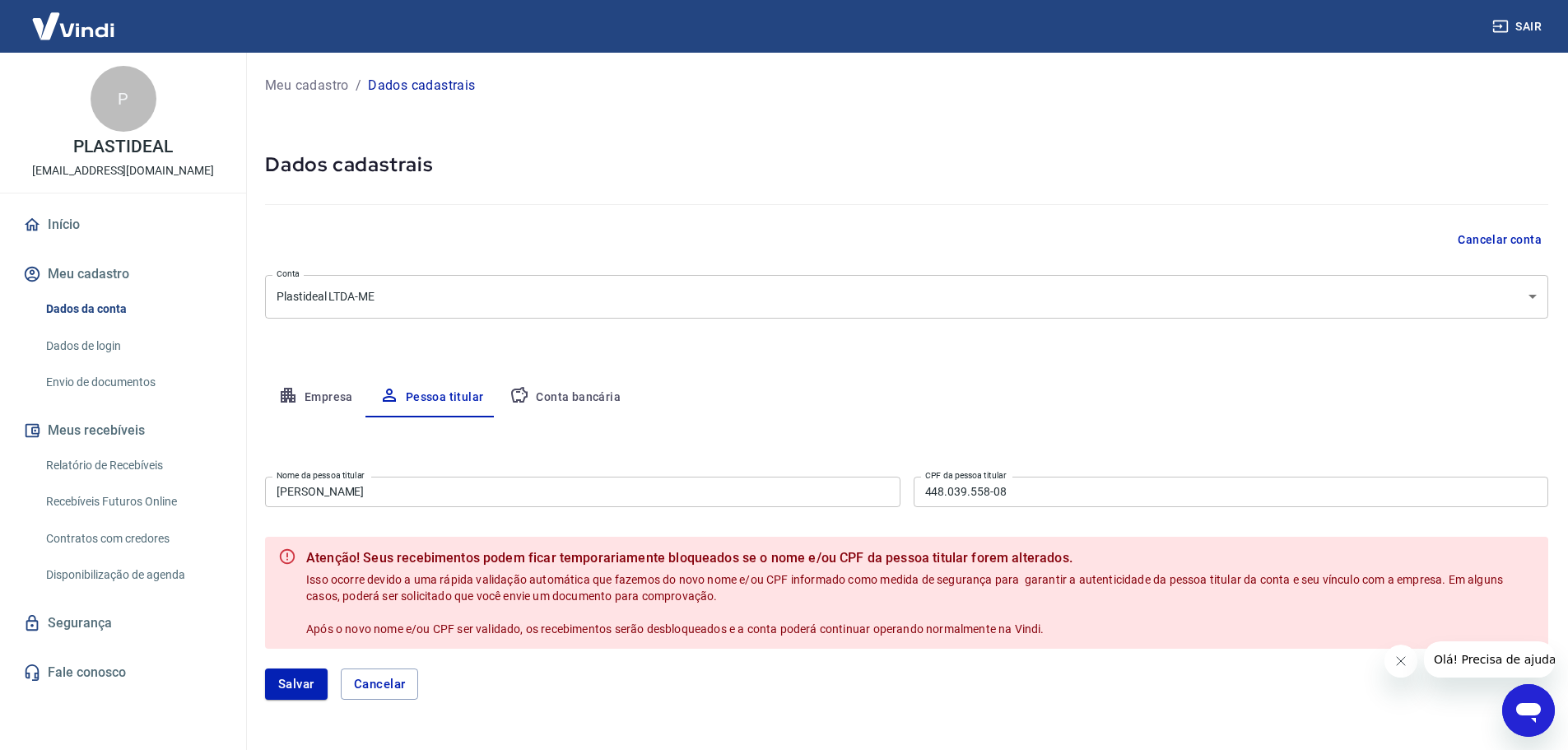
click at [1248, 421] on div "Editar nome e CPF Nome da pessoa titular [PERSON_NAME] [PERSON_NAME] da pessoa …" at bounding box center [907, 568] width 1283 height 302
click at [271, 691] on button "Salvar" at bounding box center [296, 684] width 62 height 31
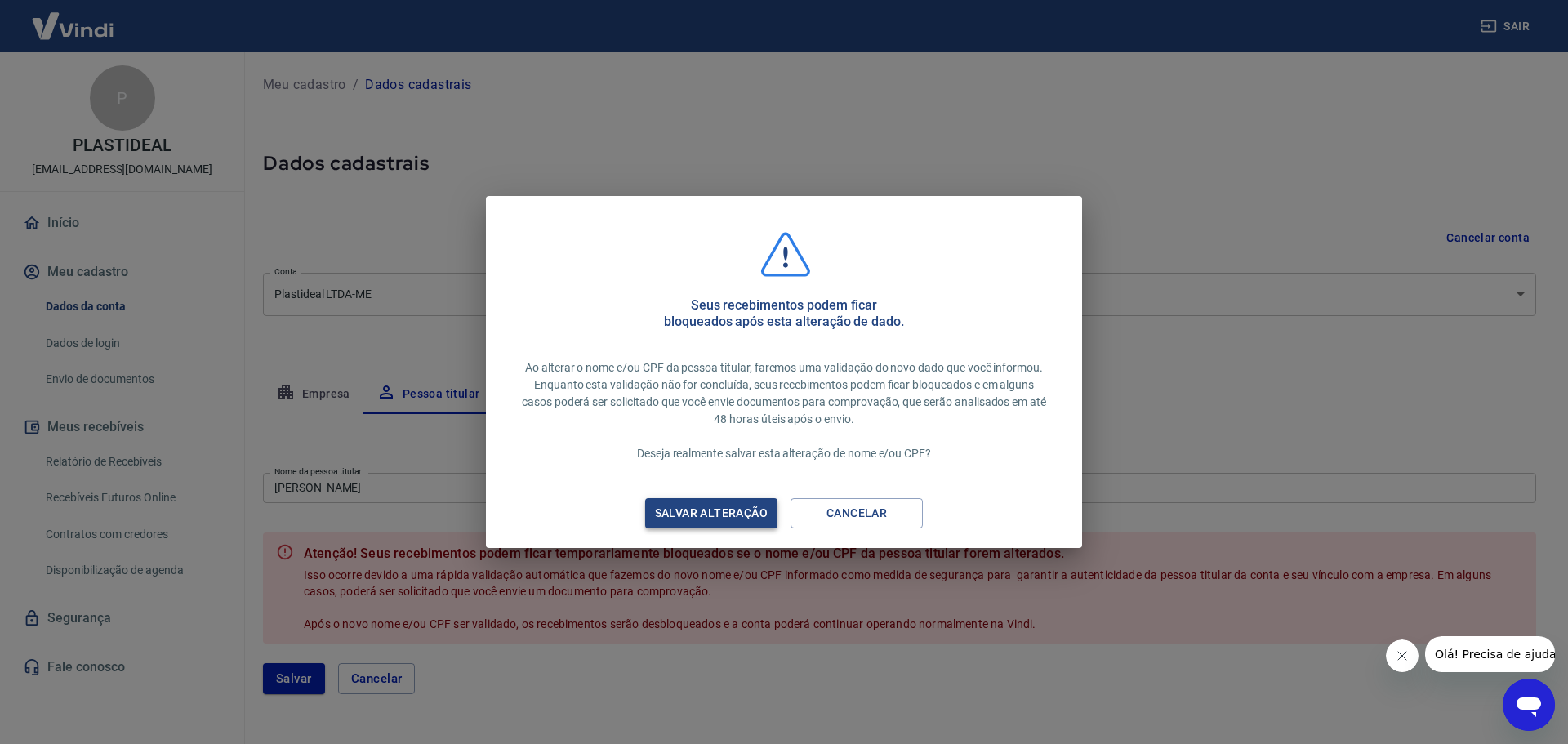
click at [749, 507] on div "Salvar alteração" at bounding box center [711, 513] width 152 height 20
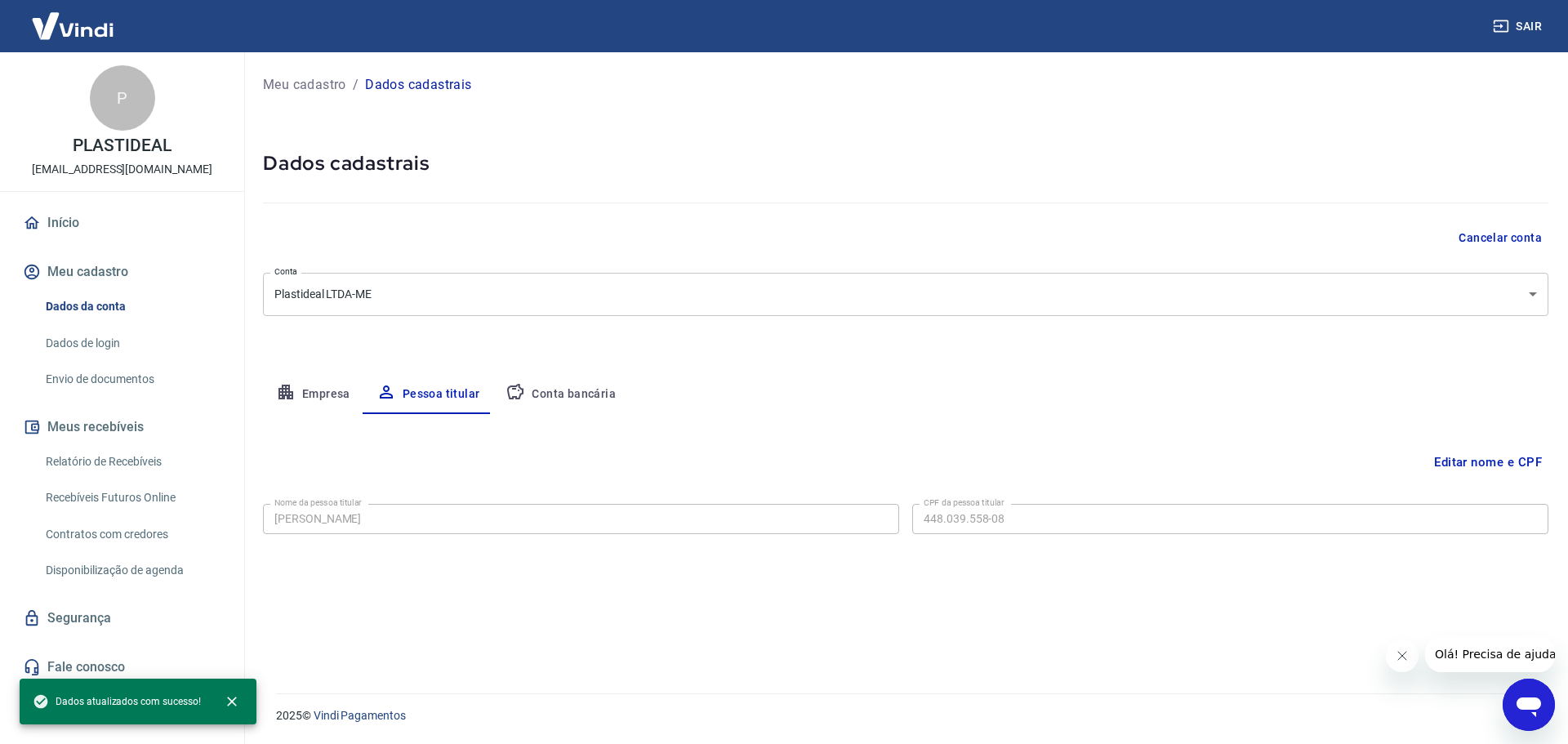
click at [313, 394] on button "Empresa" at bounding box center [313, 394] width 100 height 39
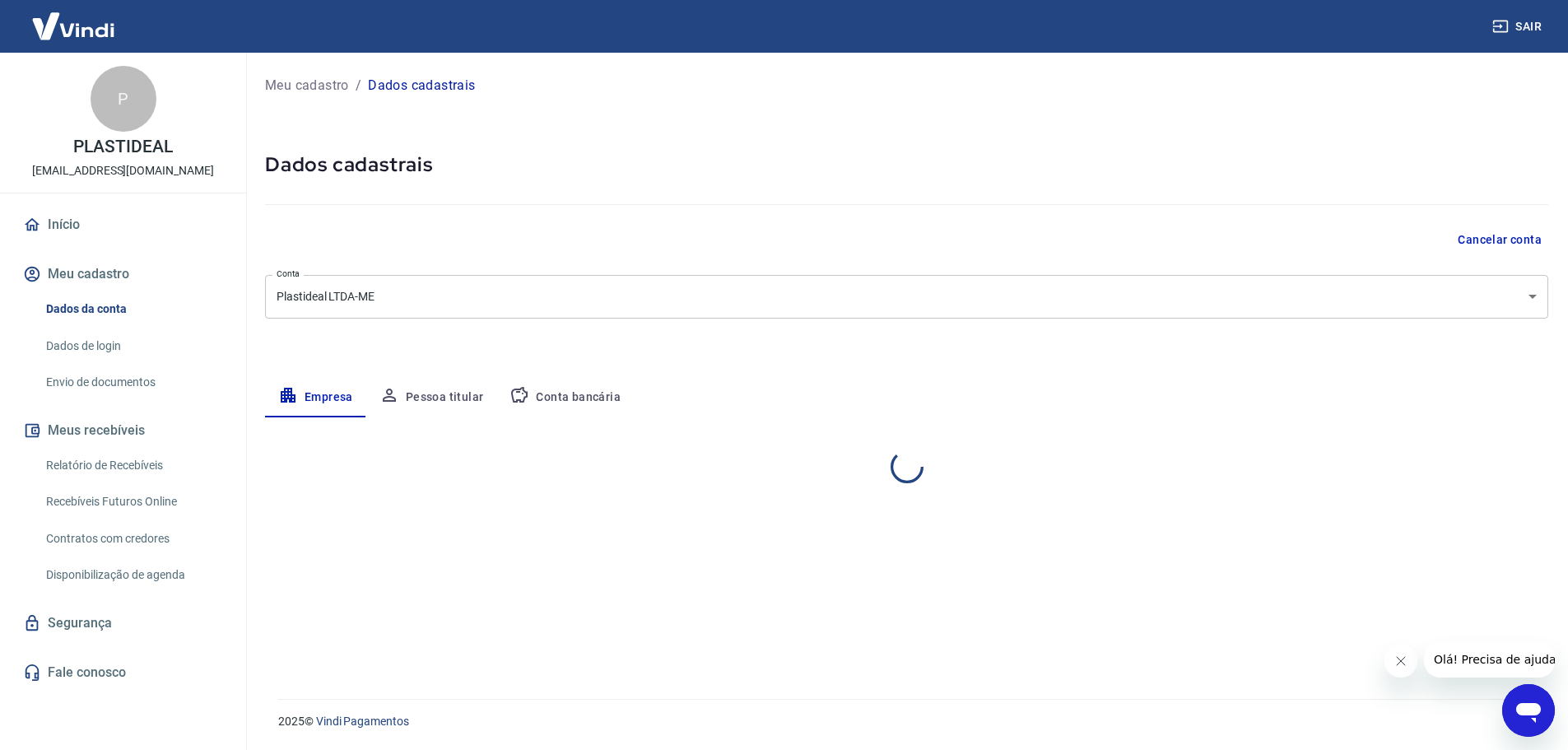
select select "SP"
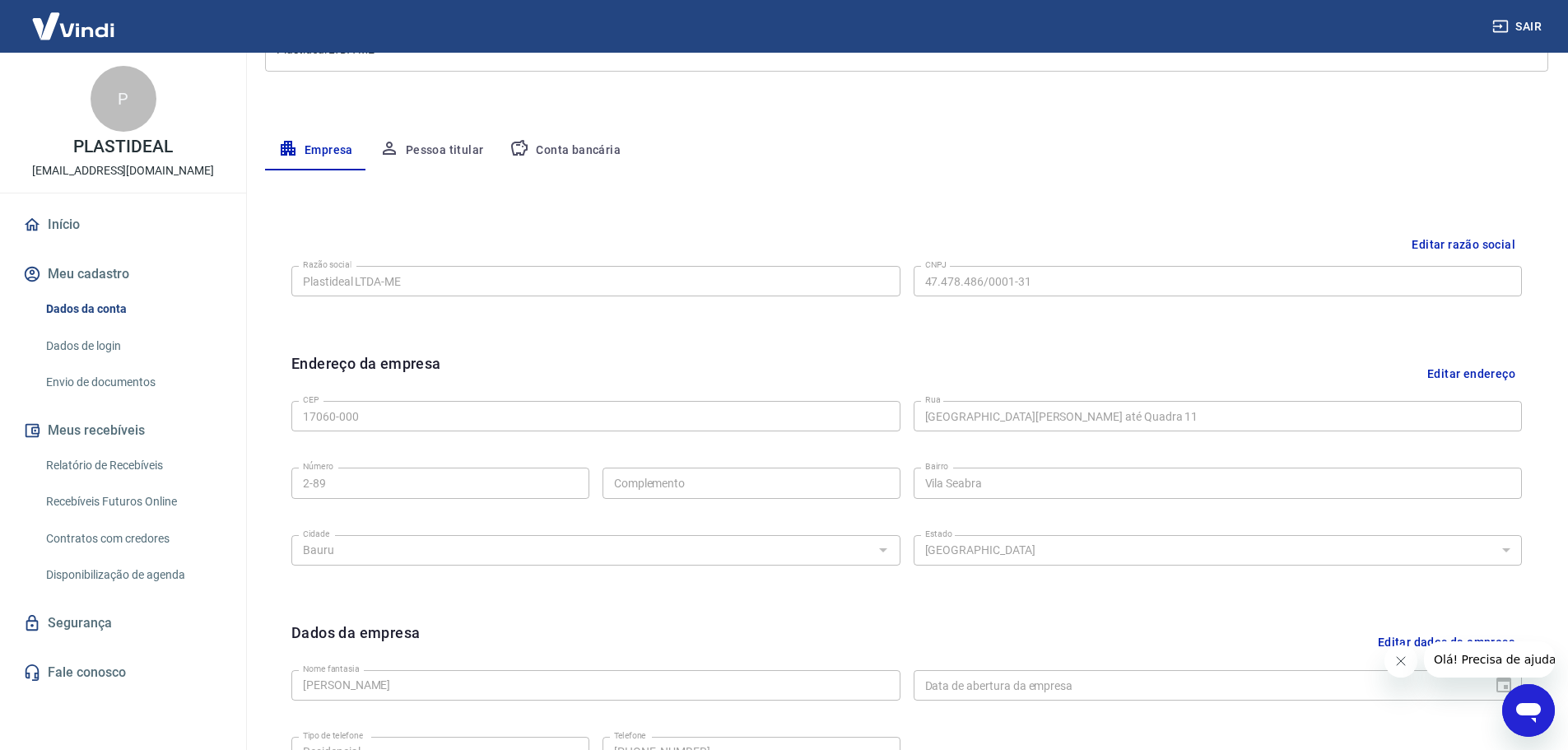
scroll to position [438, 0]
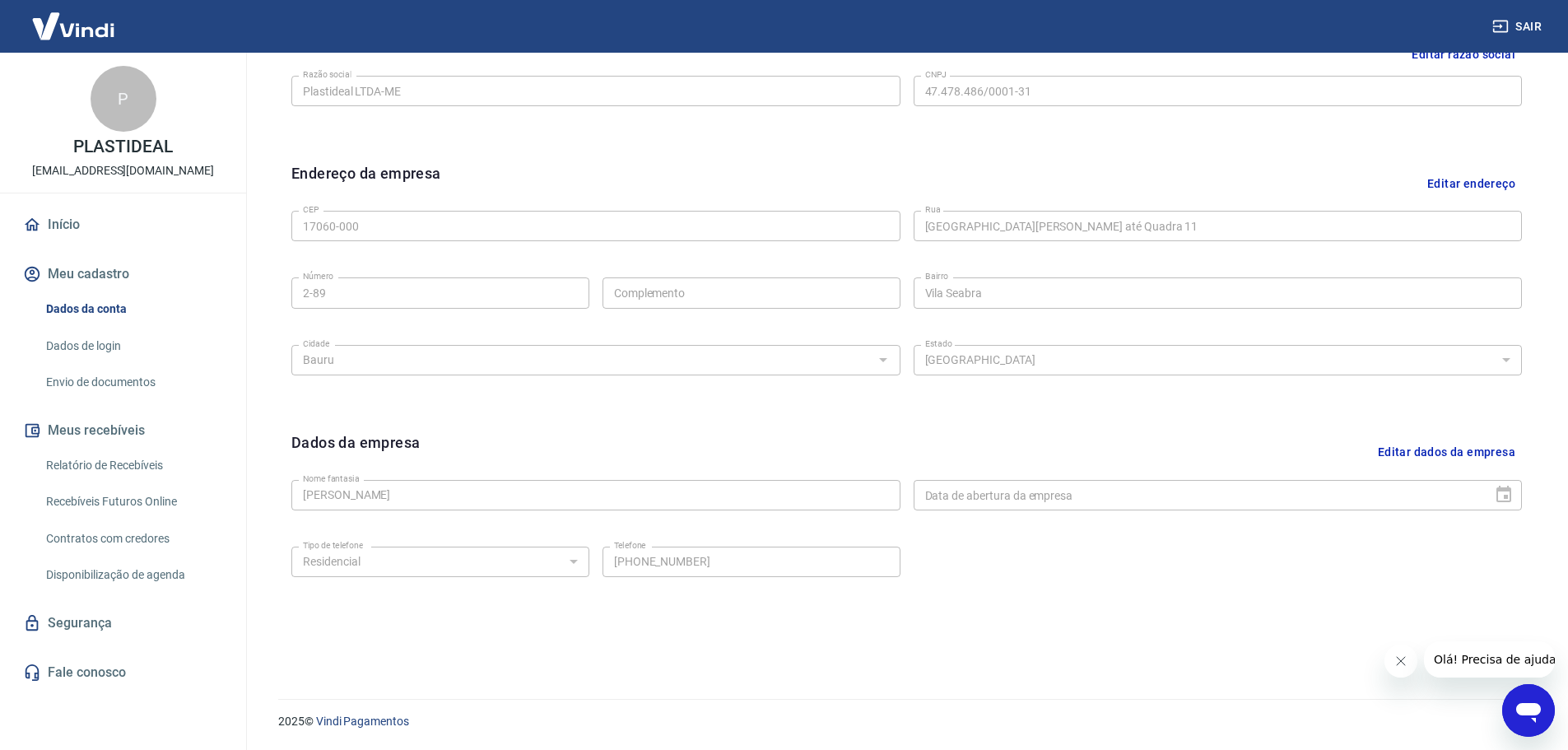
click at [1395, 451] on button "Editar dados da empresa" at bounding box center [1446, 452] width 151 height 42
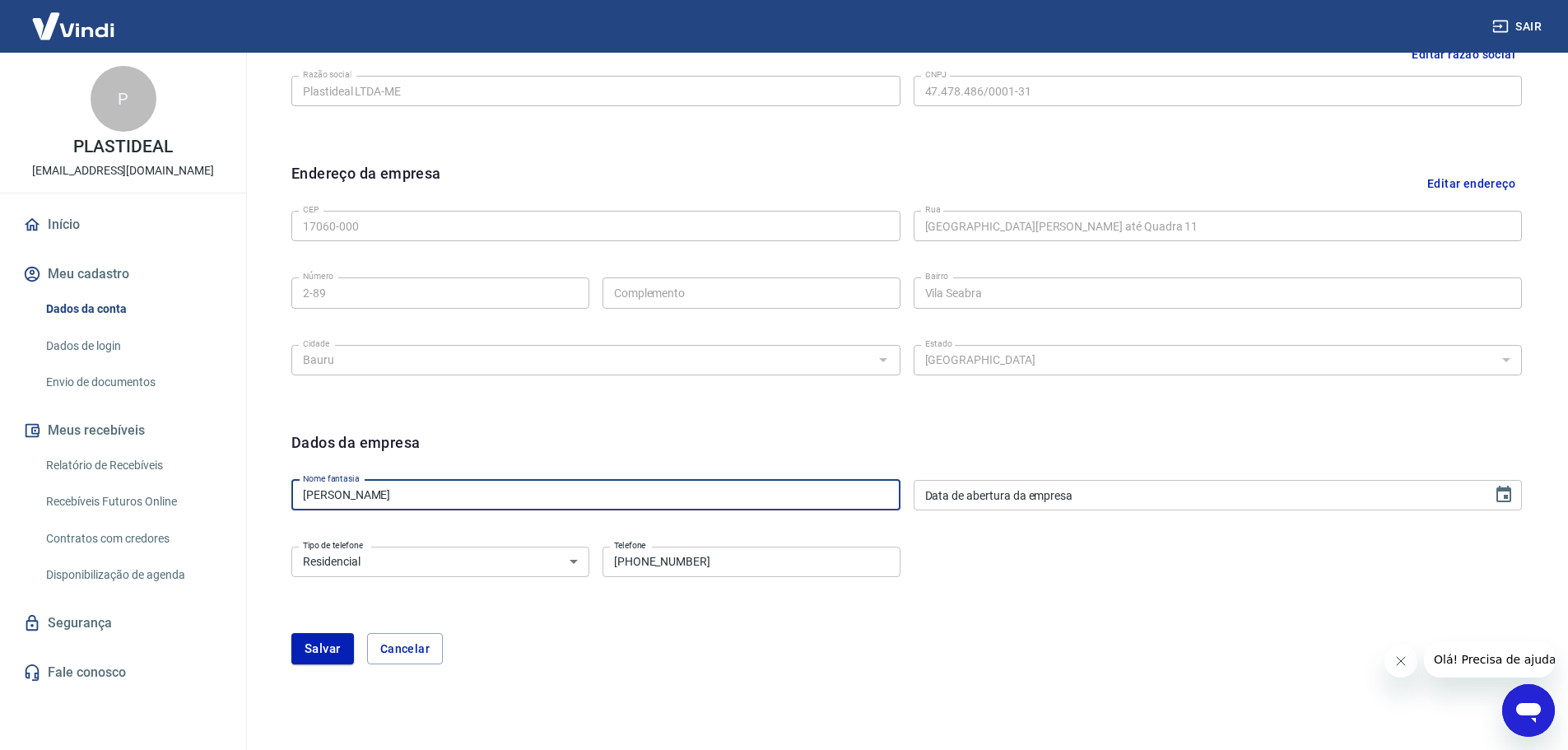
drag, startPoint x: 332, startPoint y: 494, endPoint x: 288, endPoint y: 495, distance: 44.0
click at [288, 495] on div "Dados da empresa Nome fantasia [PERSON_NAME] Guilherme Nome fantasia Data de ab…" at bounding box center [907, 557] width 1257 height 279
type input "e"
type input "P"
type input "PLASTIDEAL LTDA"
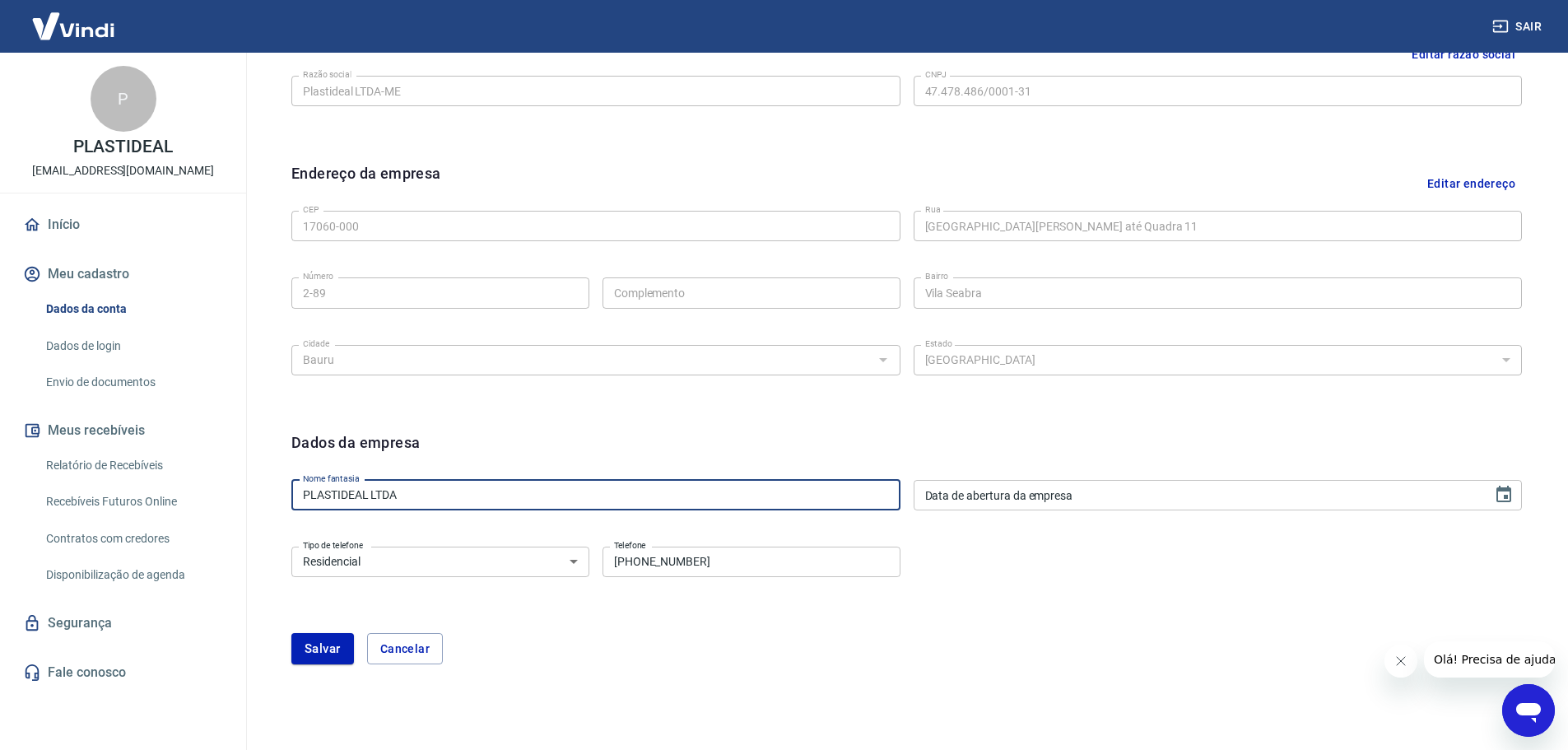
click at [403, 574] on select "Residencial Comercial" at bounding box center [440, 562] width 298 height 30
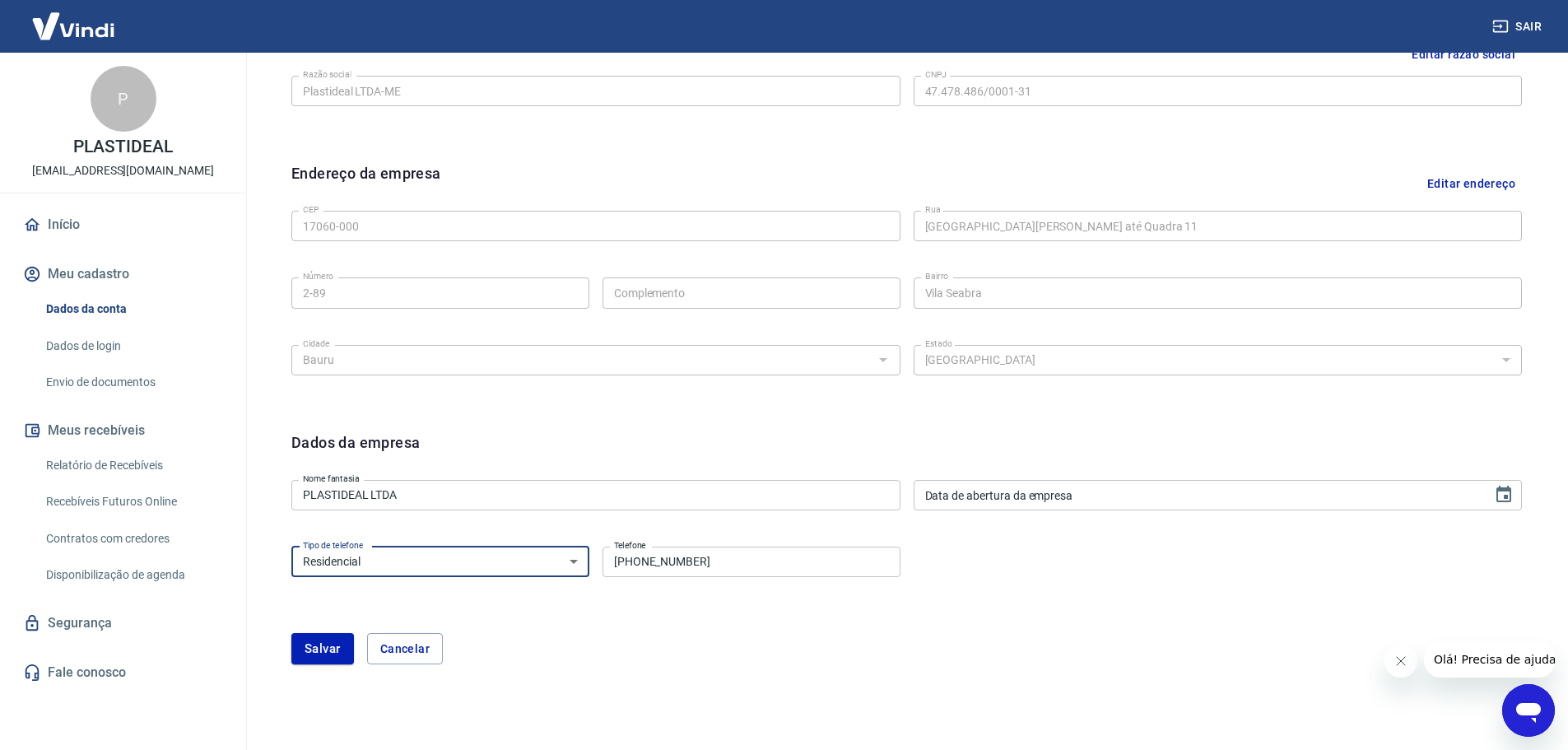
select select "business"
click at [291, 546] on select "Residencial Comercial" at bounding box center [440, 562] width 298 height 30
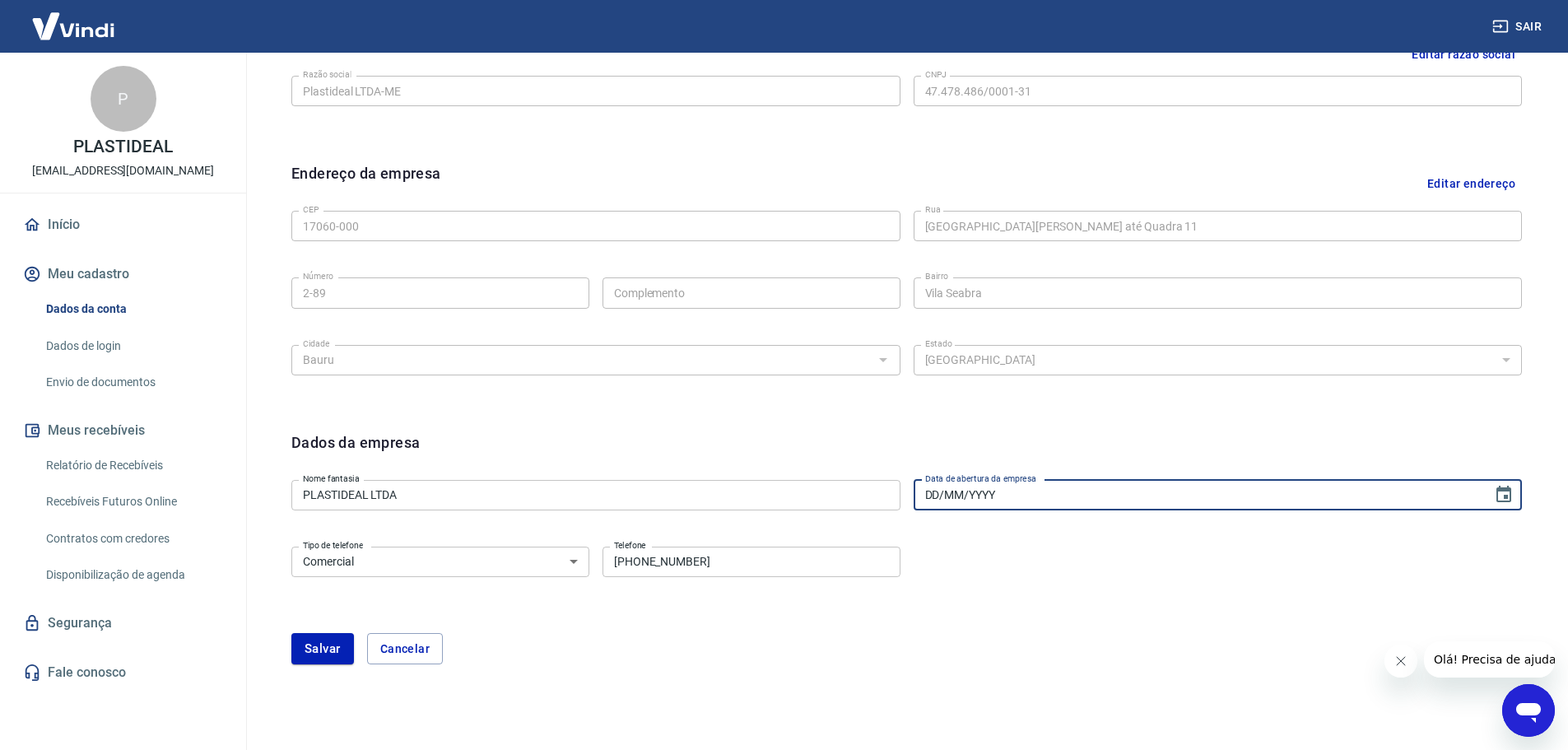
click at [1008, 490] on input "DD/MM/YYYY" at bounding box center [1198, 496] width 568 height 30
click at [1014, 490] on input "DD/MM/YYYY" at bounding box center [1198, 496] width 568 height 30
click at [995, 501] on input "DD/MM/YYYY" at bounding box center [1198, 496] width 568 height 30
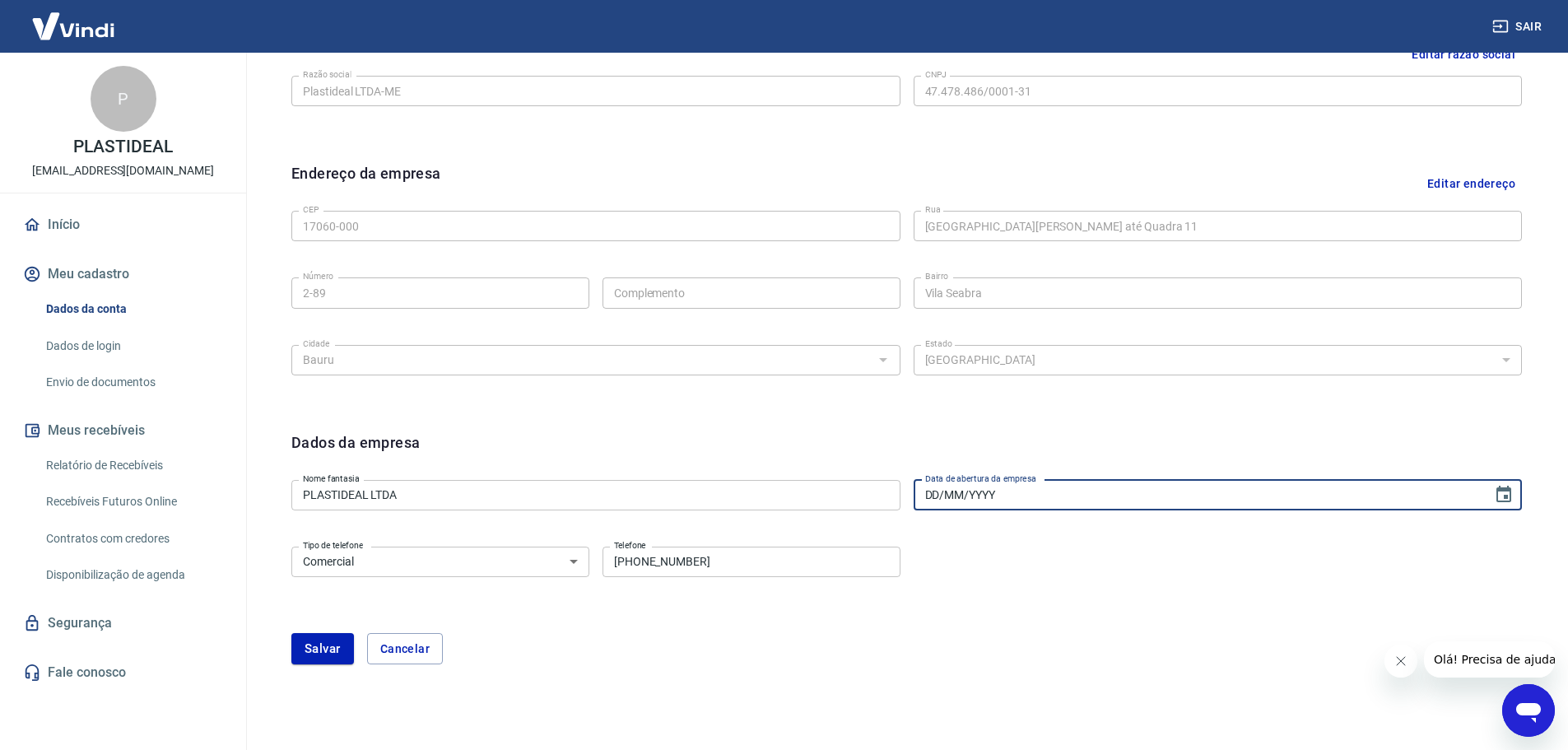
click at [966, 497] on input "DD/MM/YYYY" at bounding box center [1198, 496] width 568 height 30
drag, startPoint x: 922, startPoint y: 496, endPoint x: 1010, endPoint y: 493, distance: 88.1
click at [1010, 493] on input "DD/MM/YYYY" at bounding box center [1198, 496] width 568 height 30
paste input "[DATE]"
type input "[DATE]"
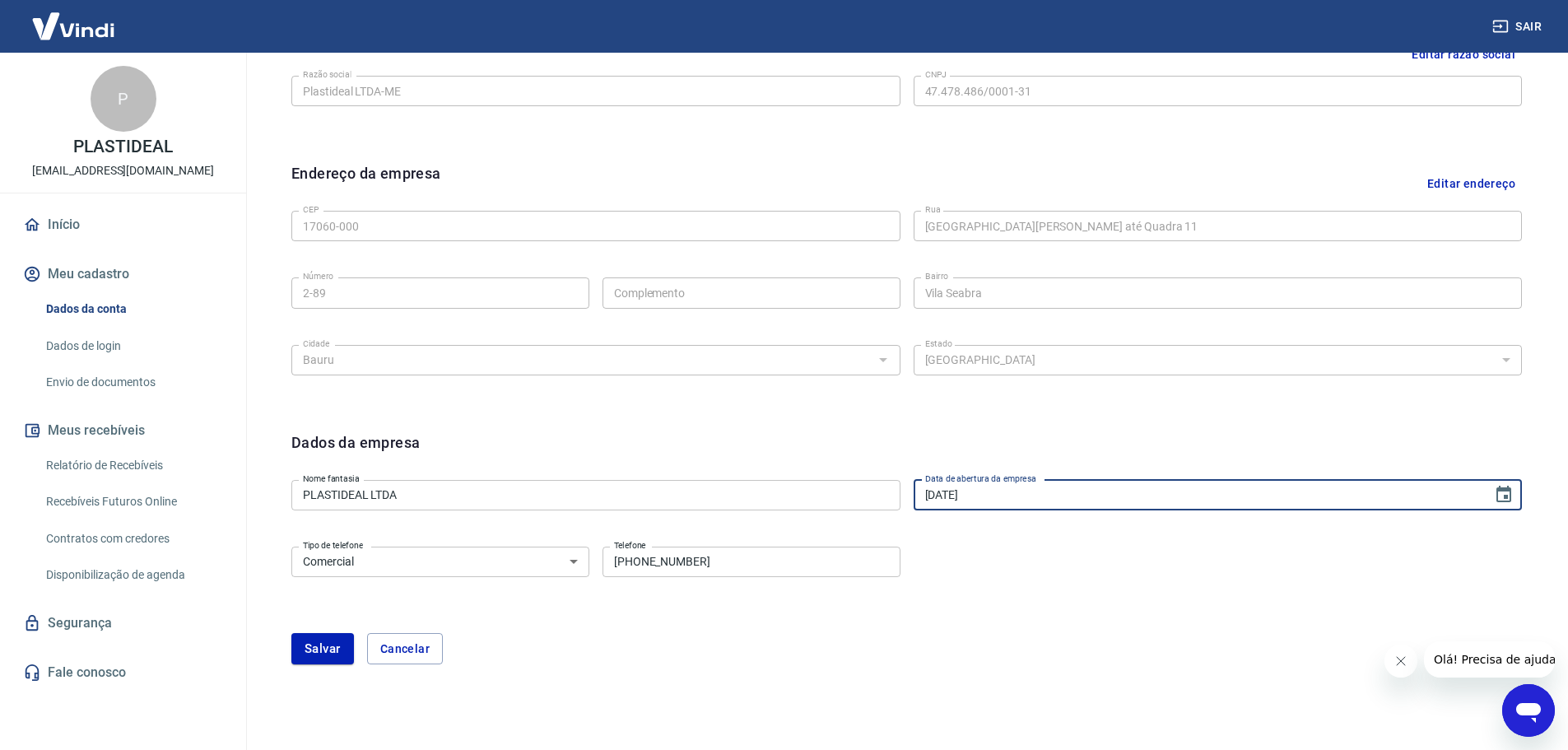
click at [975, 514] on form "Dados da empresa Nome fantasia PLASTIDEAL LTDA Nome fantasia Data de abertura d…" at bounding box center [906, 547] width 1231 height 233
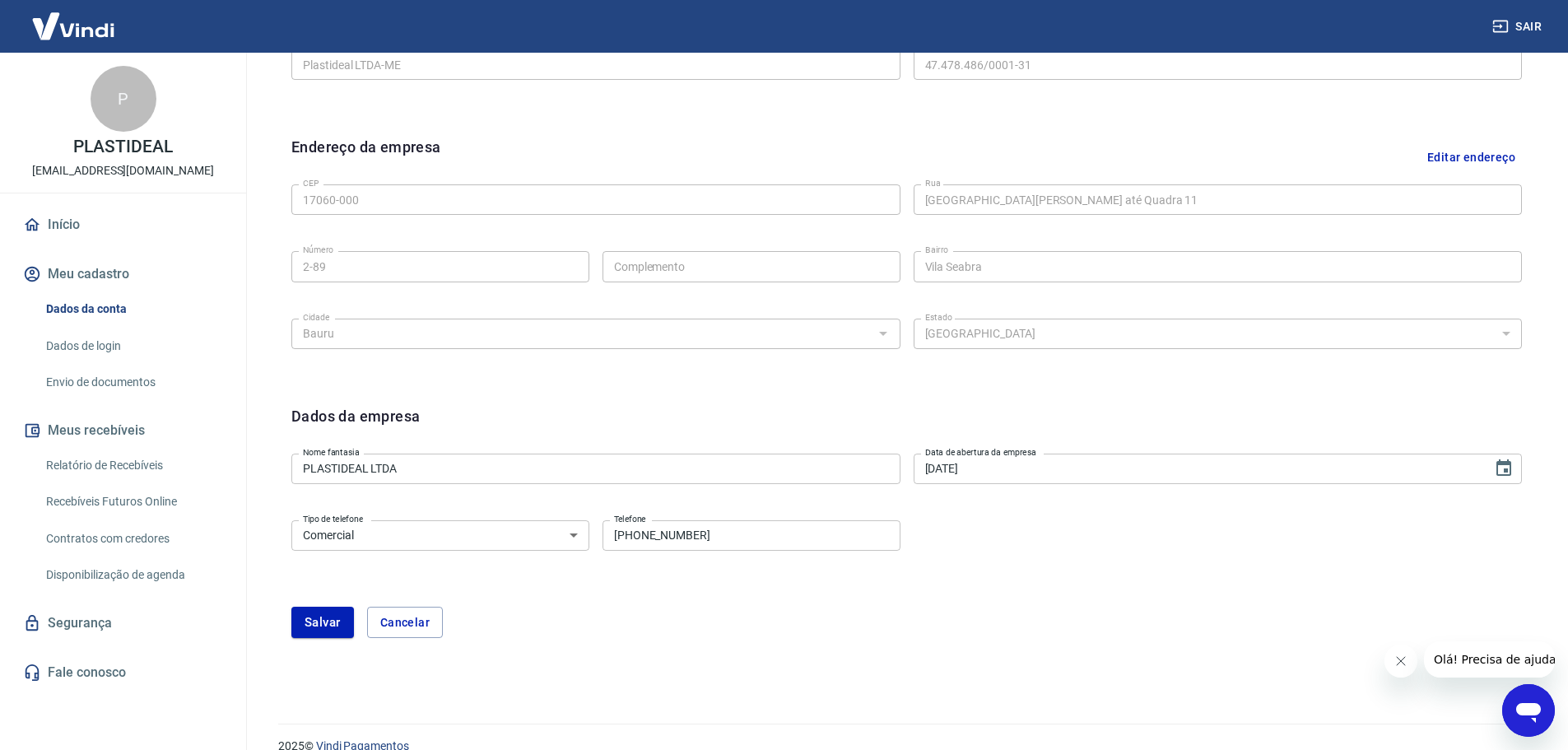
scroll to position [488, 0]
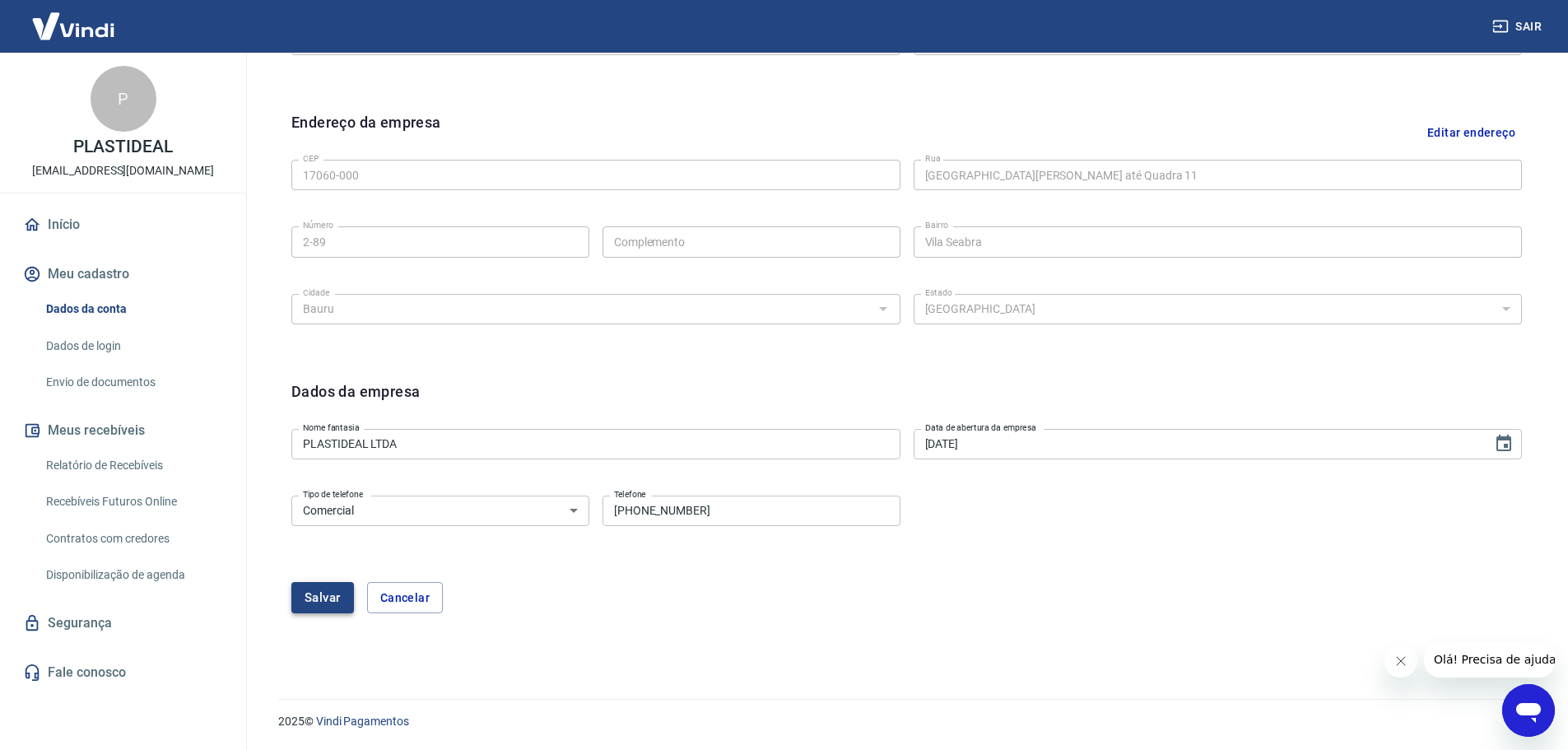
click at [329, 597] on button "Salvar" at bounding box center [322, 597] width 62 height 31
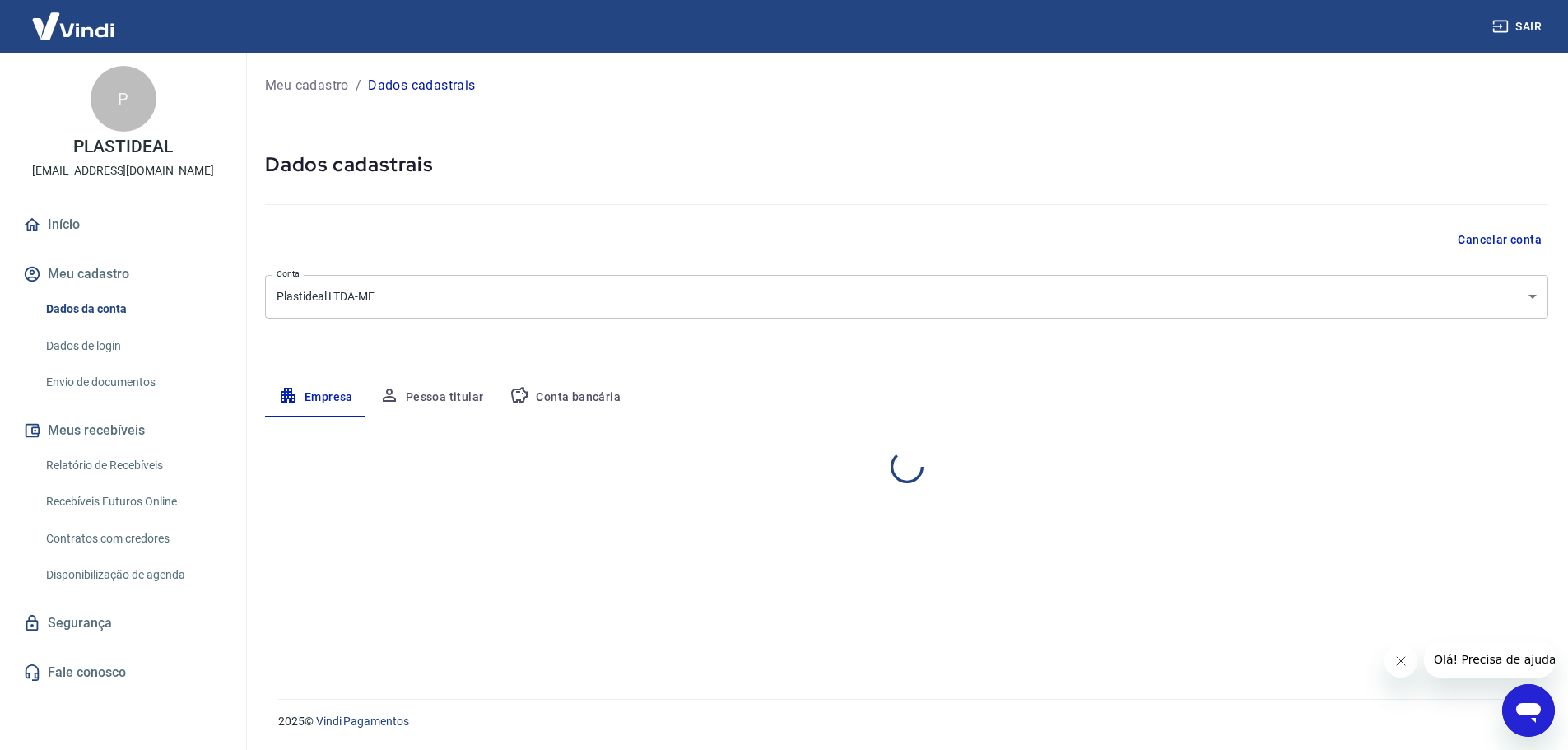
scroll to position [0, 0]
select select "SP"
select select "business"
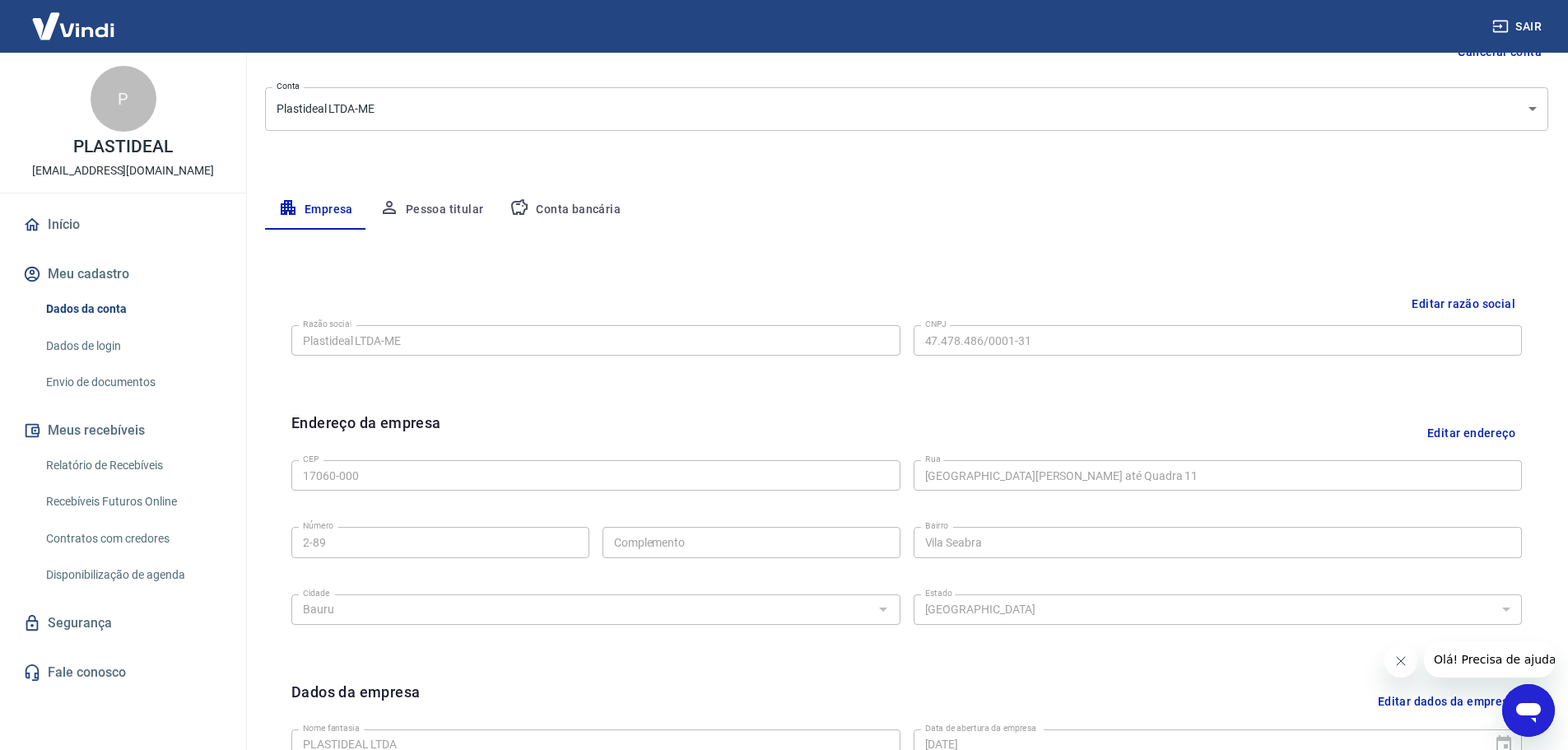
scroll to position [108, 0]
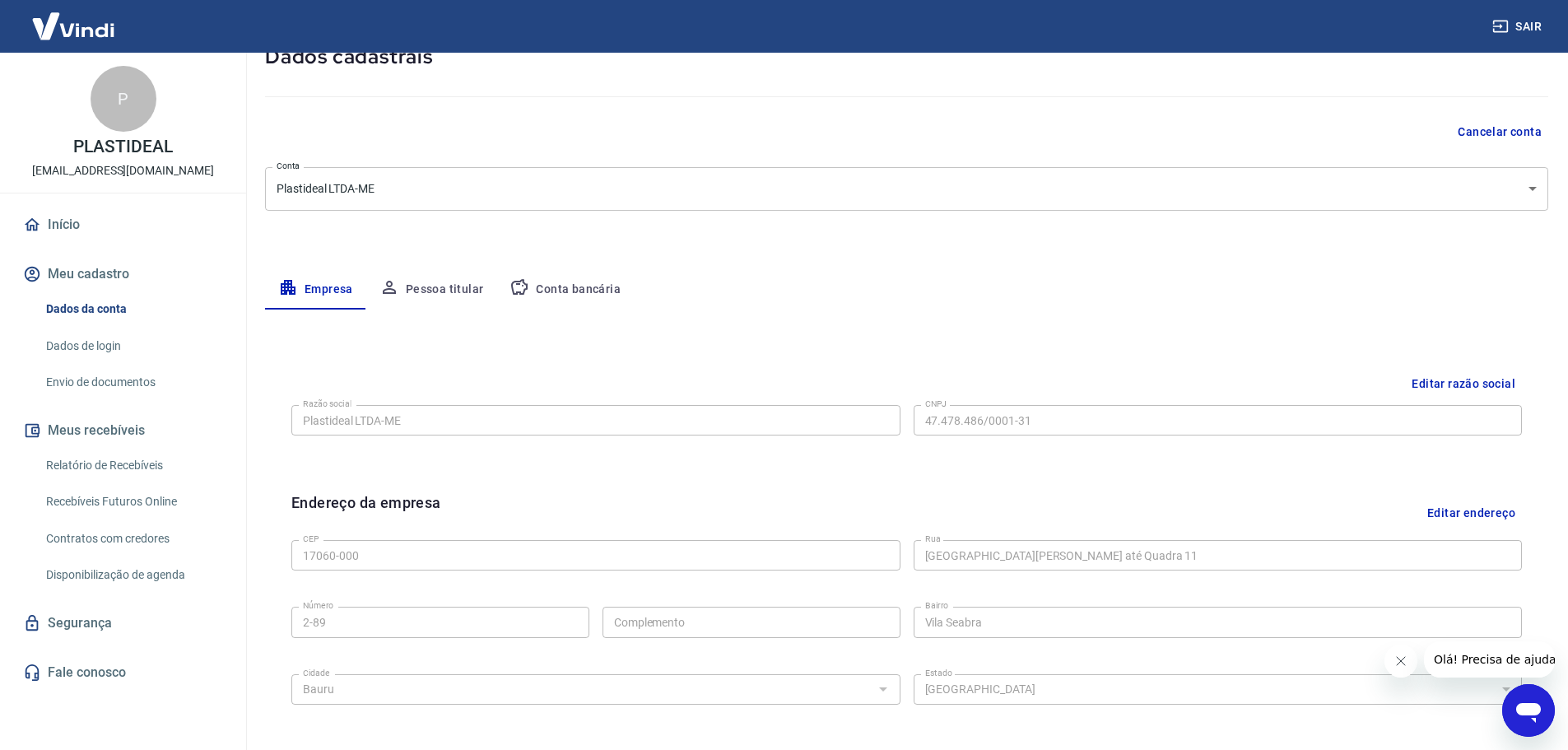
click at [438, 292] on button "Pessoa titular" at bounding box center [431, 289] width 131 height 39
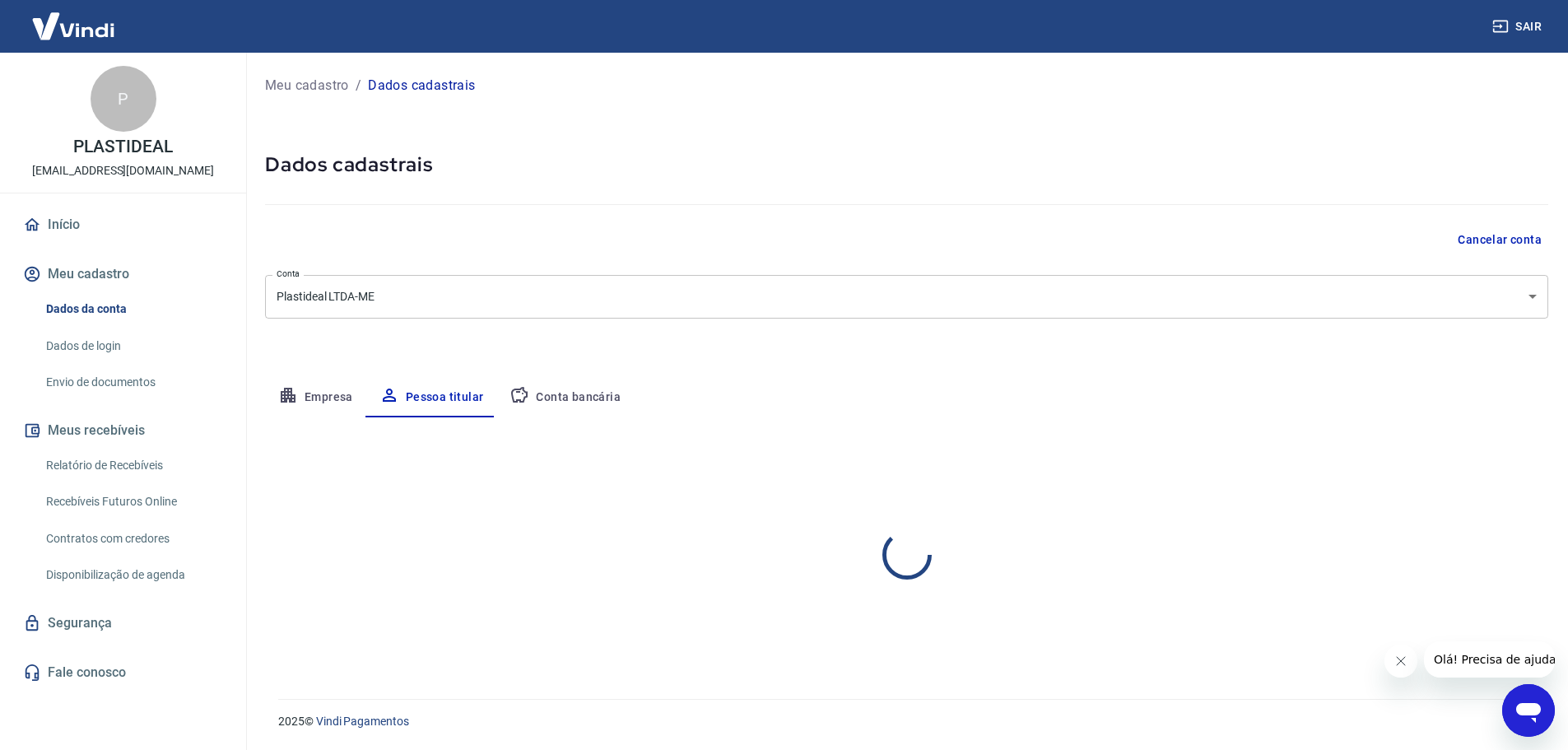
scroll to position [0, 0]
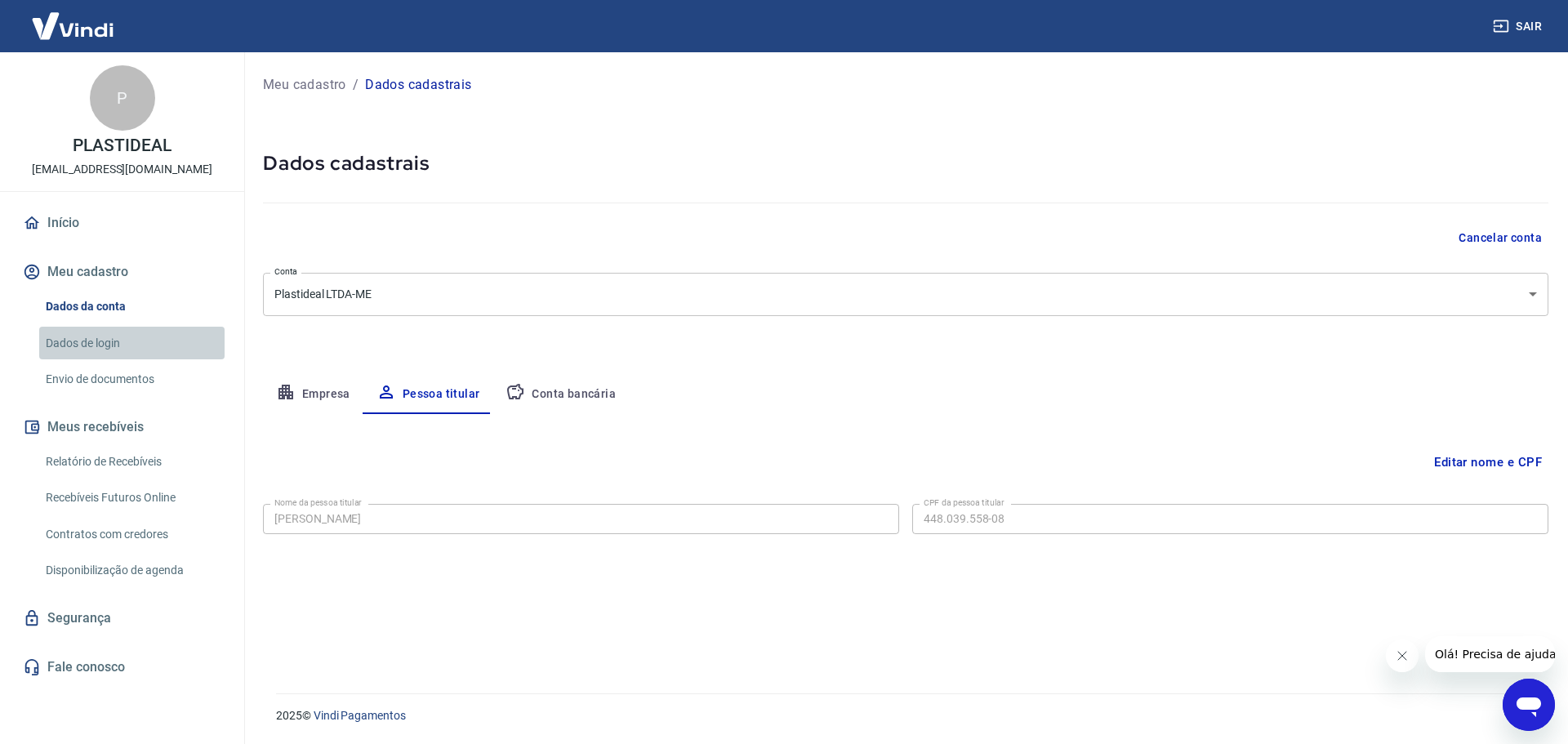
click at [131, 336] on link "Dados de login" at bounding box center [131, 344] width 185 height 34
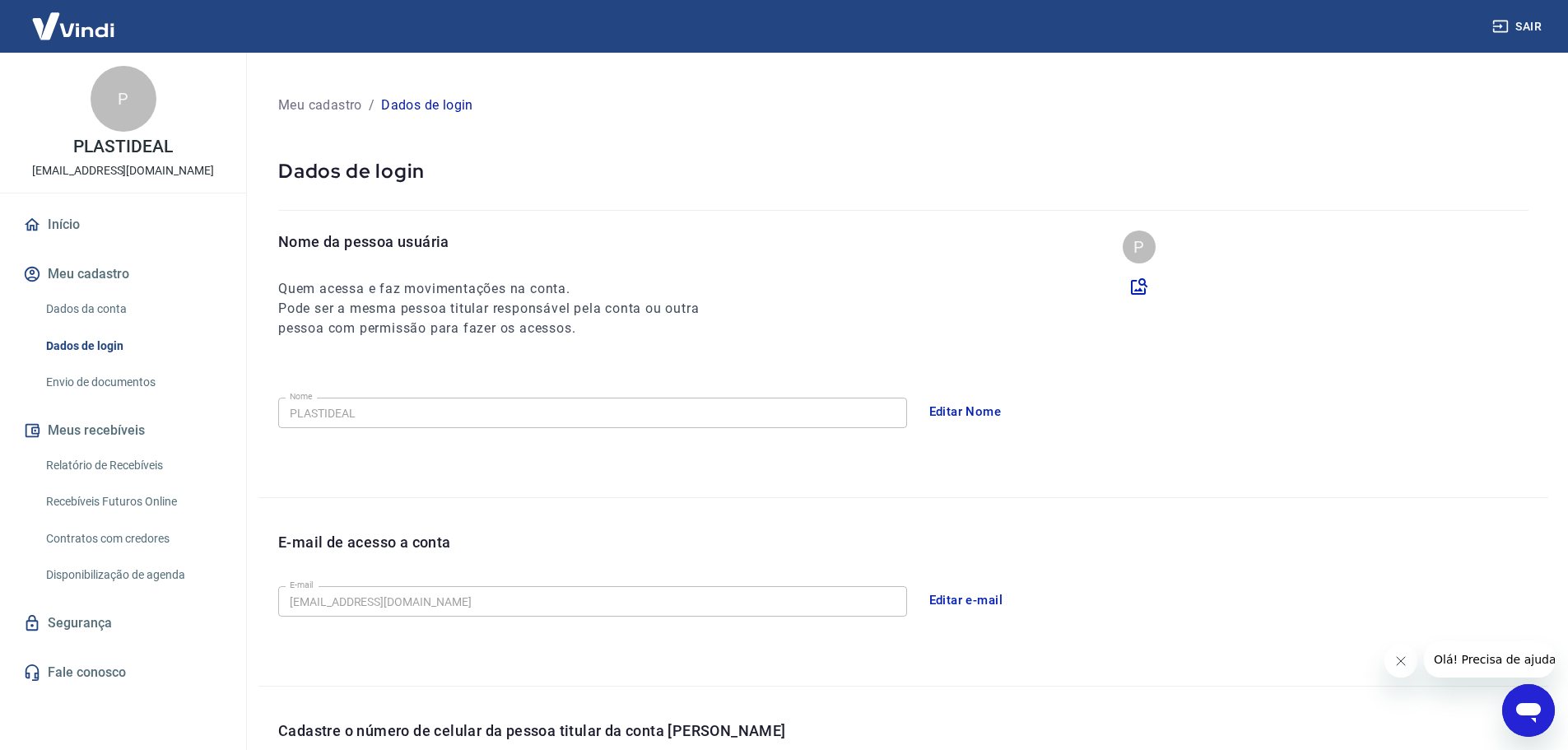
click at [125, 364] on div "Dados da conta Dados de login Envio de documentos" at bounding box center [122, 346] width 206 height 107
click at [125, 373] on link "Envio de documentos" at bounding box center [132, 382] width 187 height 34
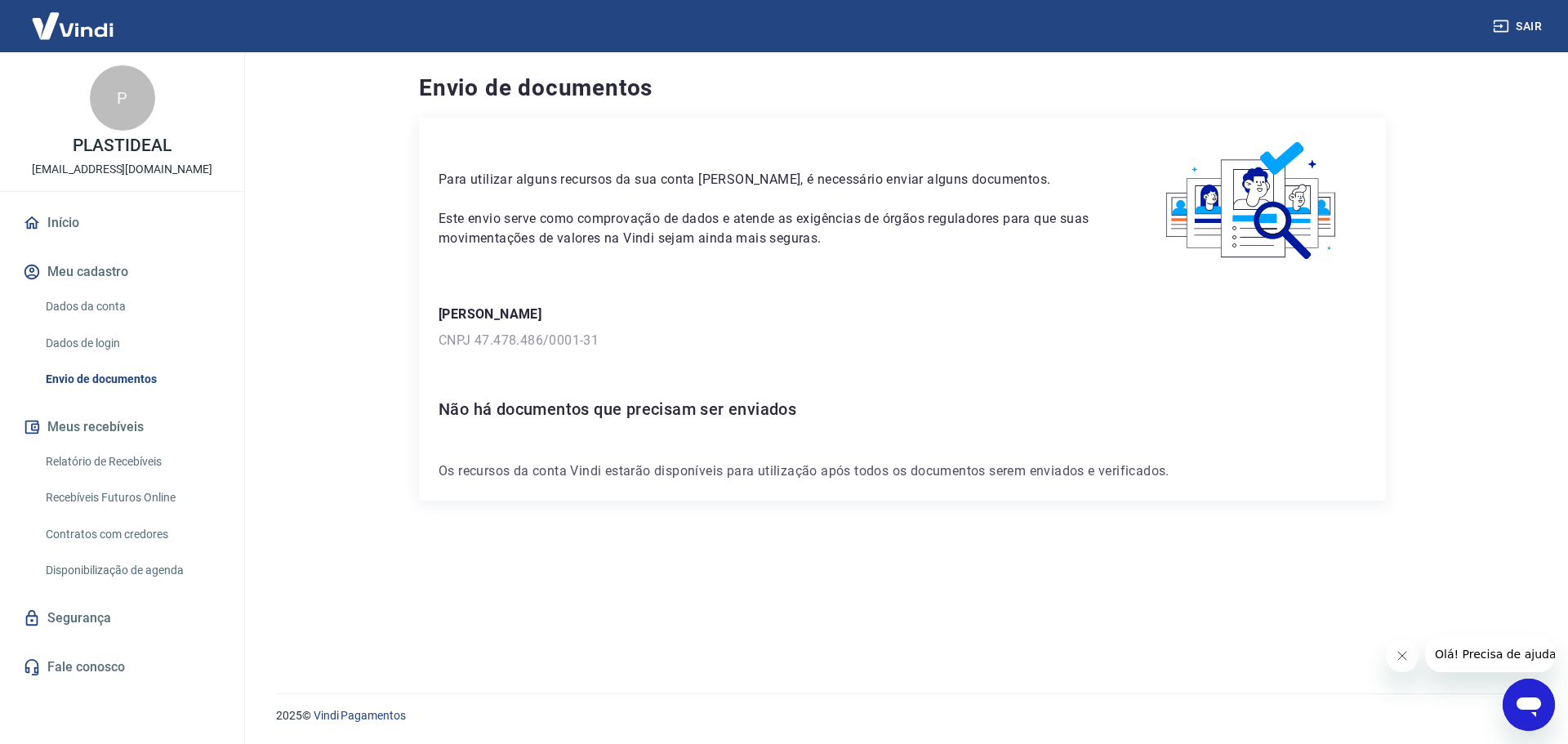
click at [60, 219] on link "Início" at bounding box center [121, 222] width 205 height 36
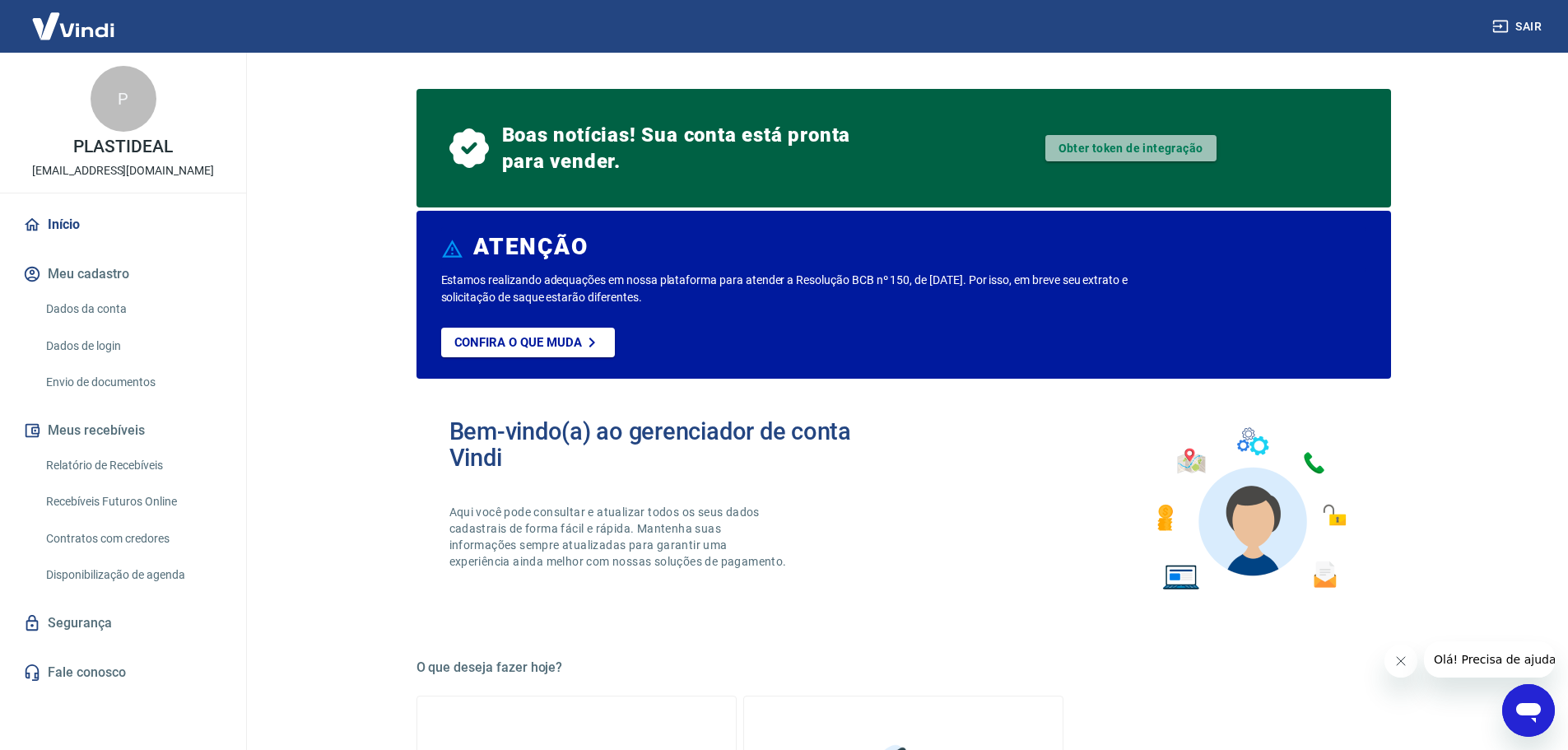
click at [1085, 150] on link "Obter token de integração" at bounding box center [1131, 148] width 171 height 27
